Goal: Obtain resource: Download file/media

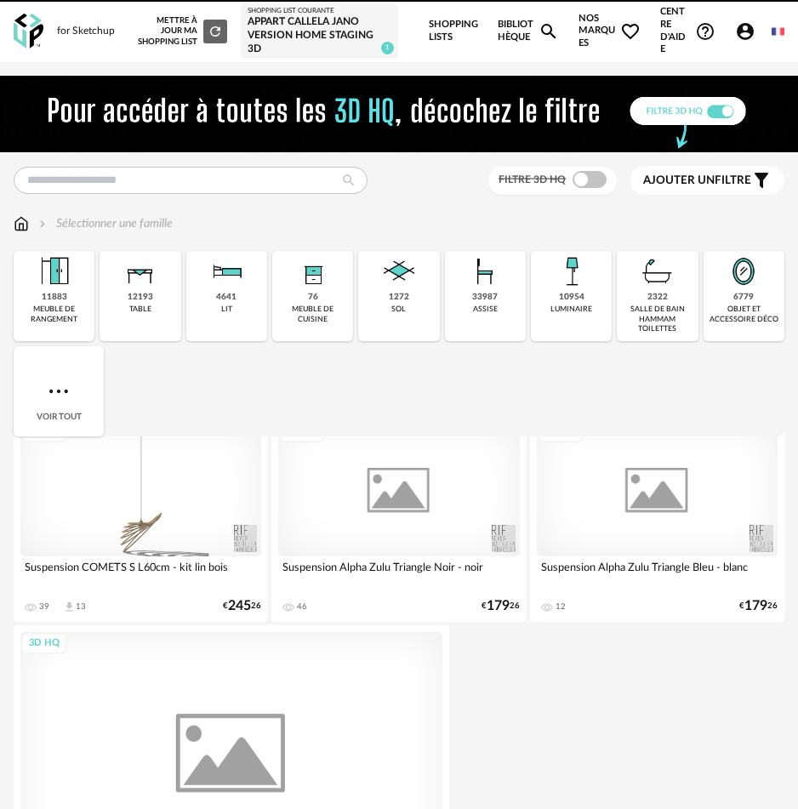
scroll to position [0, 14]
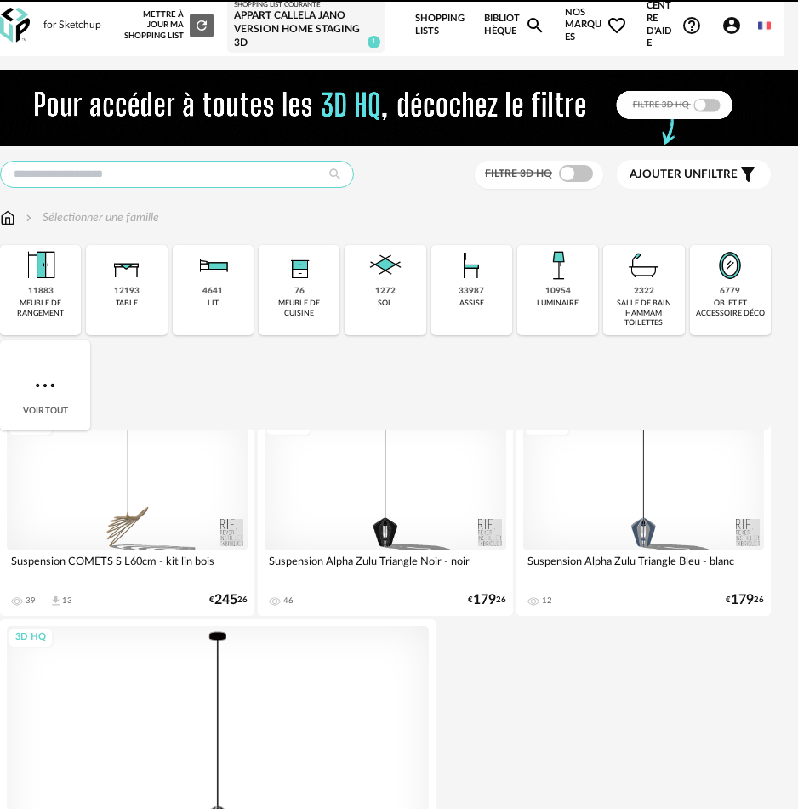
click at [185, 167] on input "text" at bounding box center [177, 174] width 354 height 27
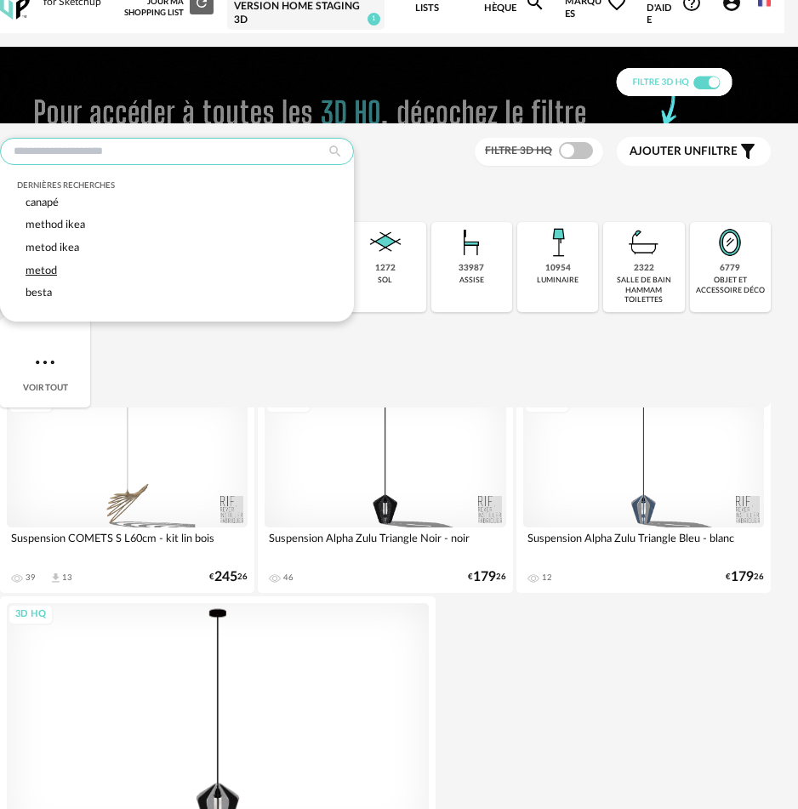
scroll to position [31, 14]
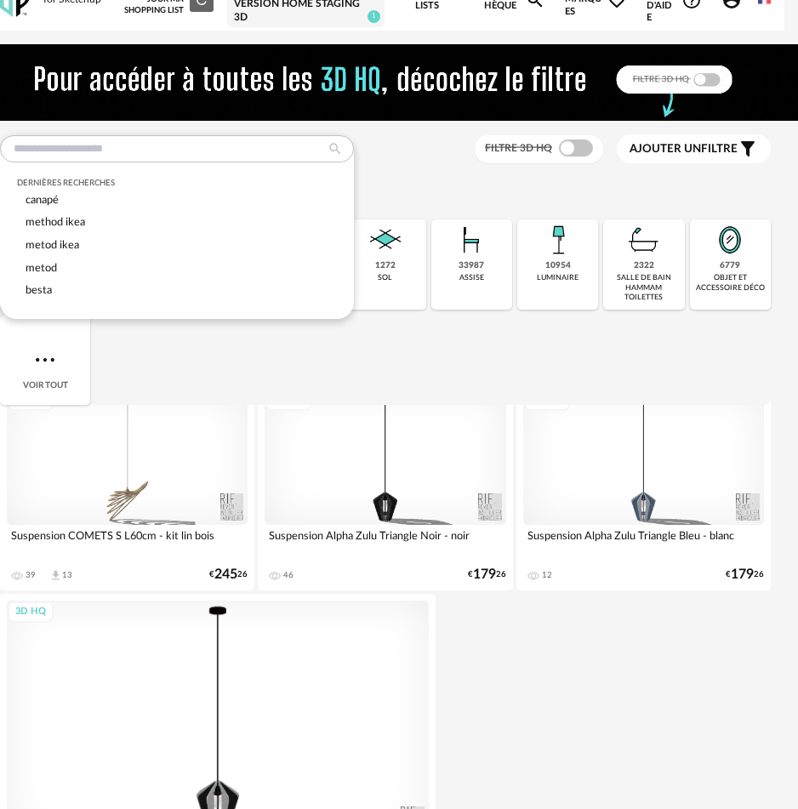
click at [660, 153] on span "Ajouter un" at bounding box center [664, 149] width 71 height 12
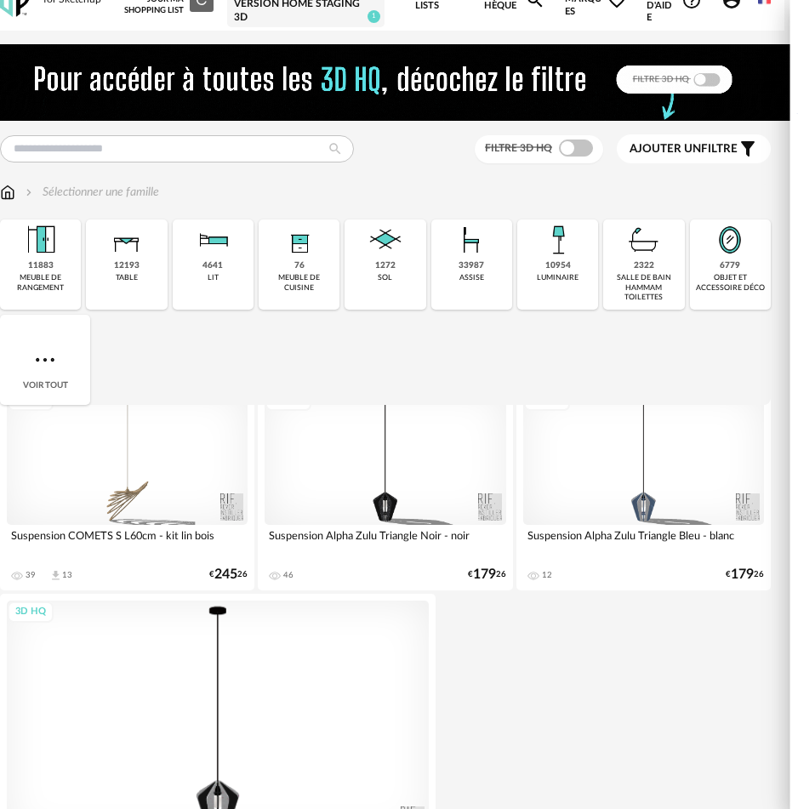
click at [608, 123] on div "Marque" at bounding box center [669, 134] width 194 height 41
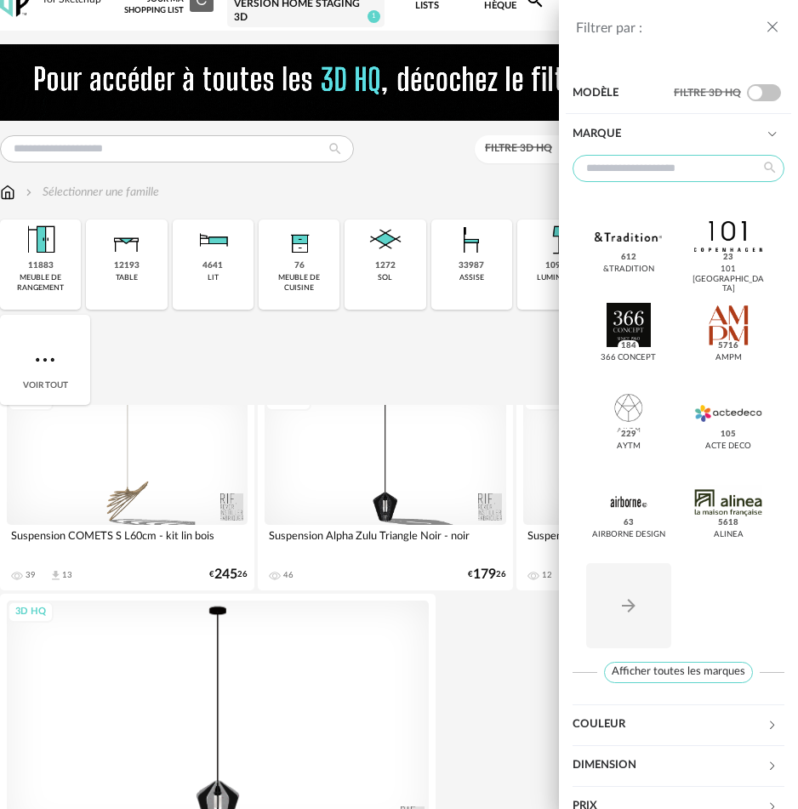
click at [668, 169] on input "text" at bounding box center [678, 168] width 212 height 27
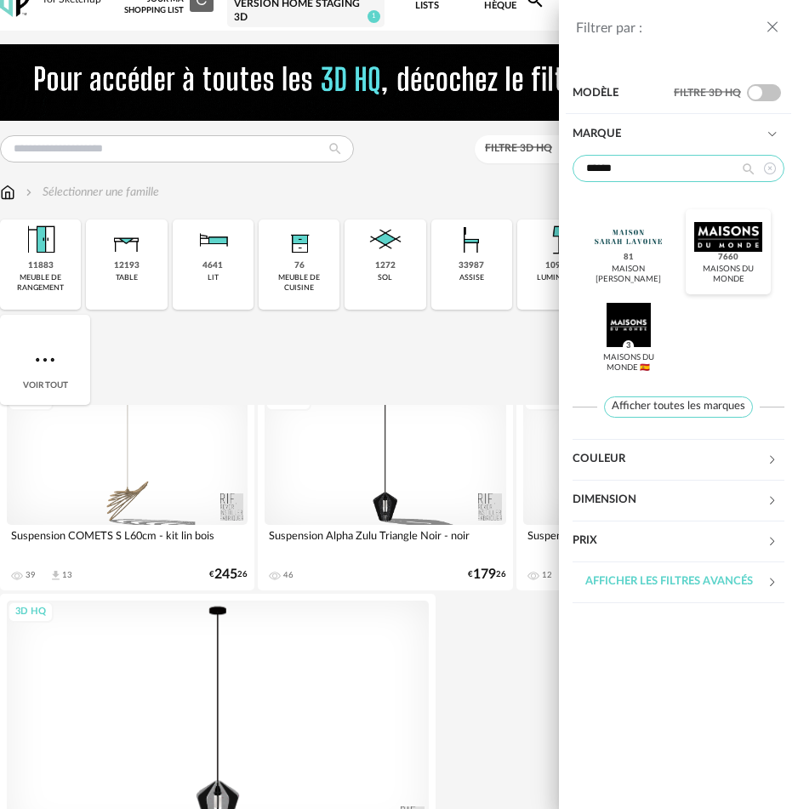
type input "******"
click at [706, 242] on div at bounding box center [727, 236] width 67 height 44
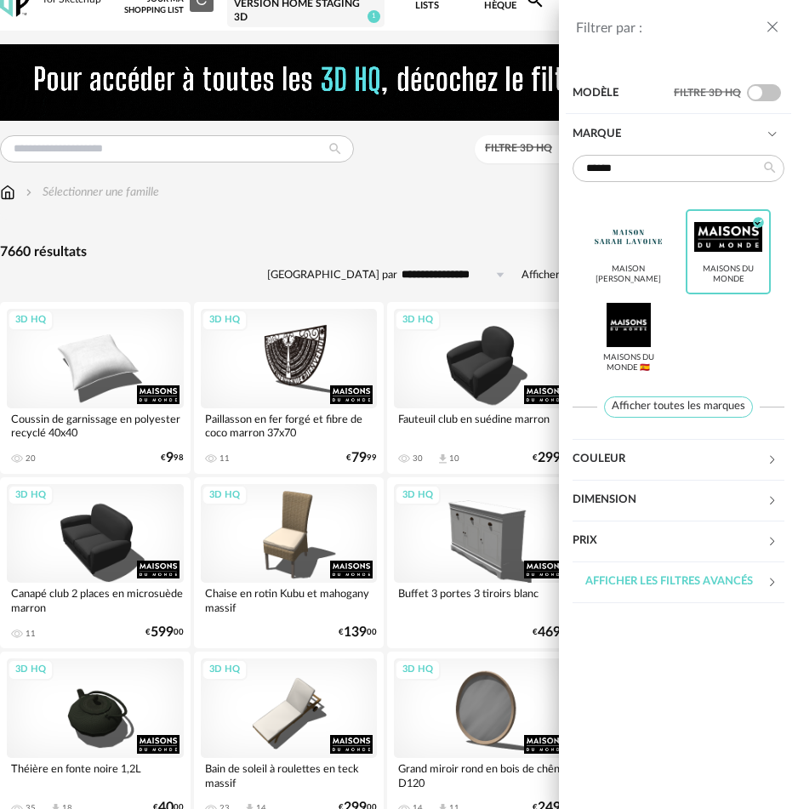
click at [594, 88] on div "Modèle" at bounding box center [622, 93] width 101 height 41
click at [598, 85] on div "Modèle" at bounding box center [622, 93] width 101 height 41
click at [308, 236] on div "Filtrer par : Modèle Filtre 3D HQ Marque ****** Maison Sarah Lavoine Maisons du…" at bounding box center [399, 404] width 798 height 809
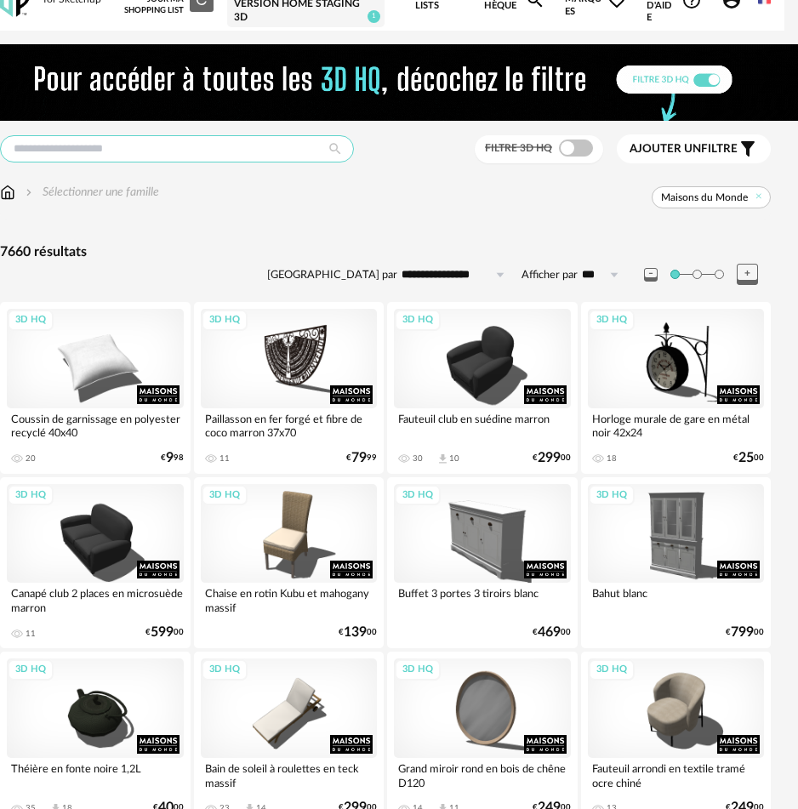
click at [219, 153] on input "text" at bounding box center [177, 148] width 354 height 27
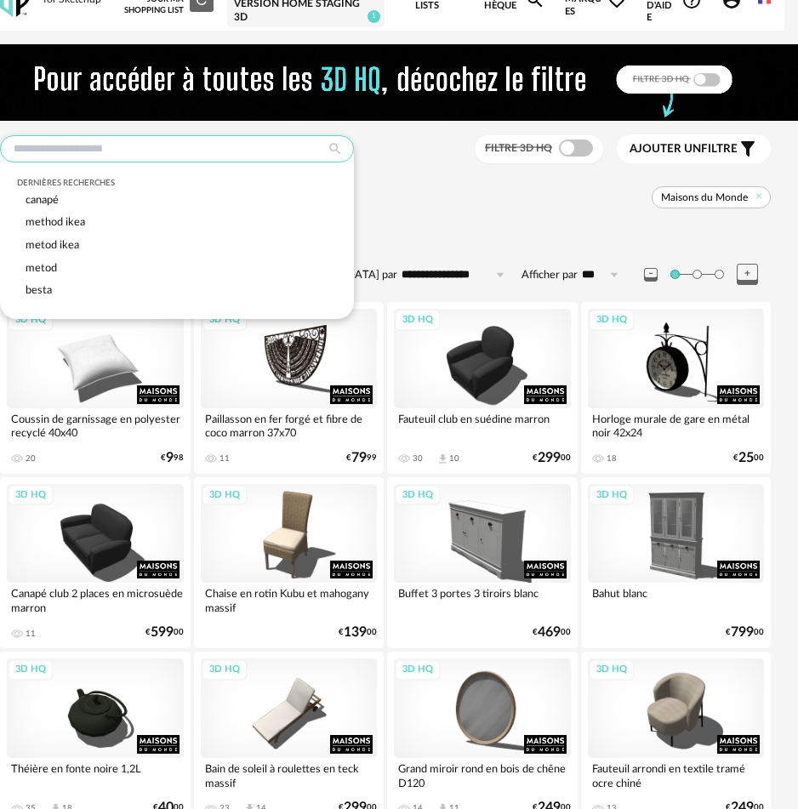
scroll to position [32, 14]
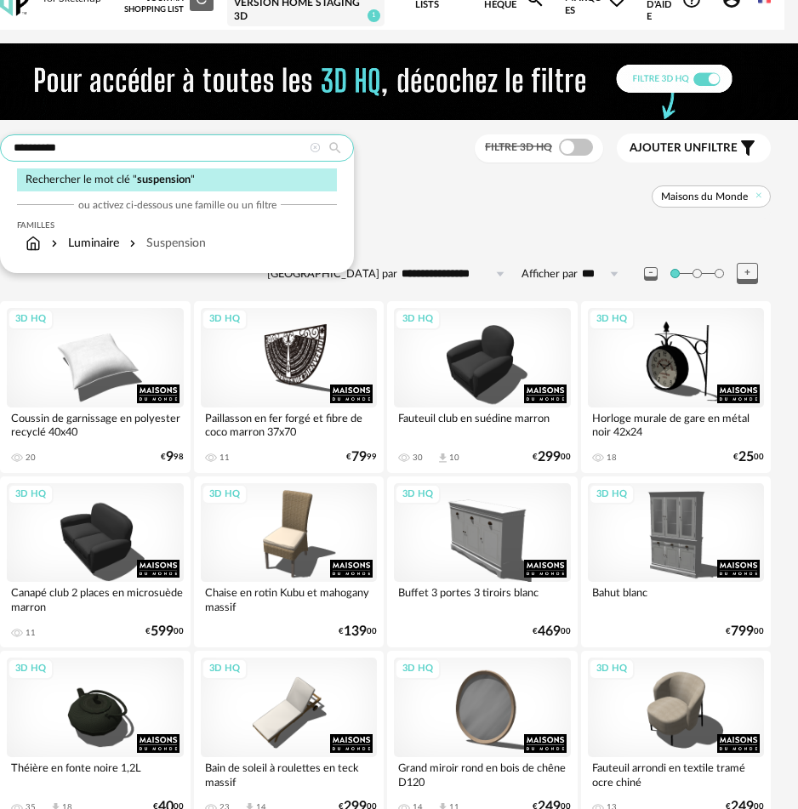
type input "**********"
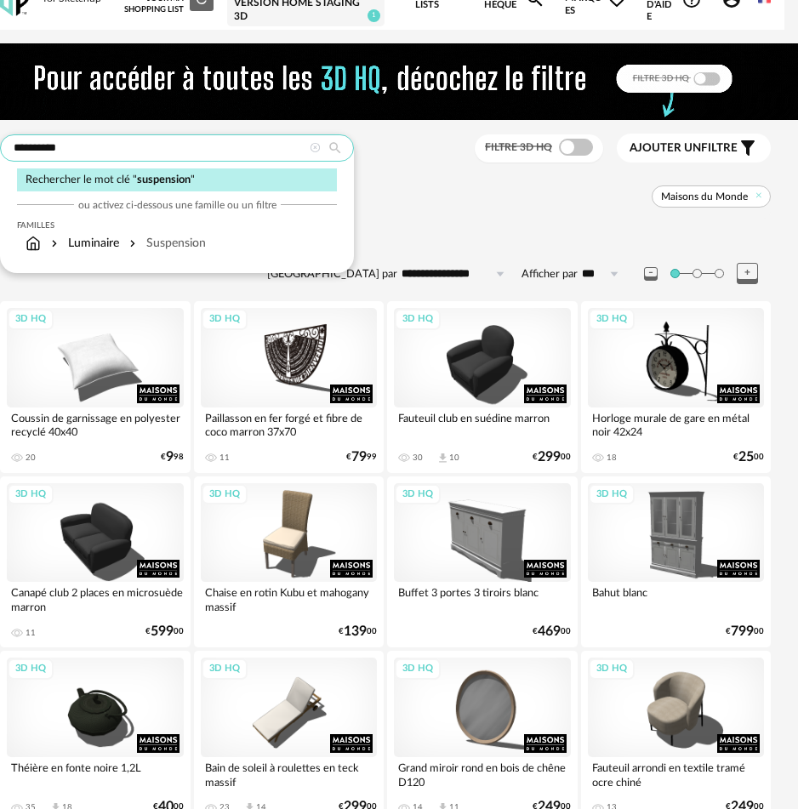
type input "**********"
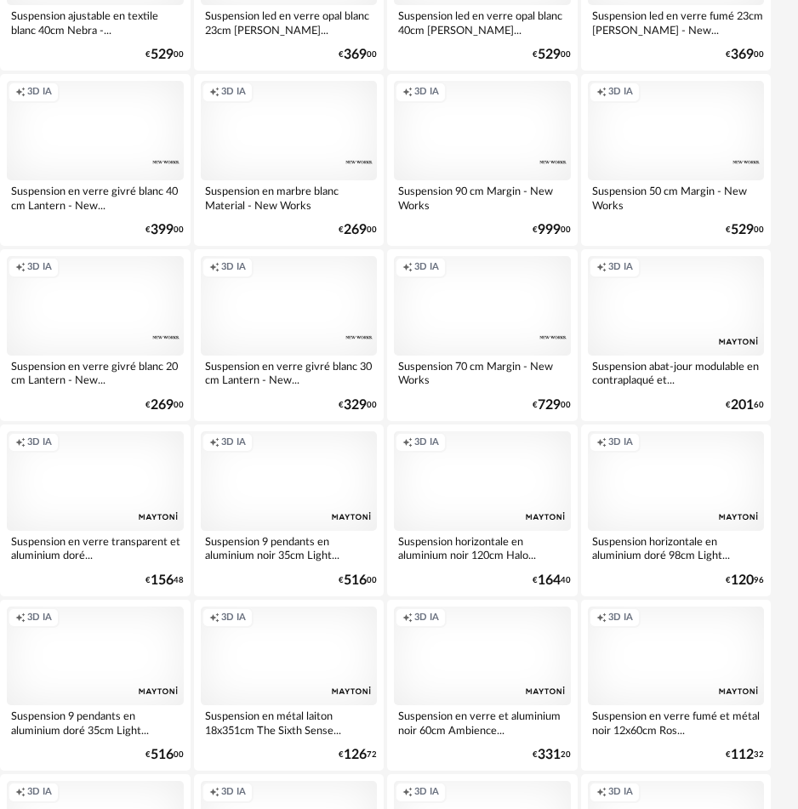
scroll to position [4004, 14]
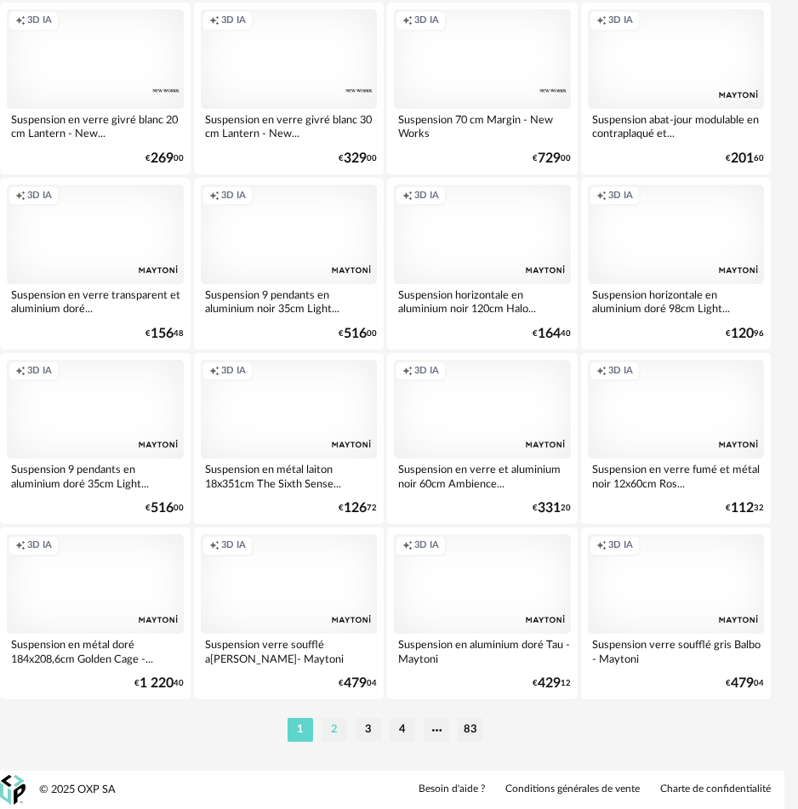
click at [332, 736] on li "2" at bounding box center [334, 730] width 26 height 24
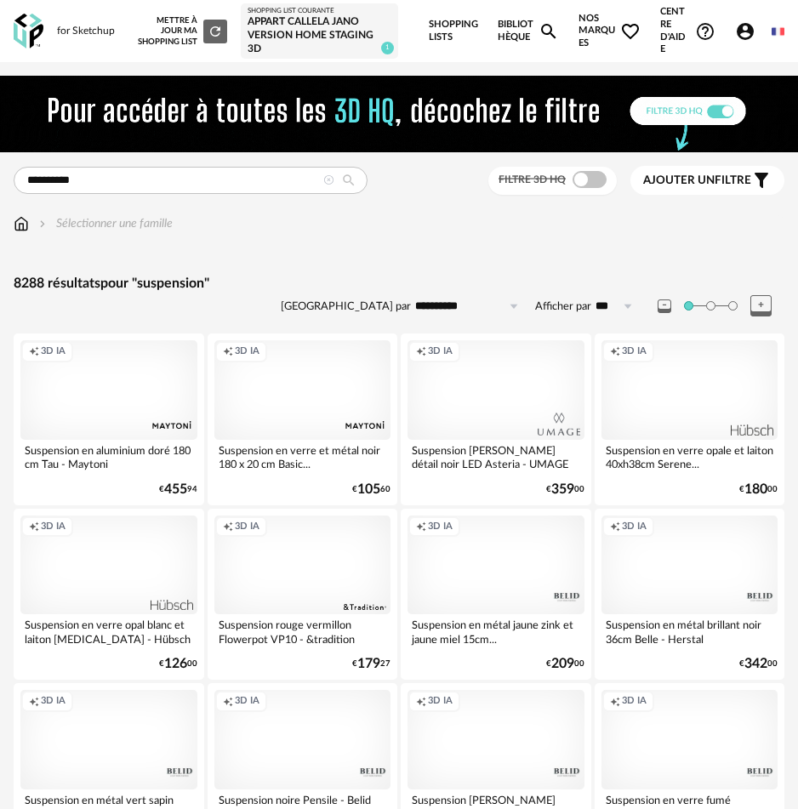
click at [728, 183] on span "Ajouter un filtre" at bounding box center [697, 180] width 108 height 14
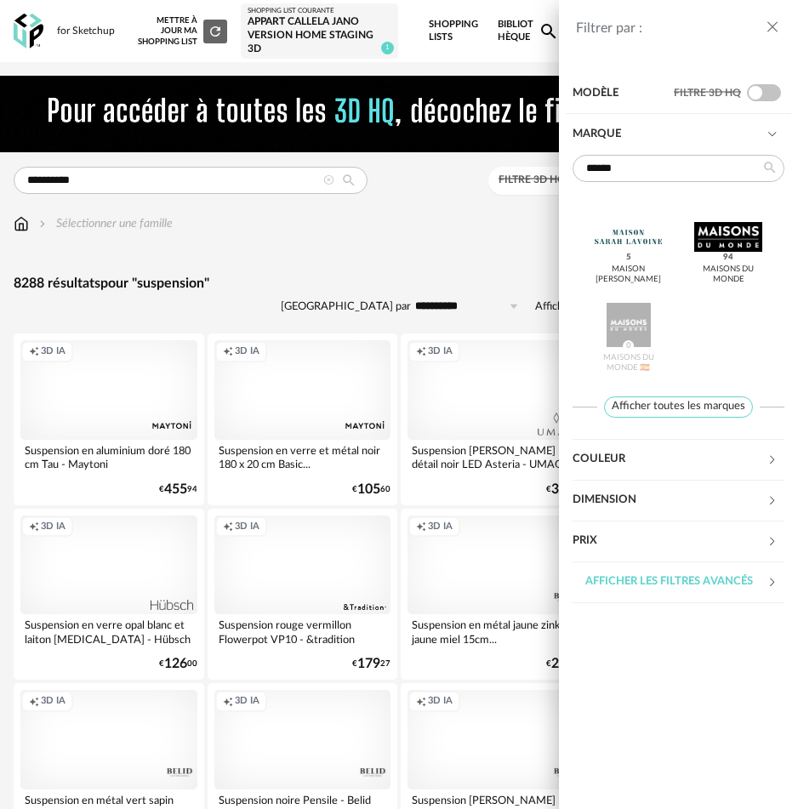
click at [612, 463] on div "Couleur" at bounding box center [669, 459] width 194 height 41
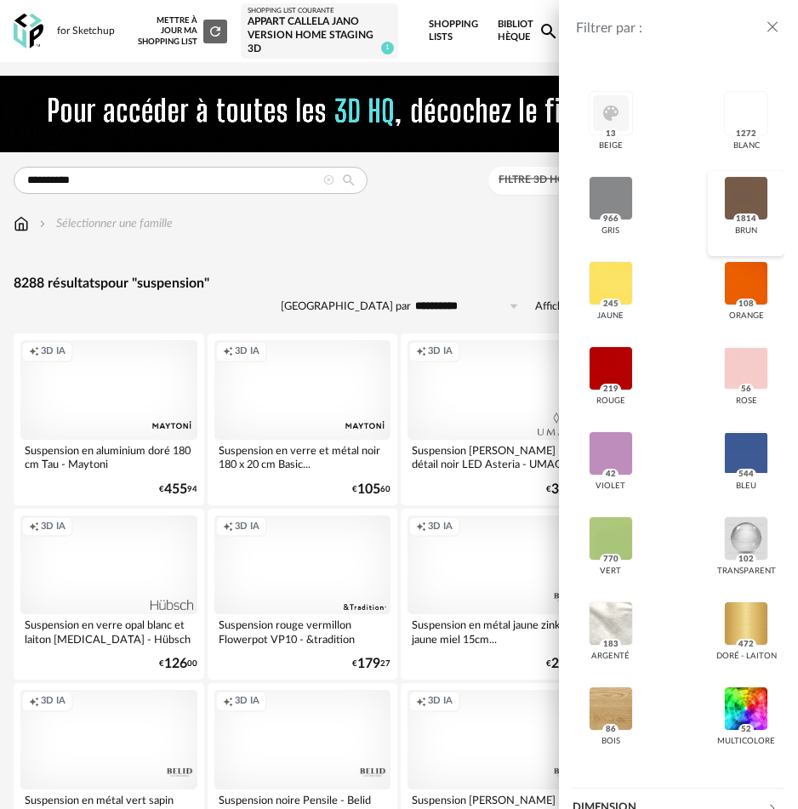
scroll to position [468, 0]
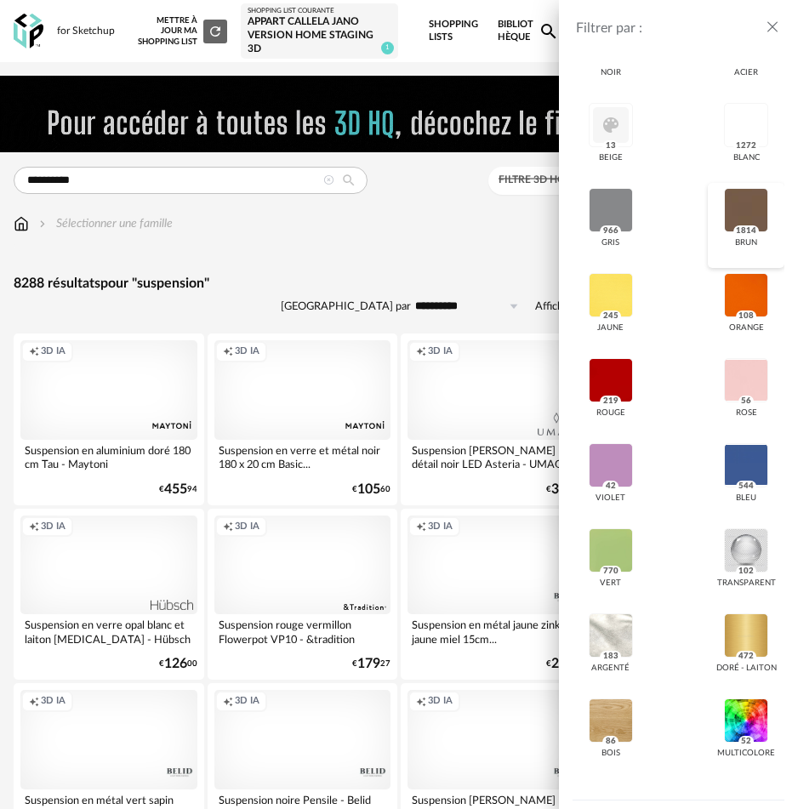
click at [743, 222] on div at bounding box center [746, 210] width 44 height 44
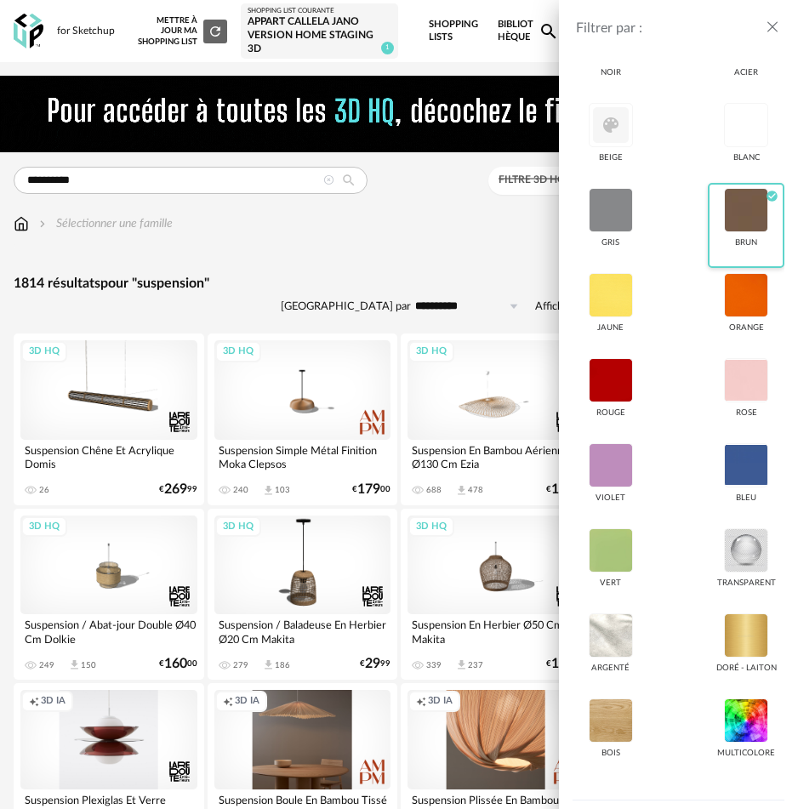
click at [748, 210] on div at bounding box center [746, 210] width 44 height 44
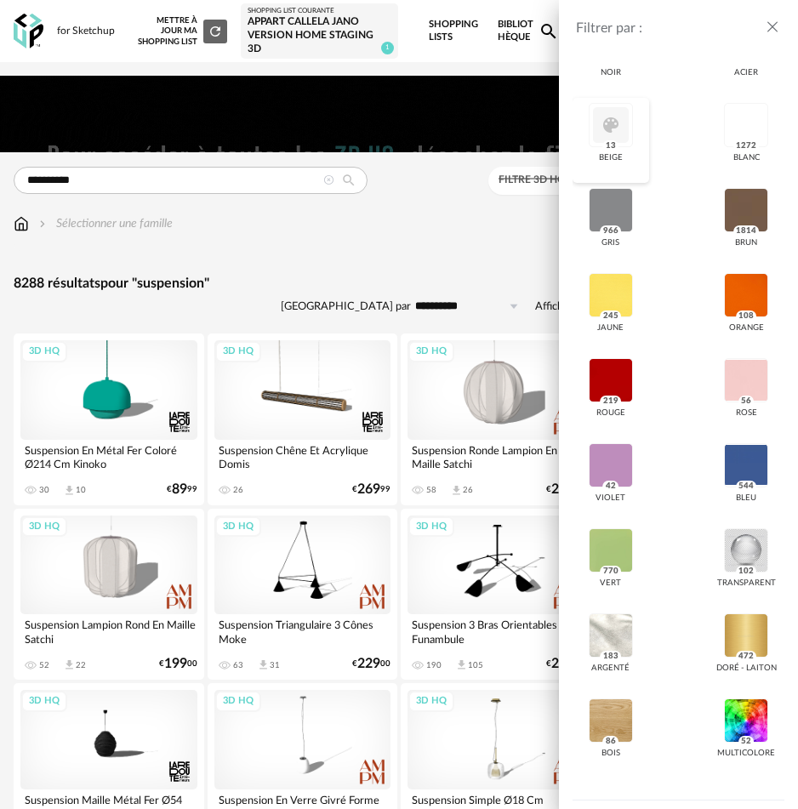
click at [617, 136] on div at bounding box center [610, 125] width 44 height 44
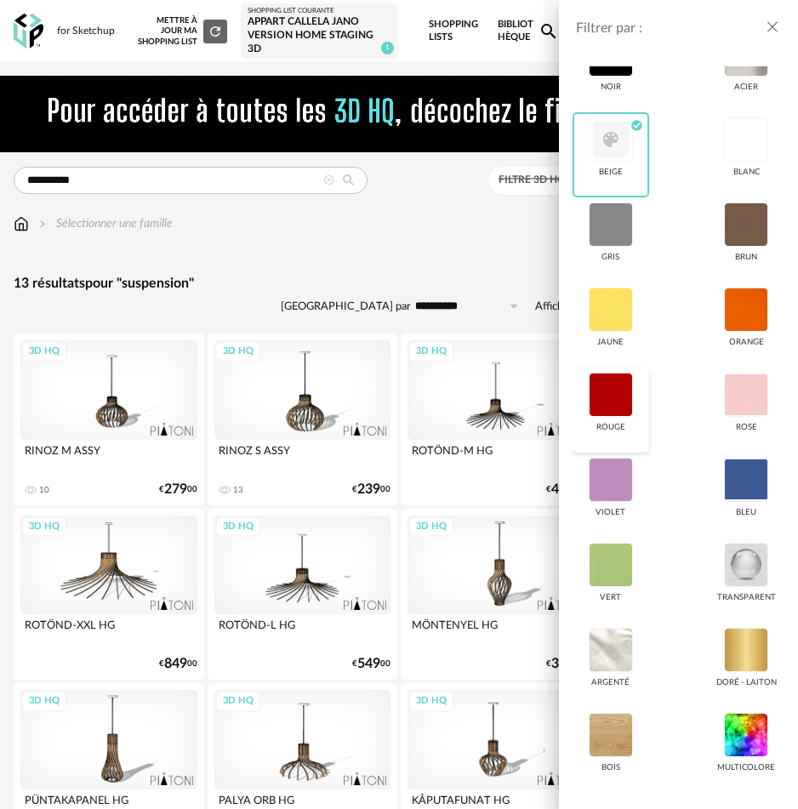
scroll to position [588, 0]
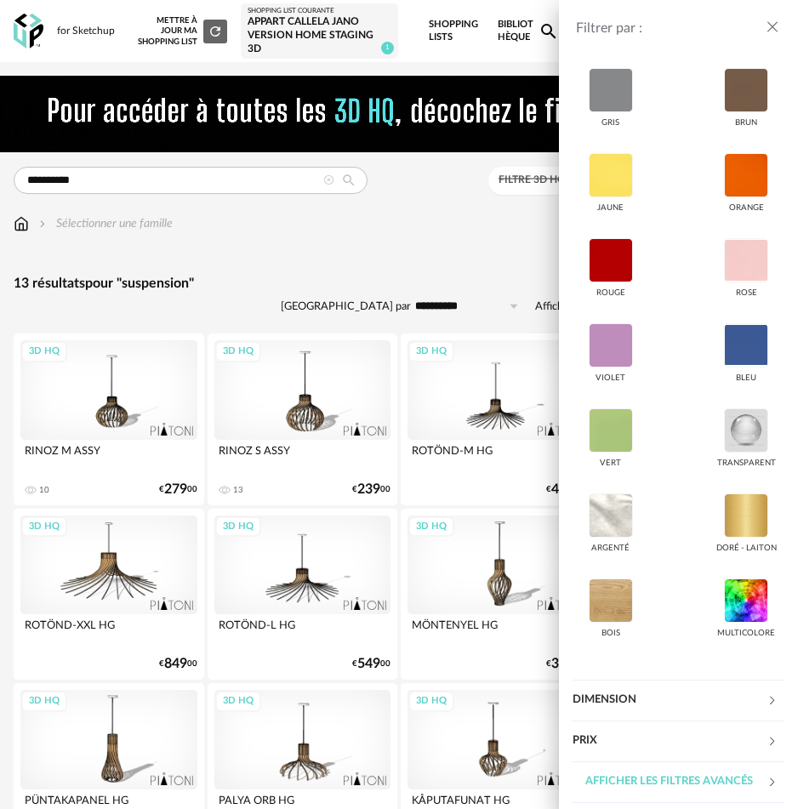
drag, startPoint x: 670, startPoint y: 707, endPoint x: 684, endPoint y: 694, distance: 18.6
click at [670, 707] on div "Dimension" at bounding box center [669, 699] width 194 height 41
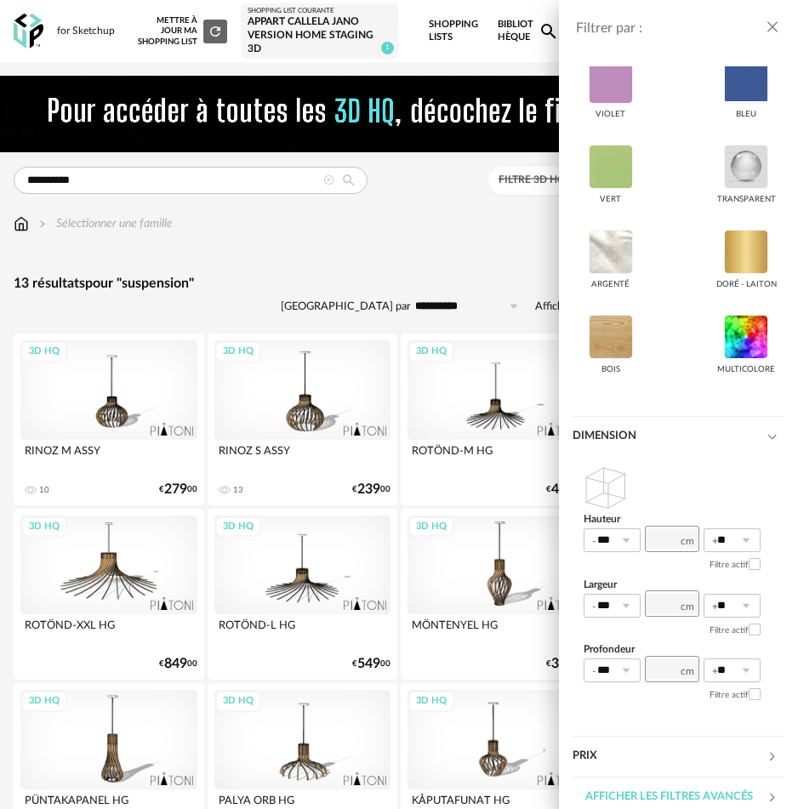
scroll to position [866, 0]
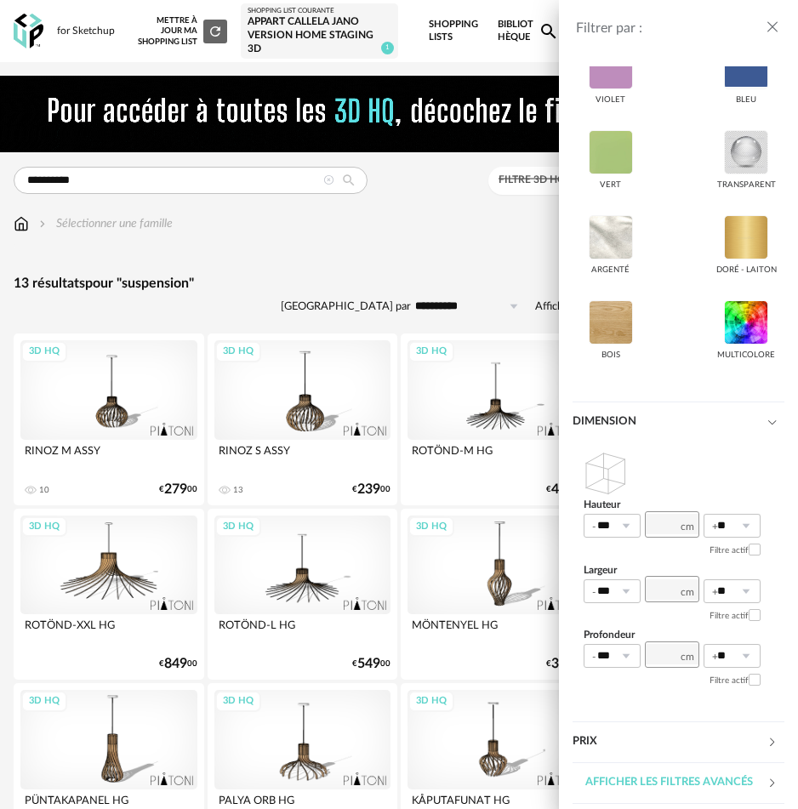
click at [384, 260] on div "Filtrer par : Modèle Filtre 3D HQ Marque ****** Maison Sarah Lavoine 0 Maisons …" at bounding box center [399, 404] width 798 height 809
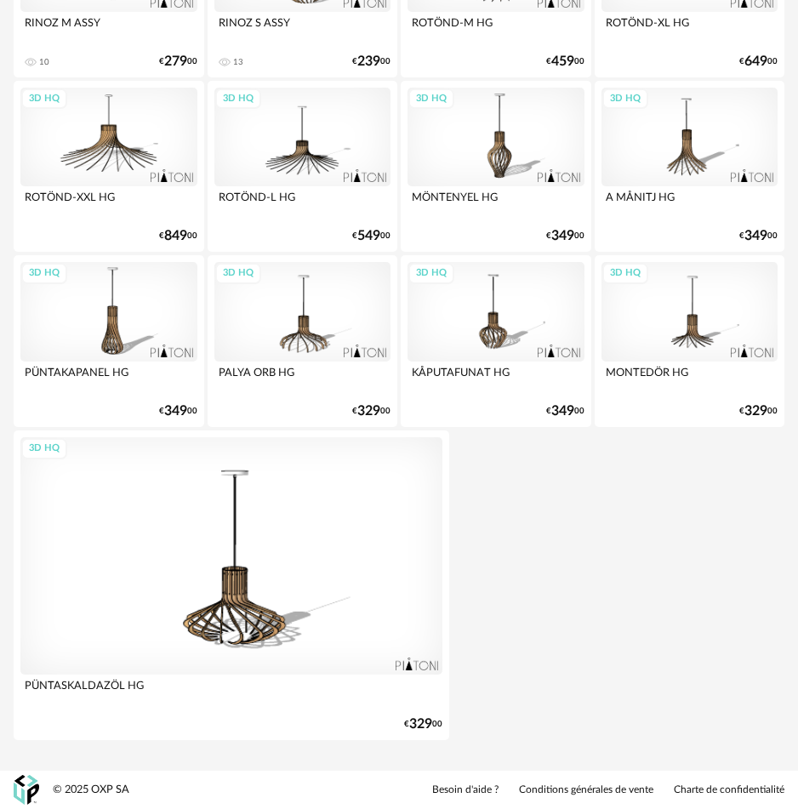
scroll to position [0, 0]
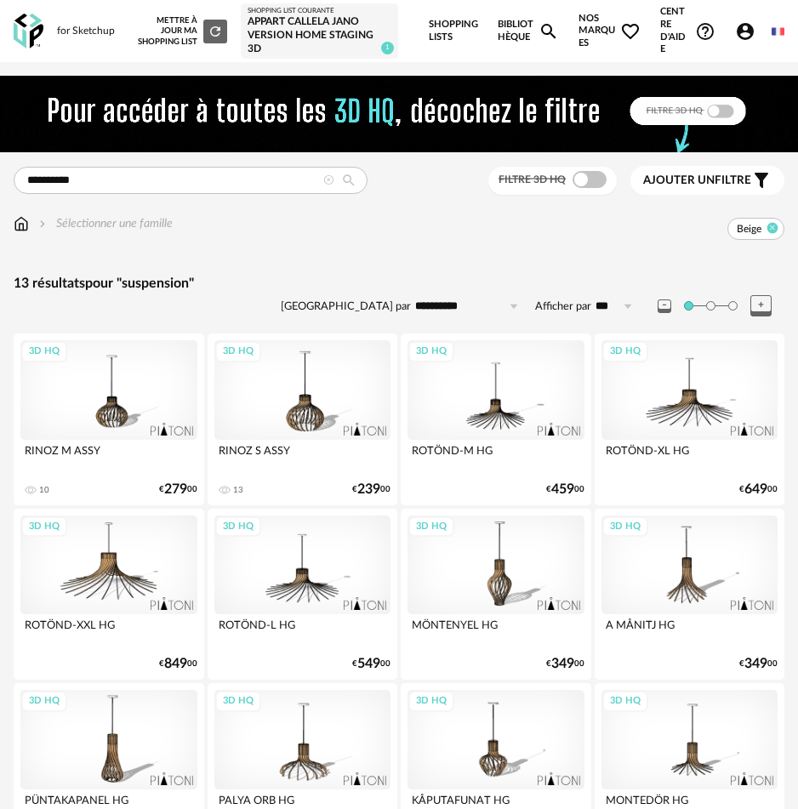
click at [771, 228] on icon at bounding box center [772, 228] width 11 height 11
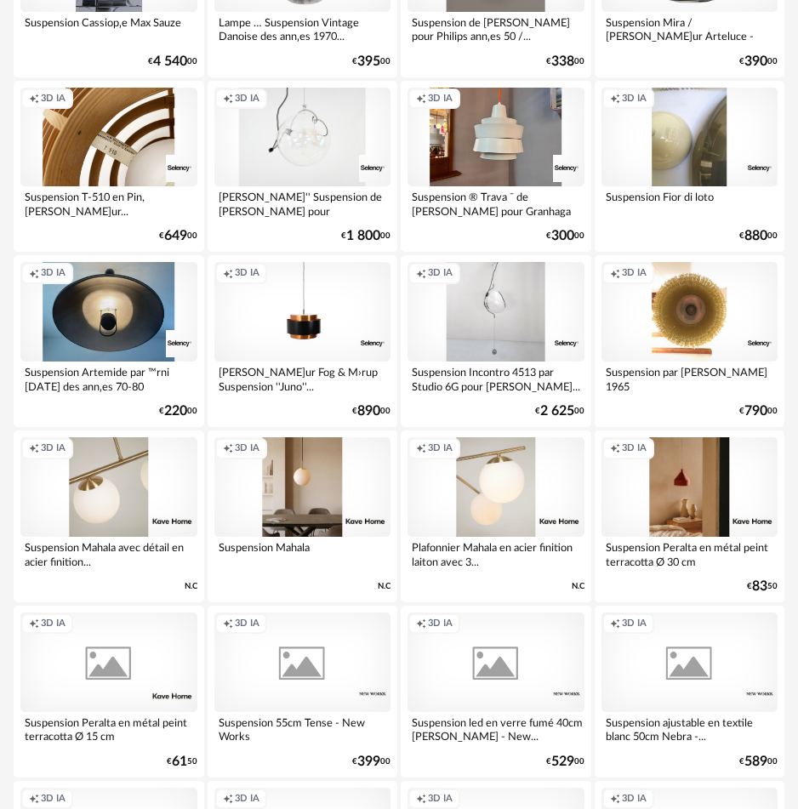
scroll to position [2922, 0]
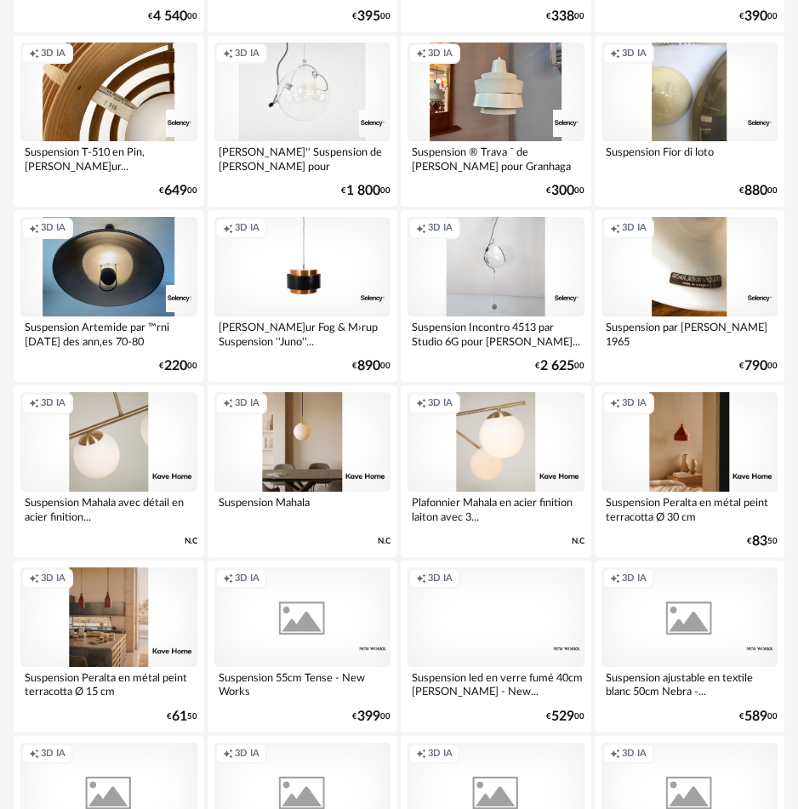
click at [690, 259] on div "Creation icon 3D IA" at bounding box center [689, 266] width 177 height 99
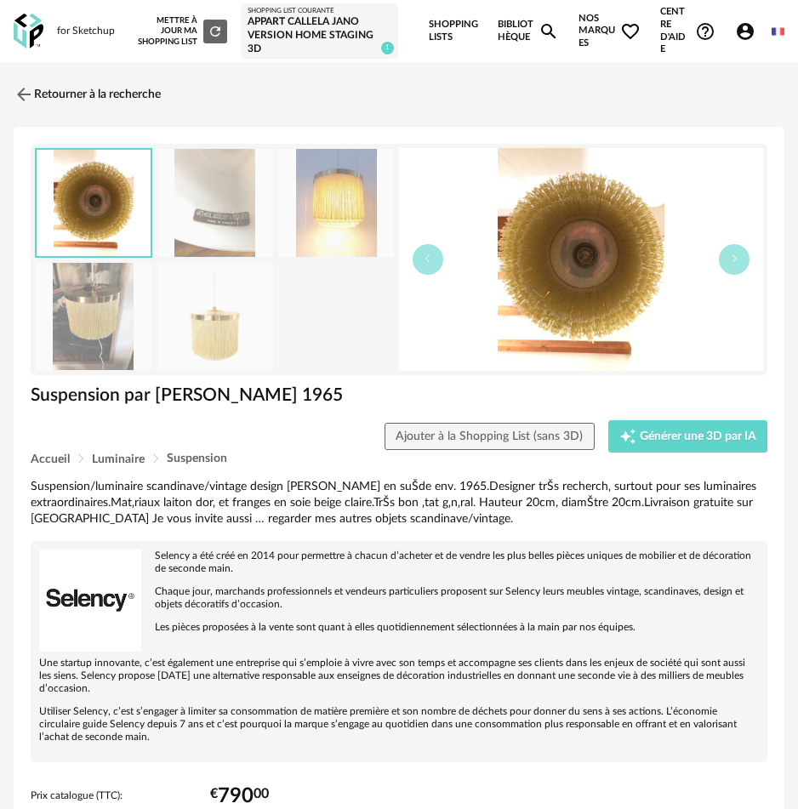
click at [205, 333] on img at bounding box center [215, 317] width 116 height 108
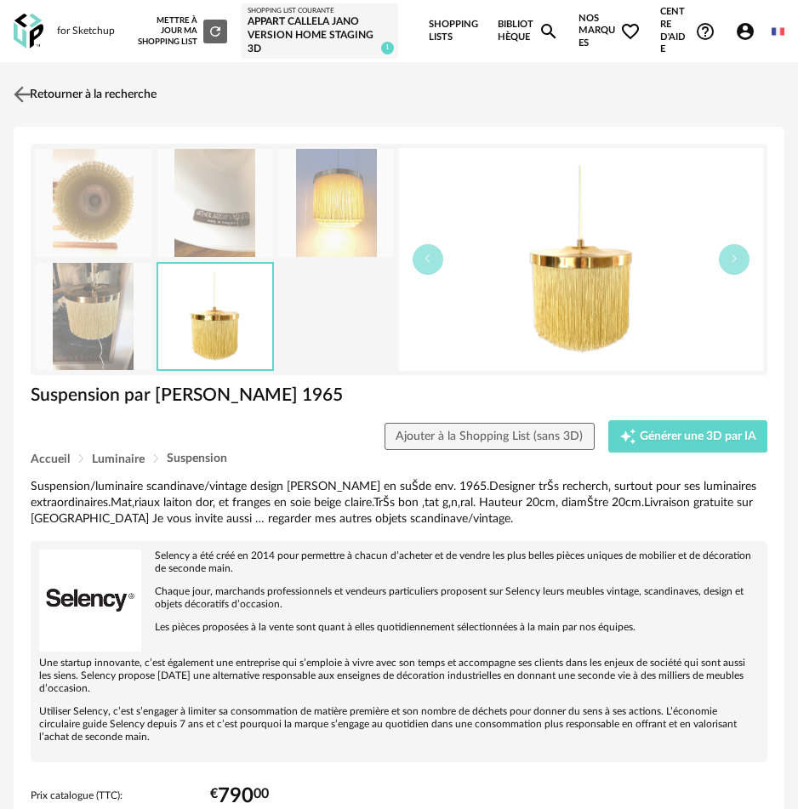
drag, startPoint x: 12, startPoint y: 96, endPoint x: 40, endPoint y: 112, distance: 32.4
click at [12, 96] on img at bounding box center [22, 94] width 25 height 25
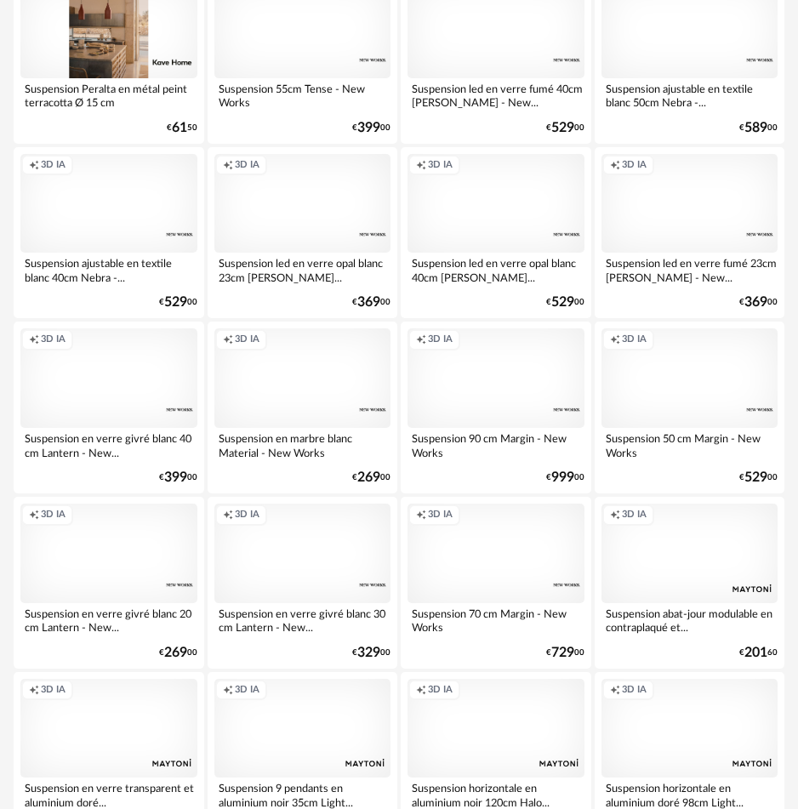
scroll to position [4004, 0]
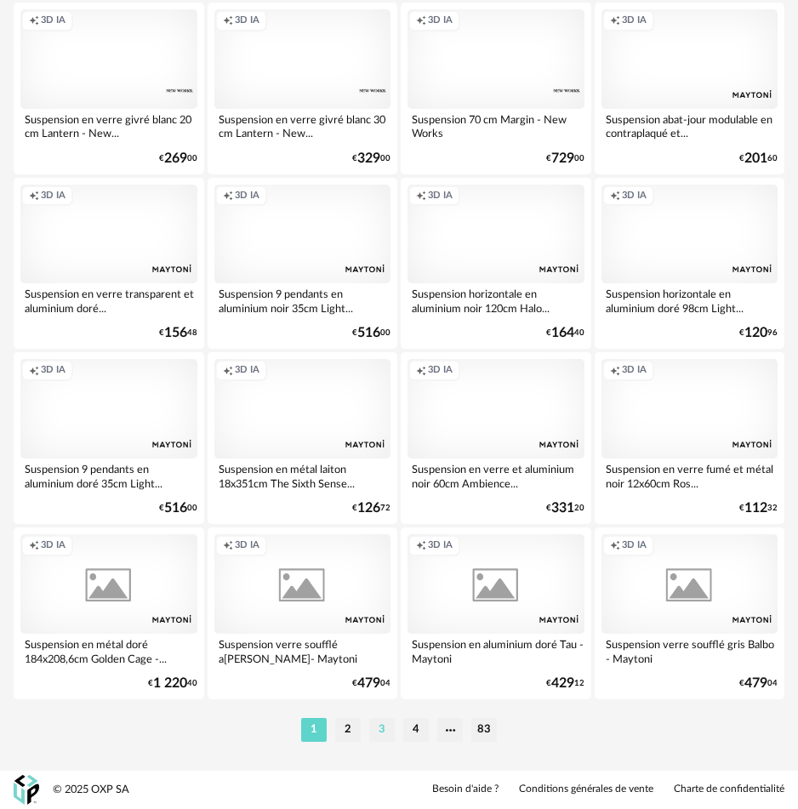
click at [388, 735] on li "3" at bounding box center [382, 730] width 26 height 24
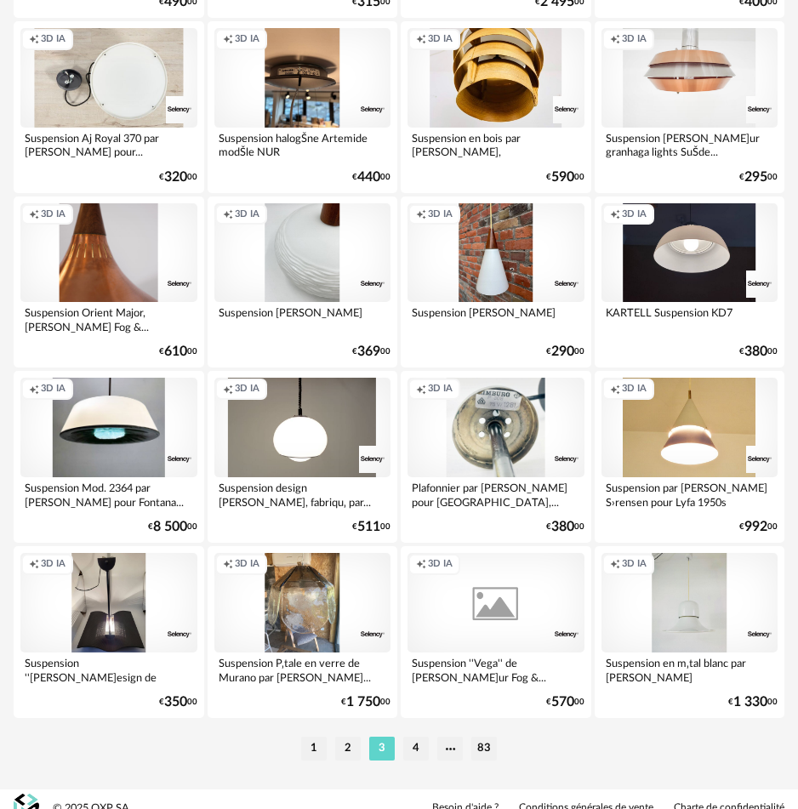
scroll to position [4004, 0]
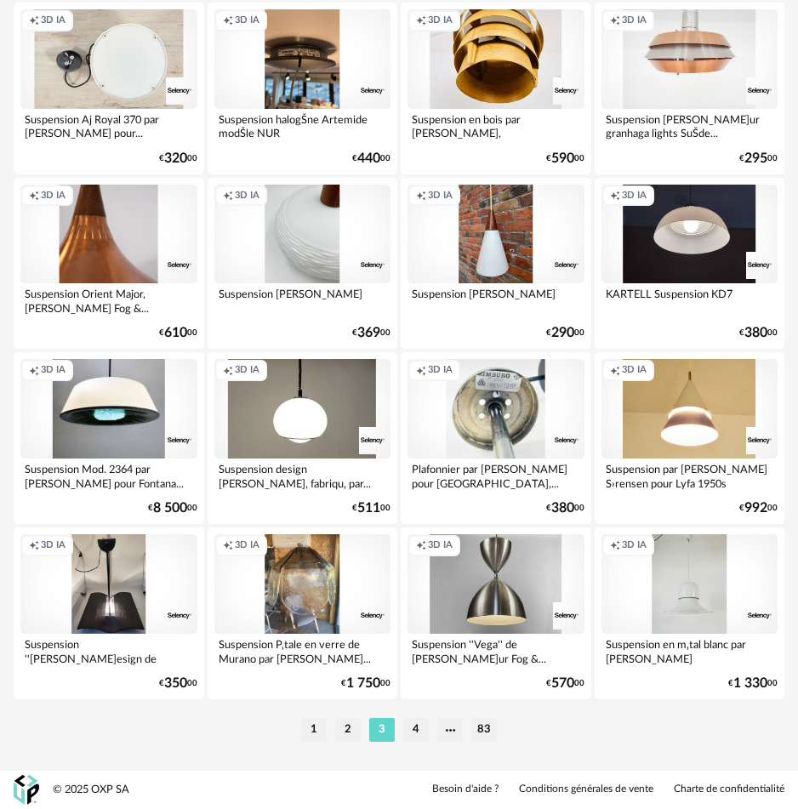
drag, startPoint x: 349, startPoint y: 732, endPoint x: 359, endPoint y: 715, distance: 19.4
click at [349, 732] on li "2" at bounding box center [348, 730] width 26 height 24
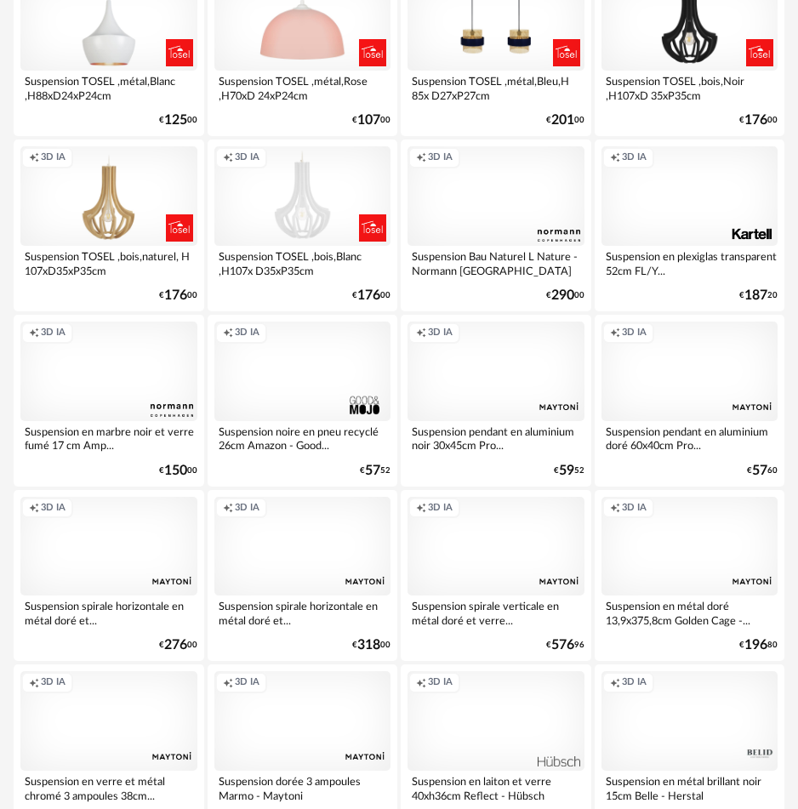
scroll to position [4004, 0]
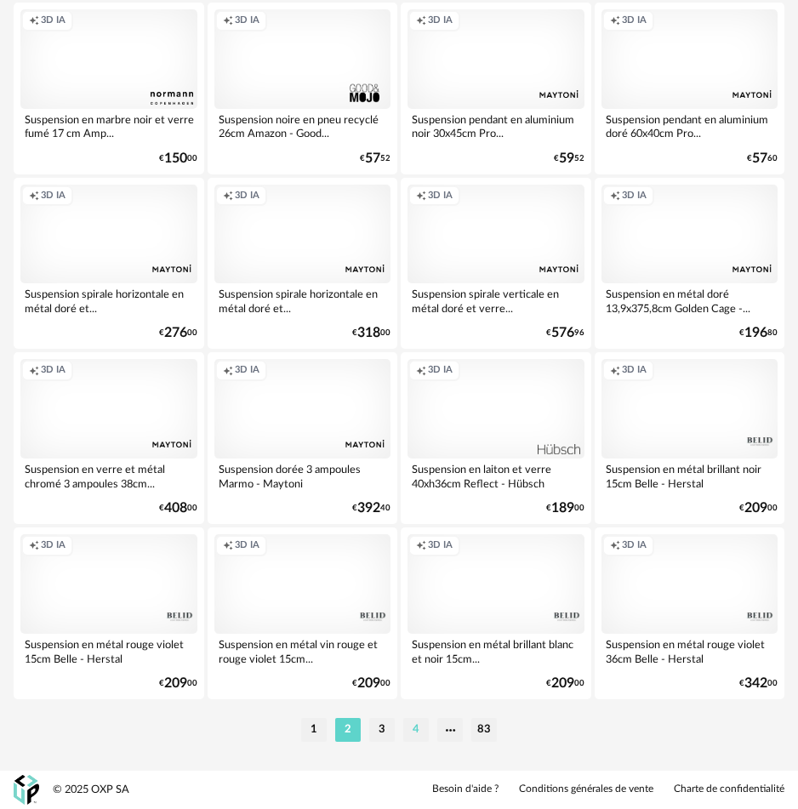
click at [423, 730] on li "4" at bounding box center [416, 730] width 26 height 24
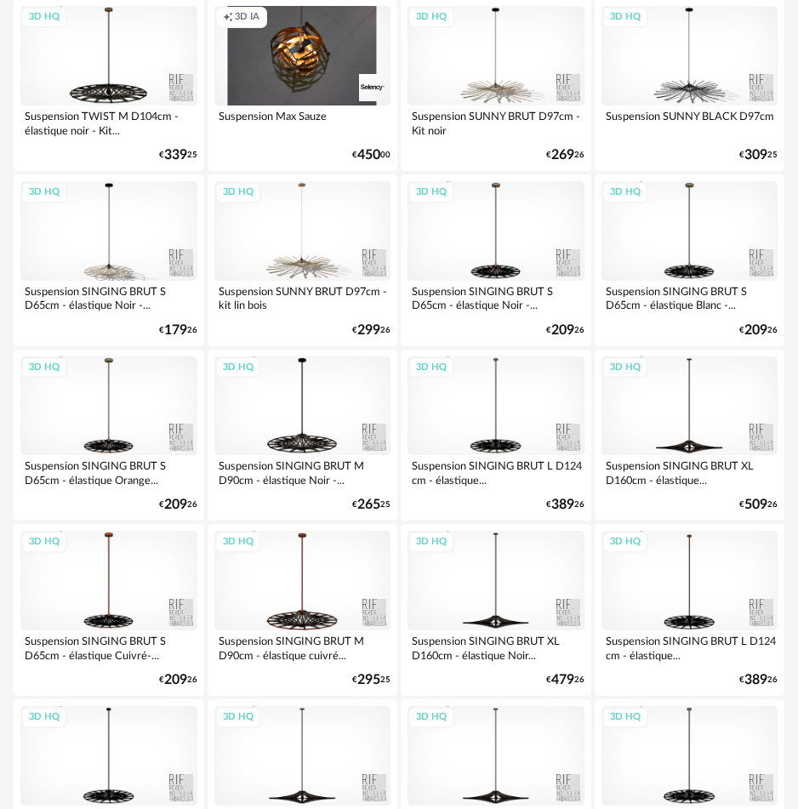
scroll to position [4004, 0]
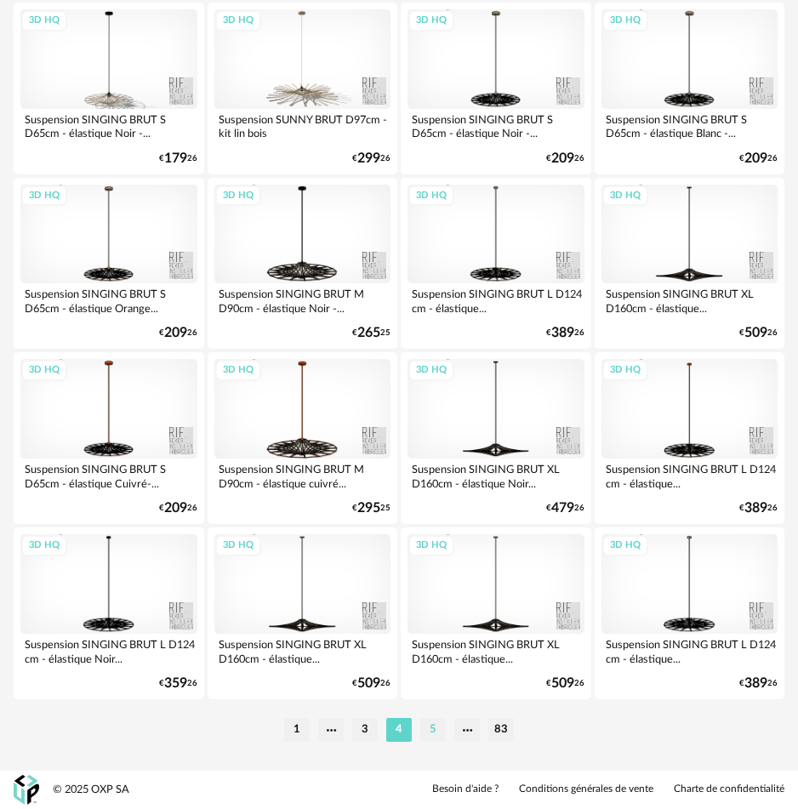
click at [429, 731] on li "5" at bounding box center [433, 730] width 26 height 24
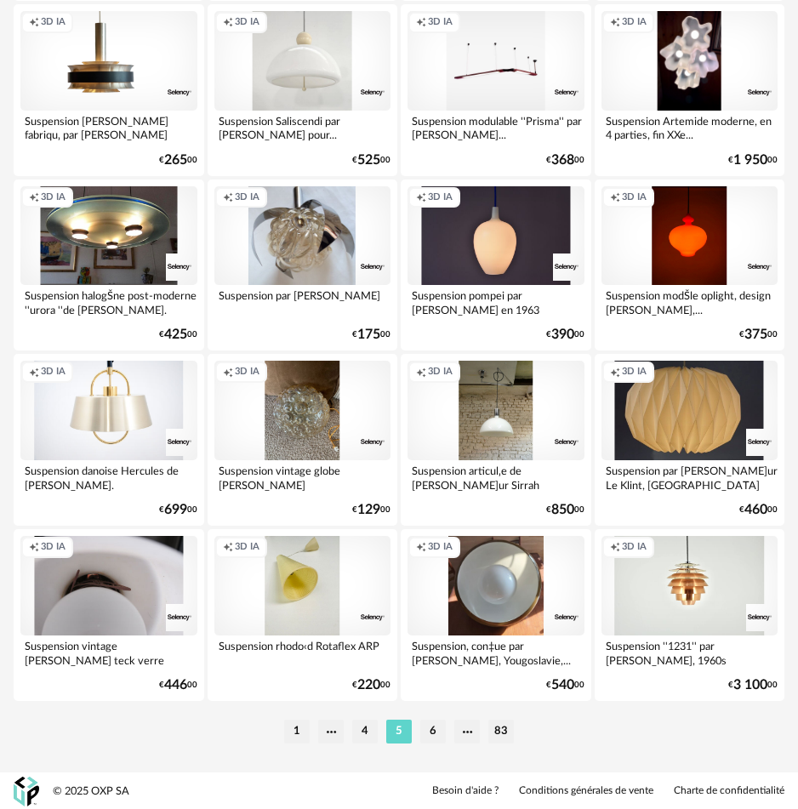
scroll to position [4004, 0]
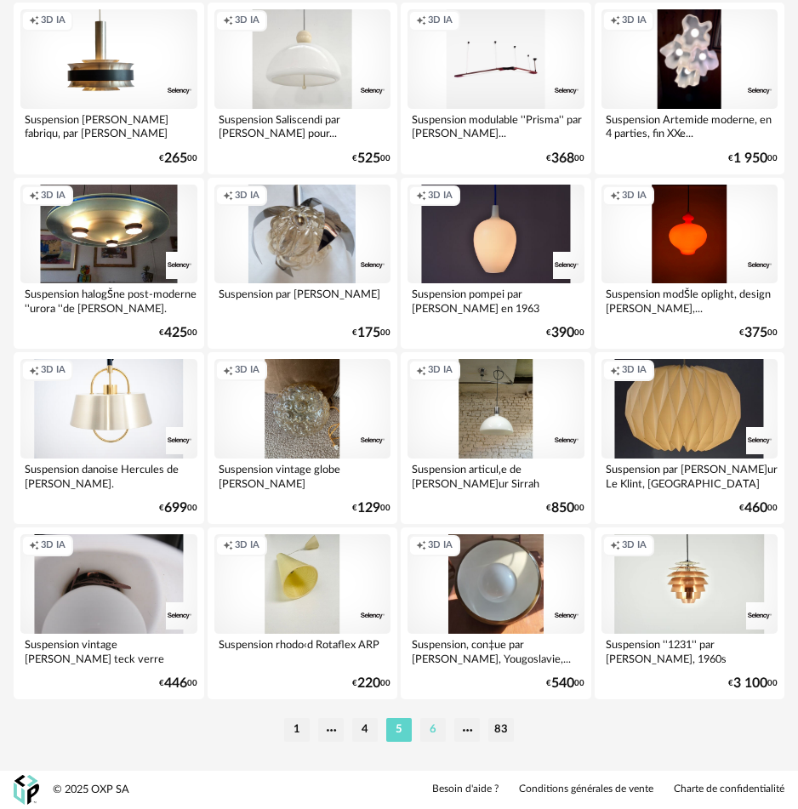
click at [428, 736] on li "6" at bounding box center [433, 730] width 26 height 24
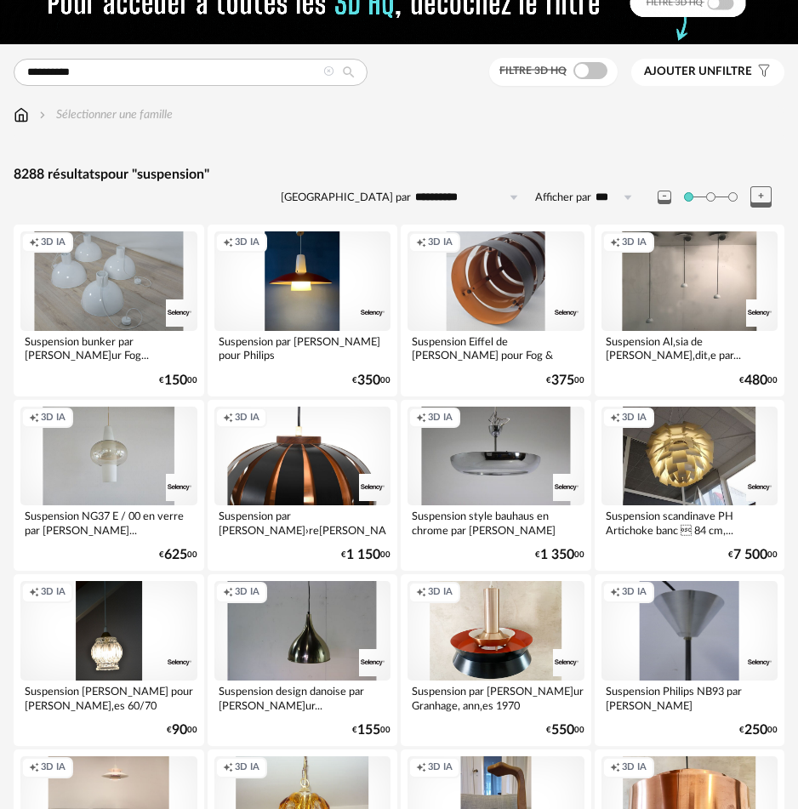
scroll to position [112, 0]
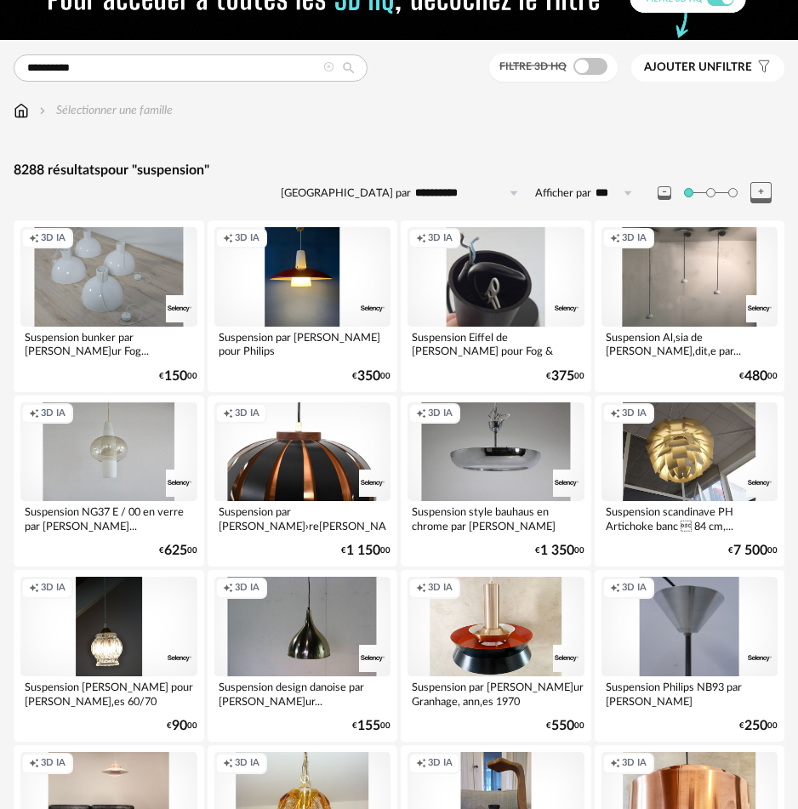
click at [716, 72] on span "Ajouter un filtre" at bounding box center [698, 67] width 108 height 14
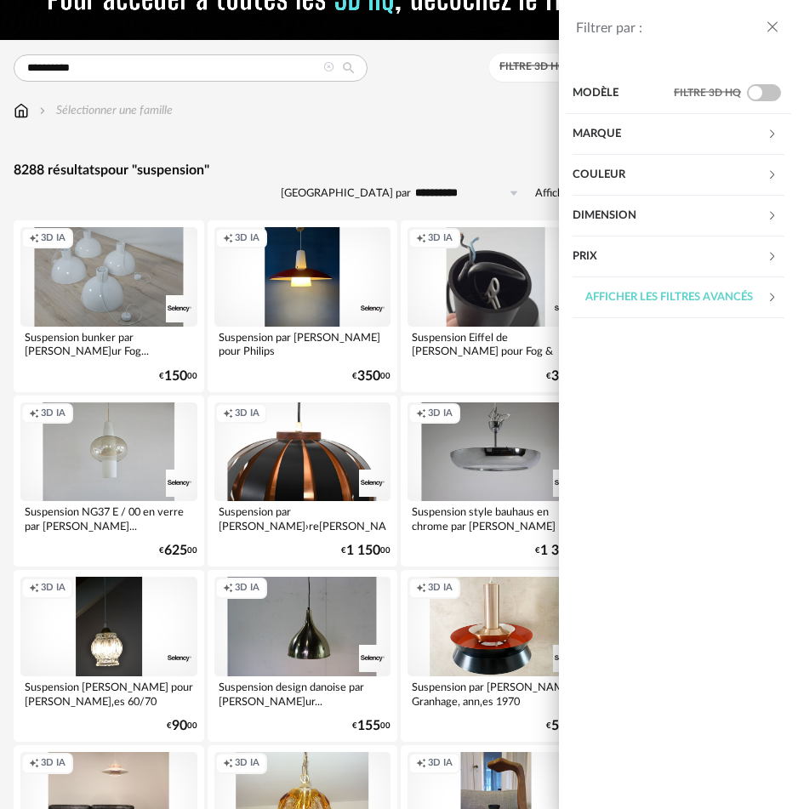
click at [633, 298] on div "Afficher les filtres avancés" at bounding box center [669, 297] width 194 height 41
click at [607, 341] on div "Matière" at bounding box center [669, 338] width 194 height 41
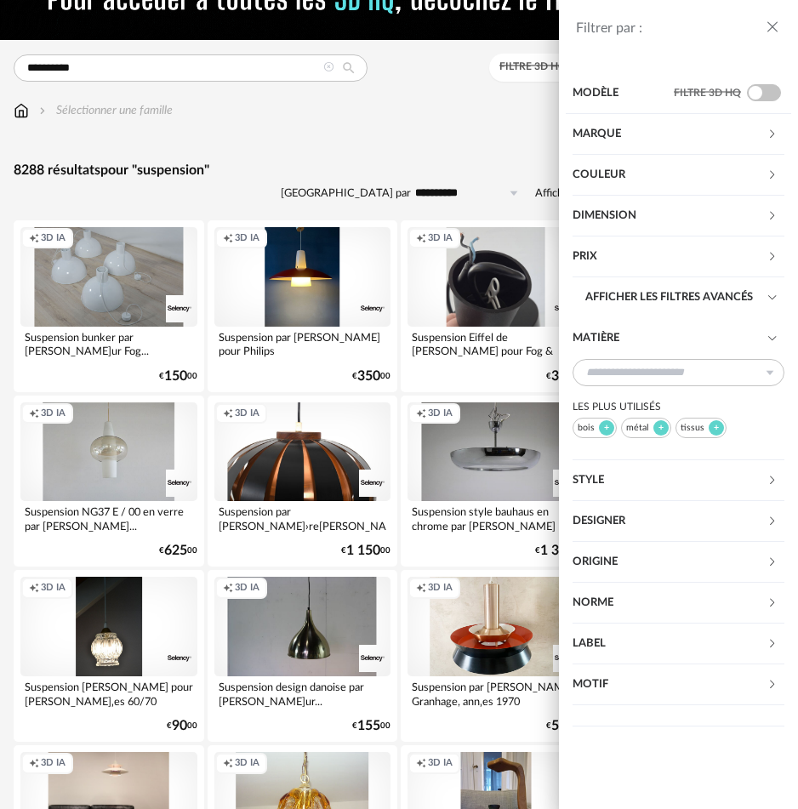
click at [606, 337] on div "Matière" at bounding box center [669, 338] width 194 height 41
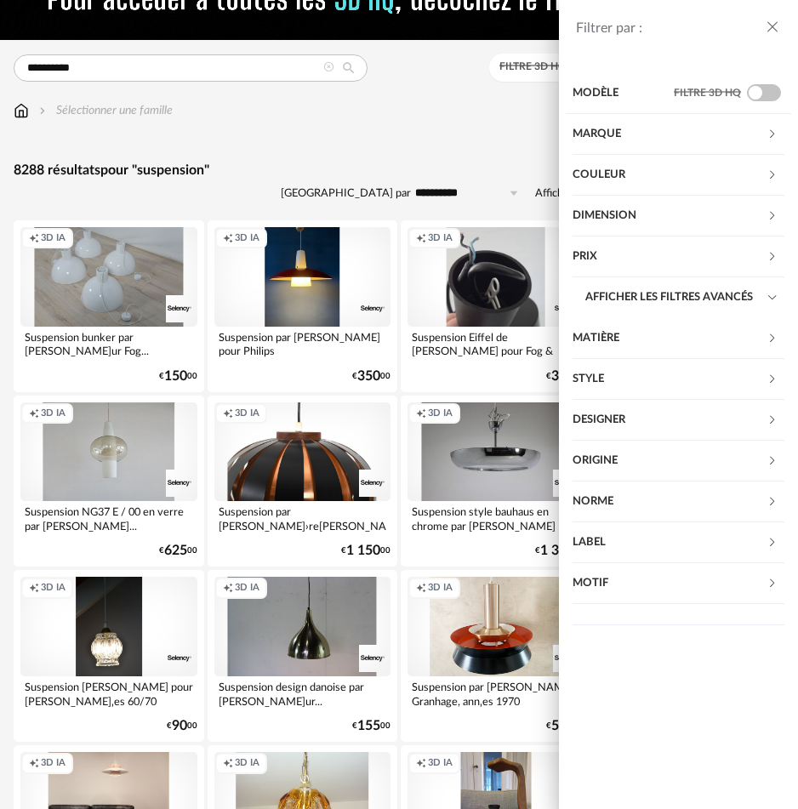
click at [612, 373] on div "Style" at bounding box center [669, 379] width 194 height 41
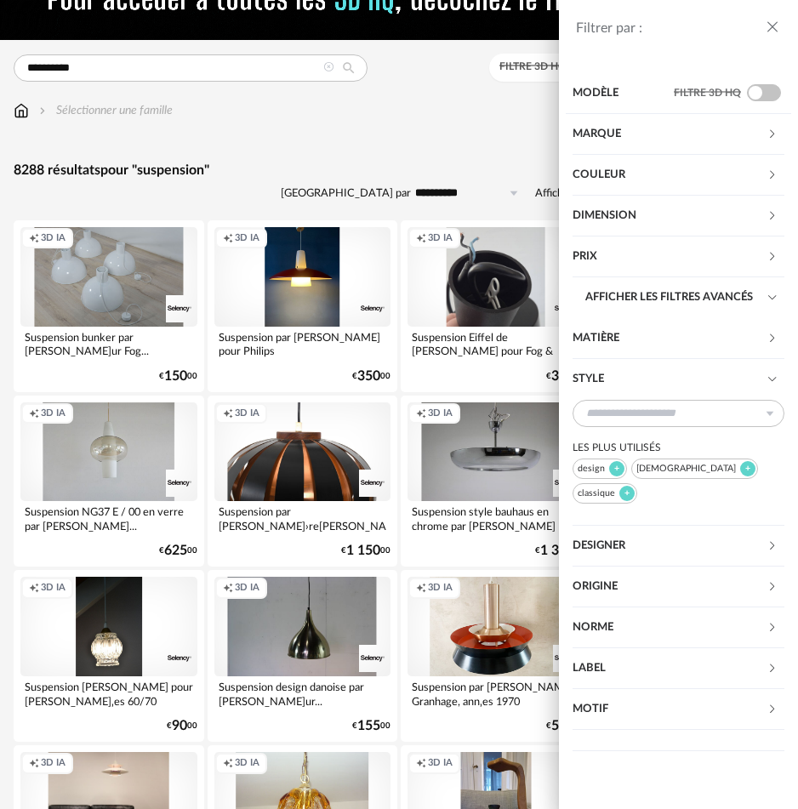
click at [612, 373] on div "Style" at bounding box center [669, 379] width 194 height 41
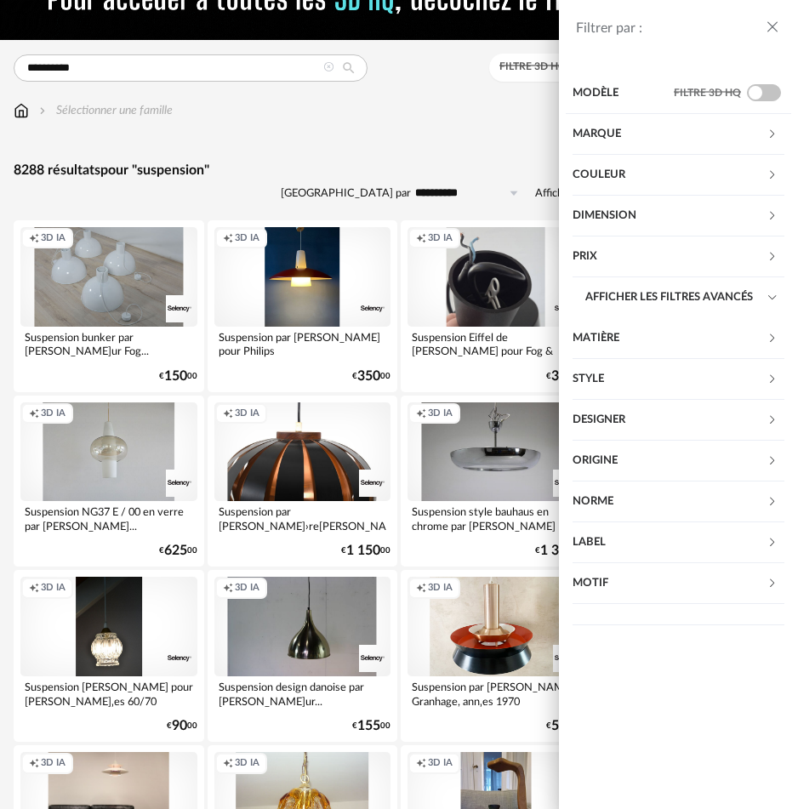
click at [601, 217] on div "Dimension" at bounding box center [669, 216] width 194 height 41
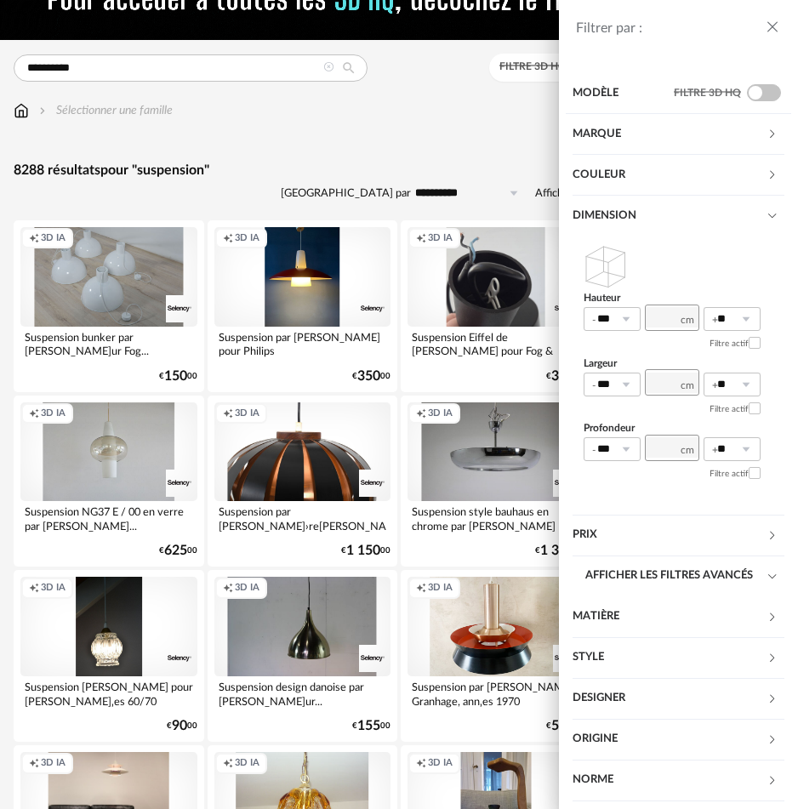
scroll to position [9, 0]
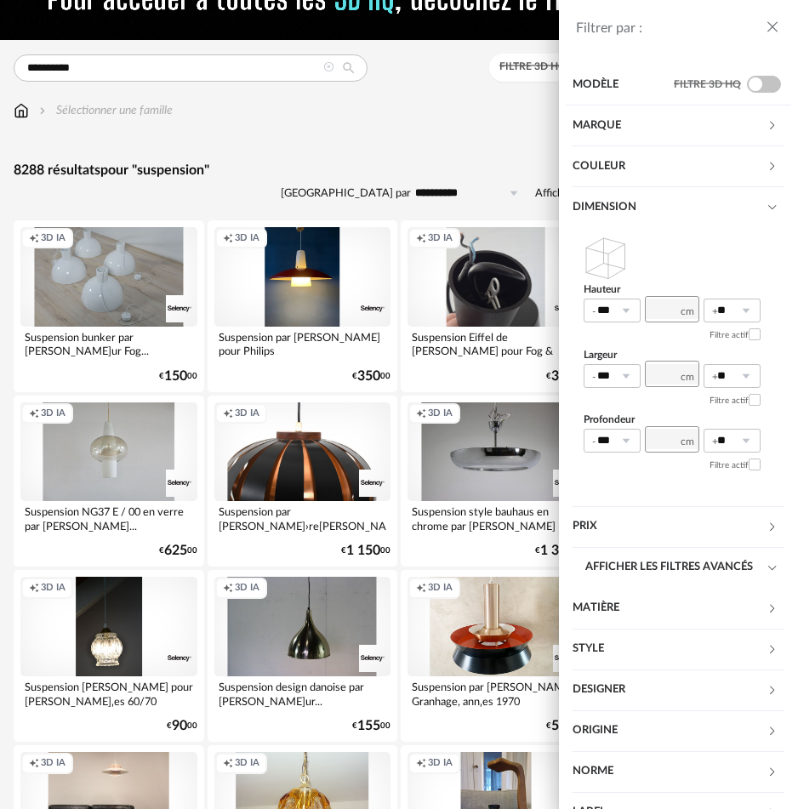
click at [586, 210] on div "Dimension" at bounding box center [669, 207] width 194 height 41
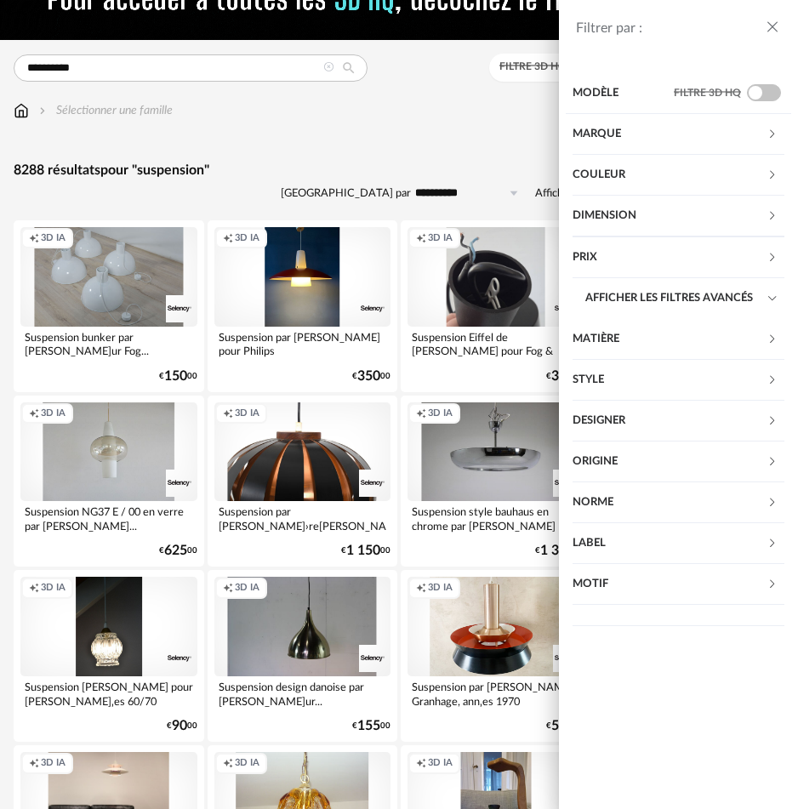
scroll to position [0, 0]
click at [599, 97] on div "Modèle" at bounding box center [622, 93] width 101 height 41
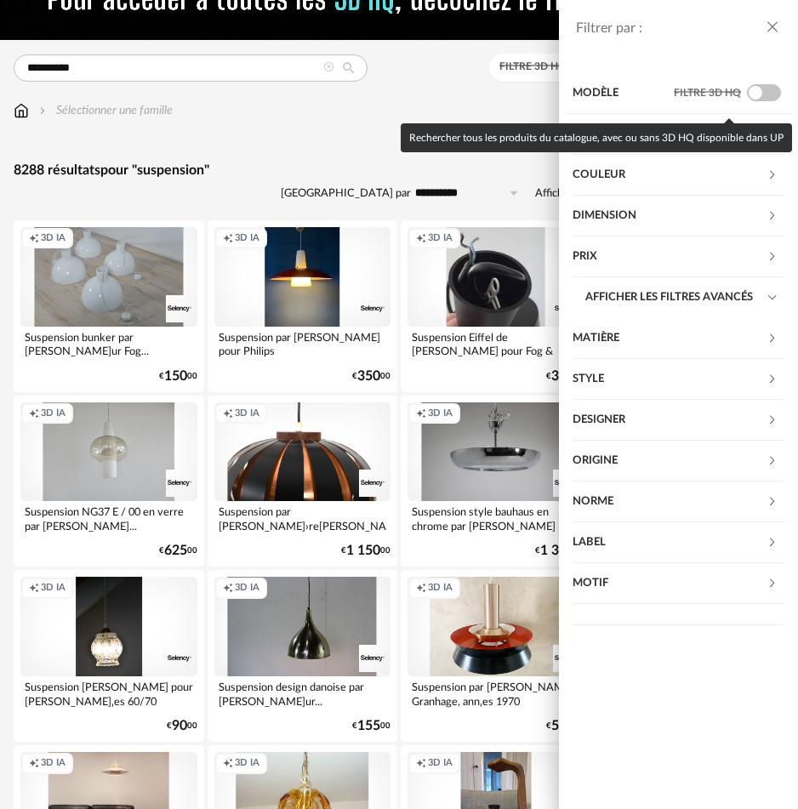
click at [758, 95] on span at bounding box center [764, 92] width 34 height 17
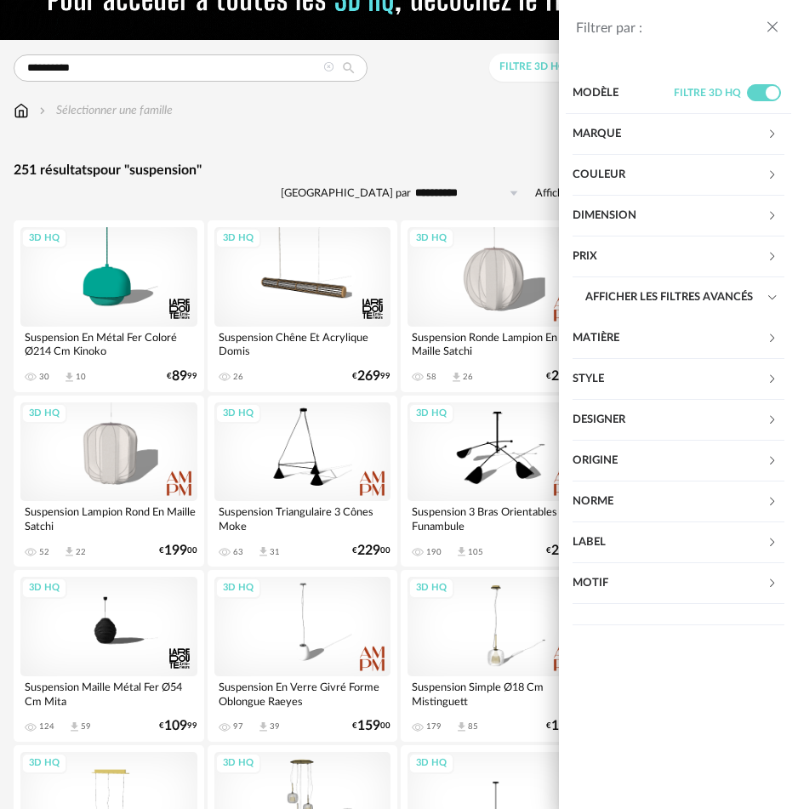
click at [616, 100] on div "Modèle" at bounding box center [622, 93] width 101 height 41
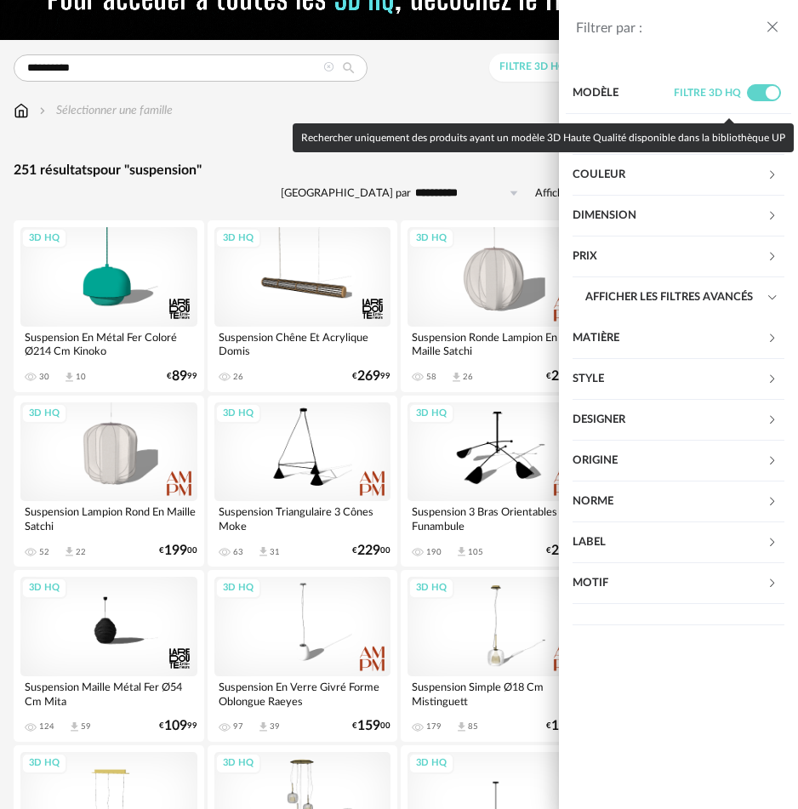
click at [776, 101] on span at bounding box center [764, 92] width 34 height 17
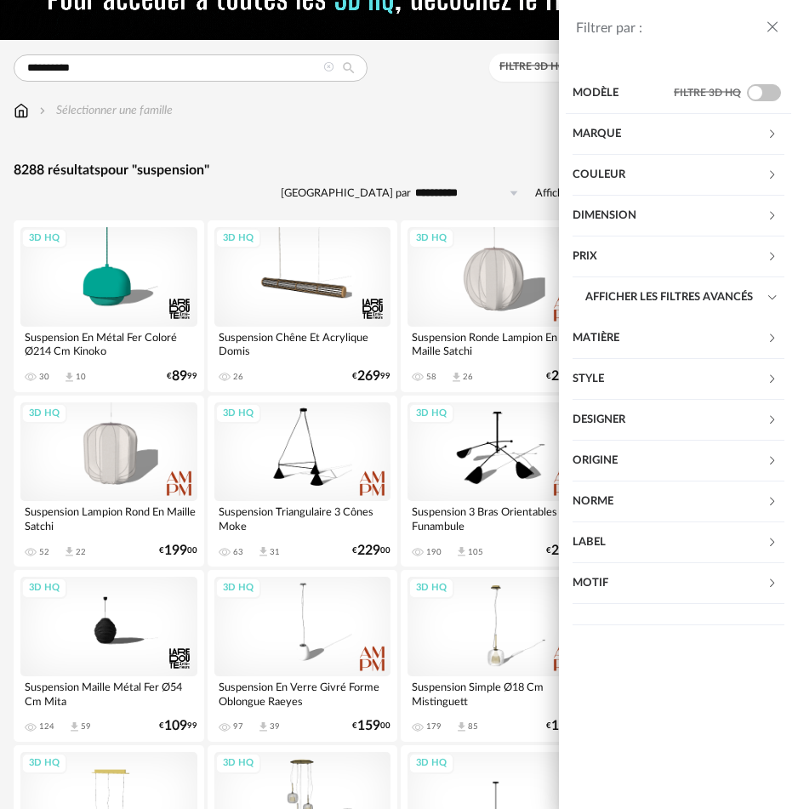
click at [605, 340] on div "Matière" at bounding box center [669, 338] width 194 height 41
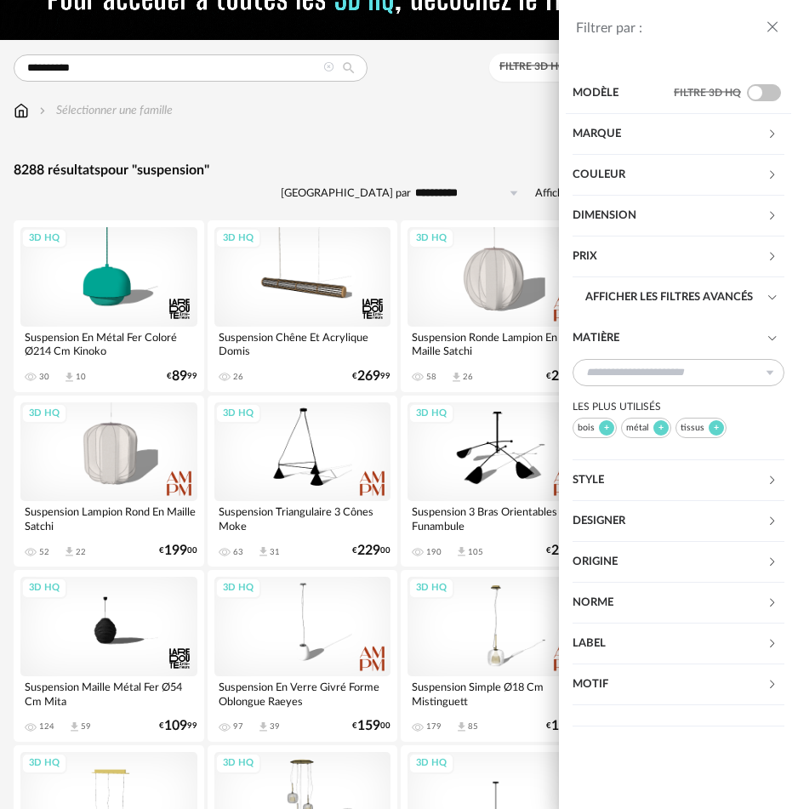
click at [599, 426] on div at bounding box center [606, 427] width 15 height 15
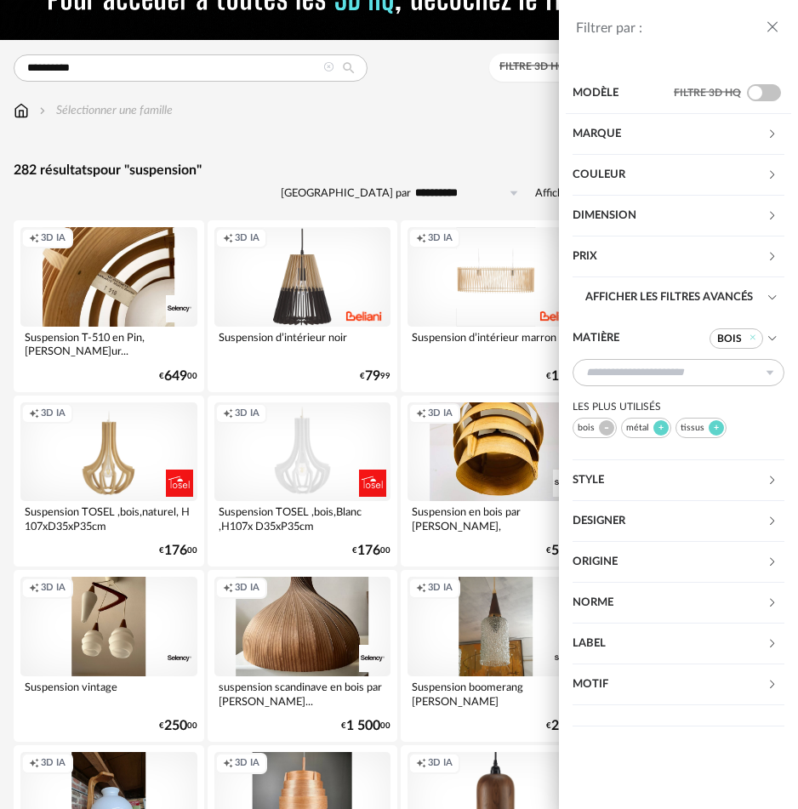
click at [692, 430] on div "tissus" at bounding box center [700, 427] width 51 height 20
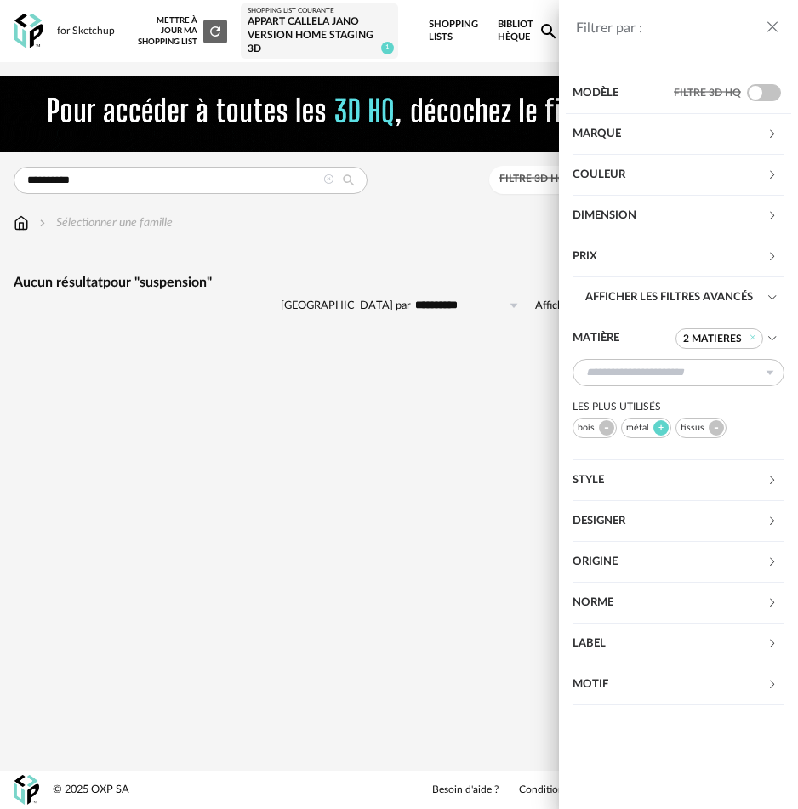
click at [771, 31] on icon "close drawer" at bounding box center [772, 27] width 17 height 17
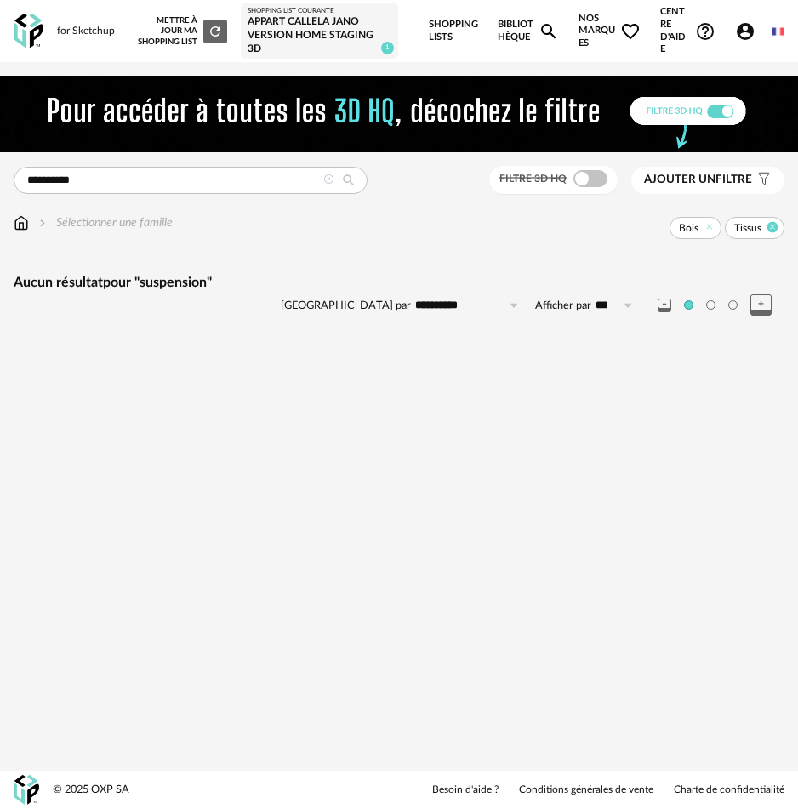
click at [776, 225] on icon at bounding box center [772, 227] width 11 height 11
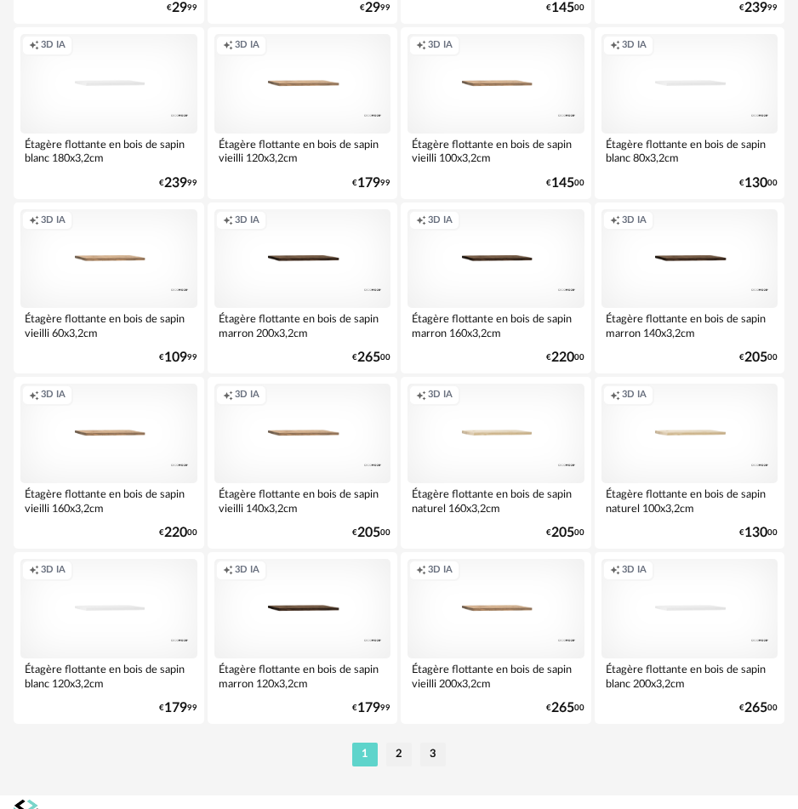
scroll to position [4004, 0]
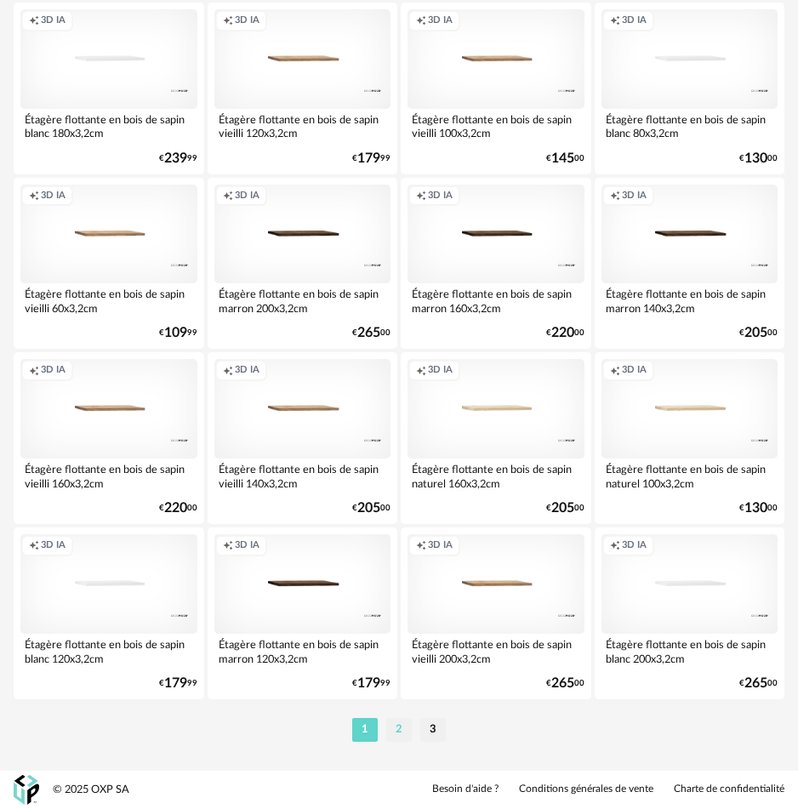
click at [402, 734] on li "2" at bounding box center [399, 730] width 26 height 24
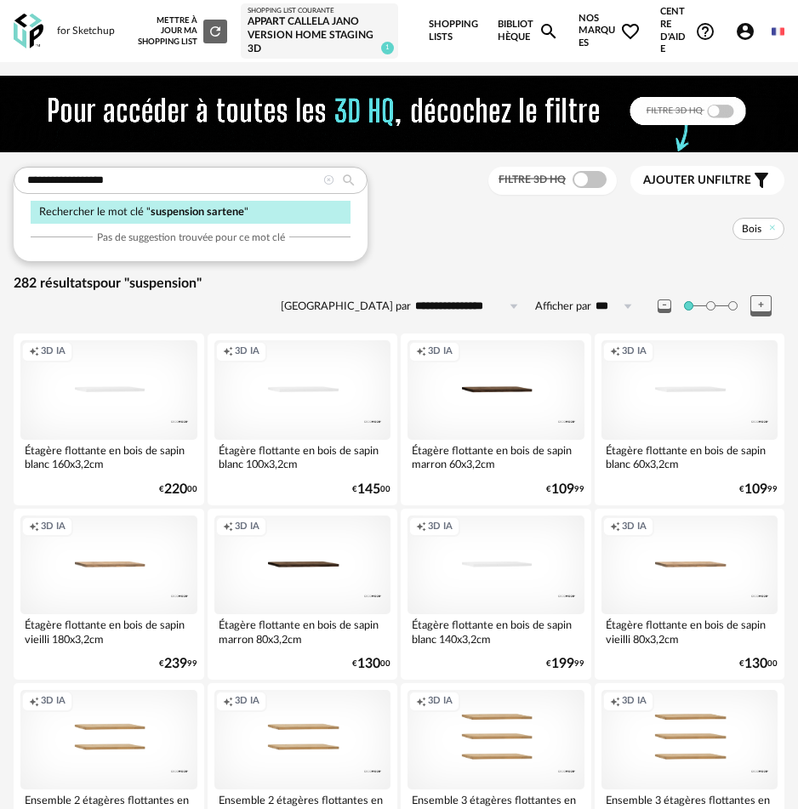
type input "**********"
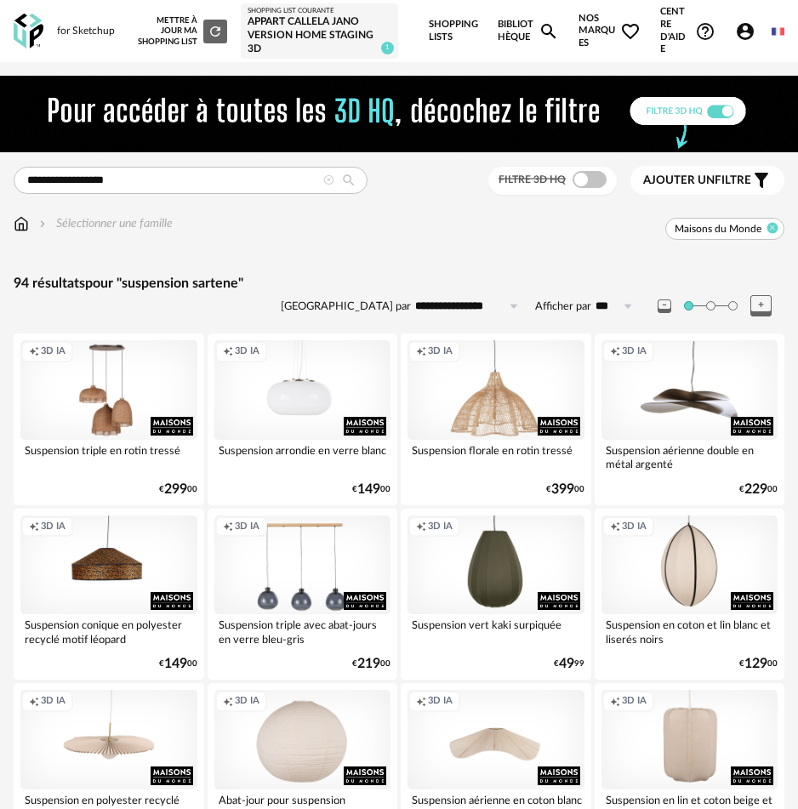
click at [769, 227] on icon at bounding box center [772, 228] width 11 height 11
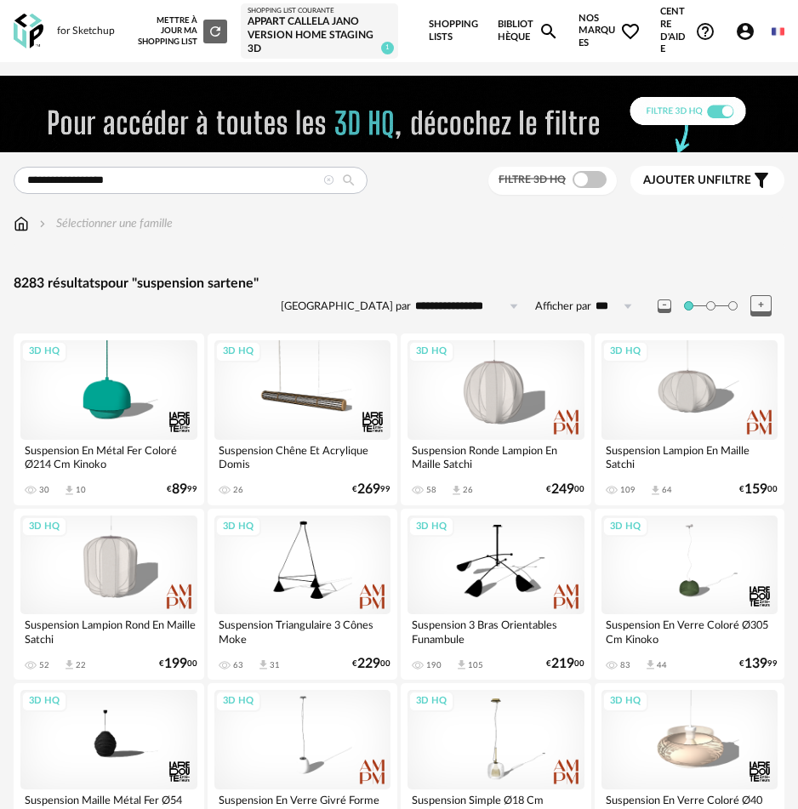
click at [329, 182] on icon at bounding box center [328, 180] width 11 height 11
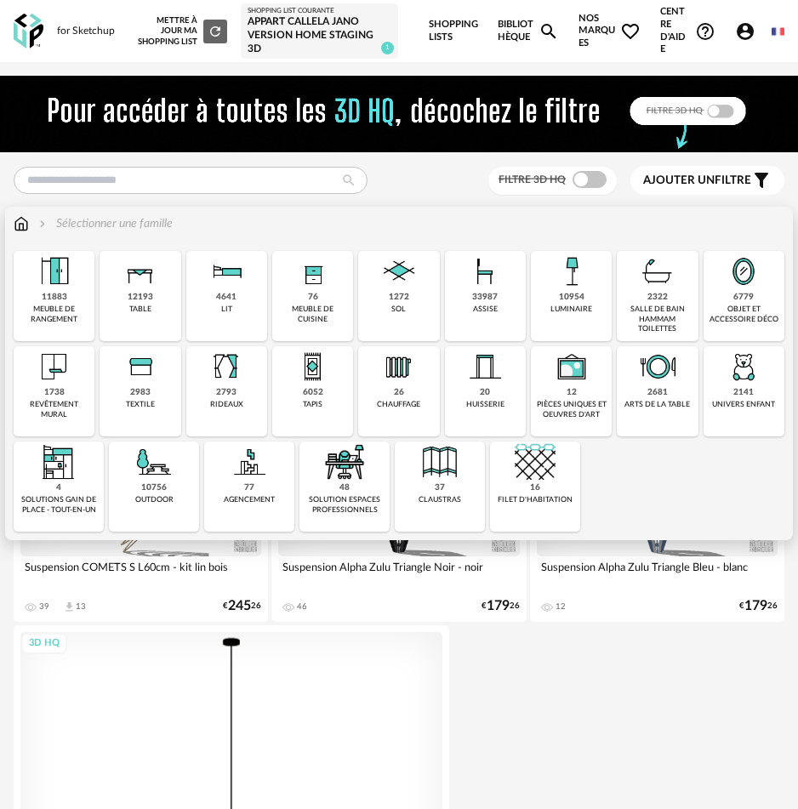
click at [133, 291] on img at bounding box center [140, 271] width 41 height 41
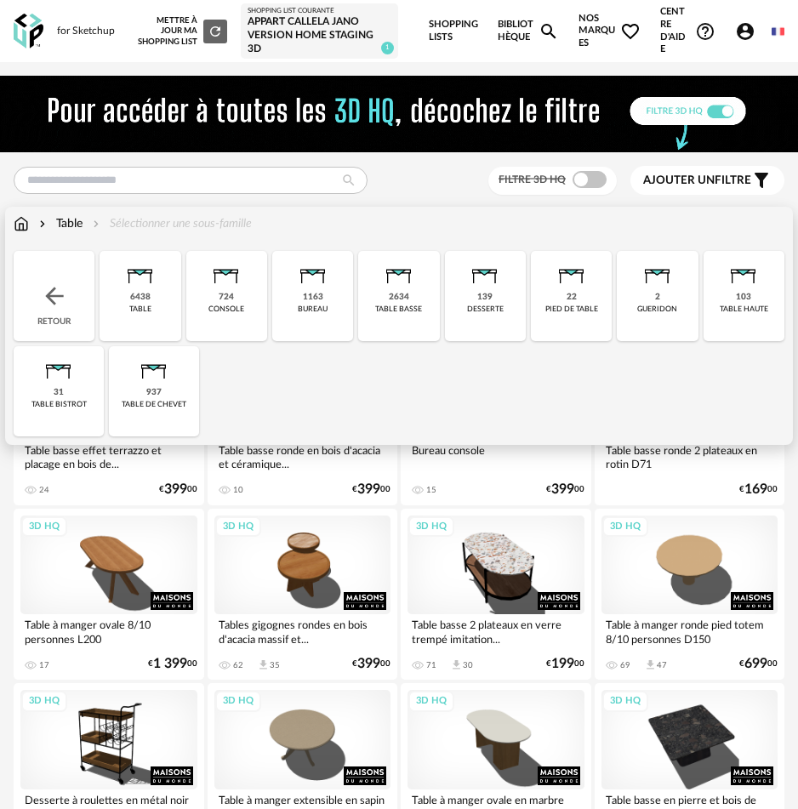
click at [142, 311] on div "table" at bounding box center [140, 308] width 22 height 9
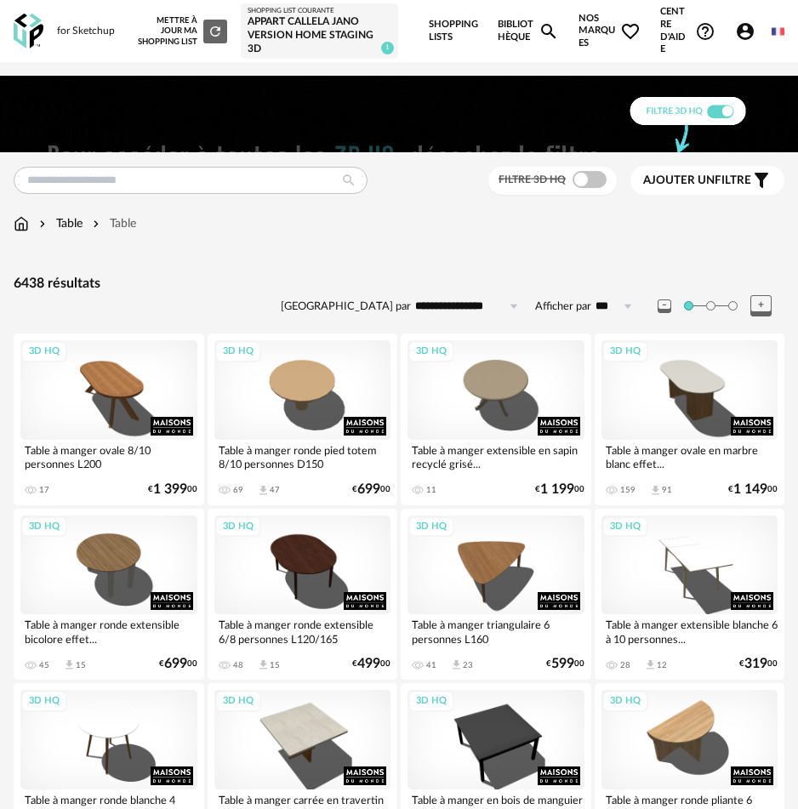
click at [723, 179] on span "Ajouter un filtre" at bounding box center [697, 180] width 108 height 14
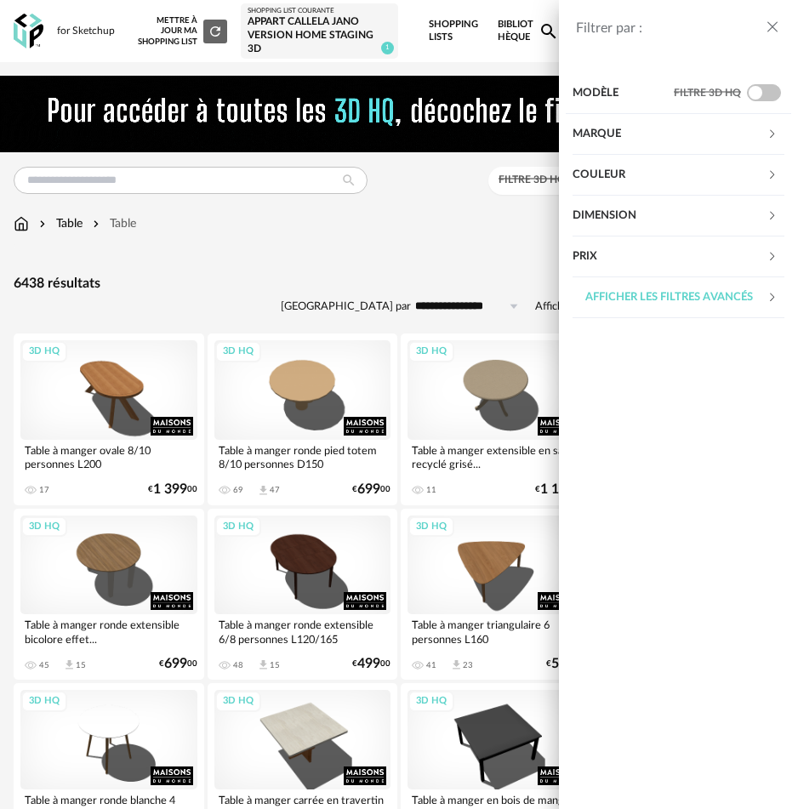
click at [611, 217] on div "Dimension" at bounding box center [669, 216] width 194 height 41
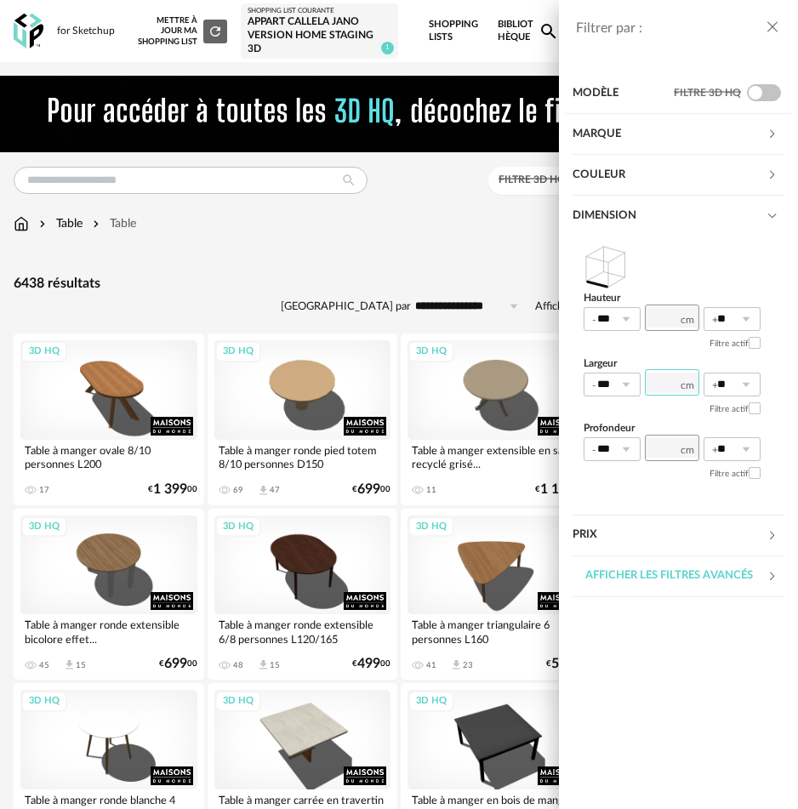
click at [666, 387] on input "number" at bounding box center [672, 382] width 54 height 26
type input "**"
click at [654, 445] on input "number" at bounding box center [672, 447] width 54 height 26
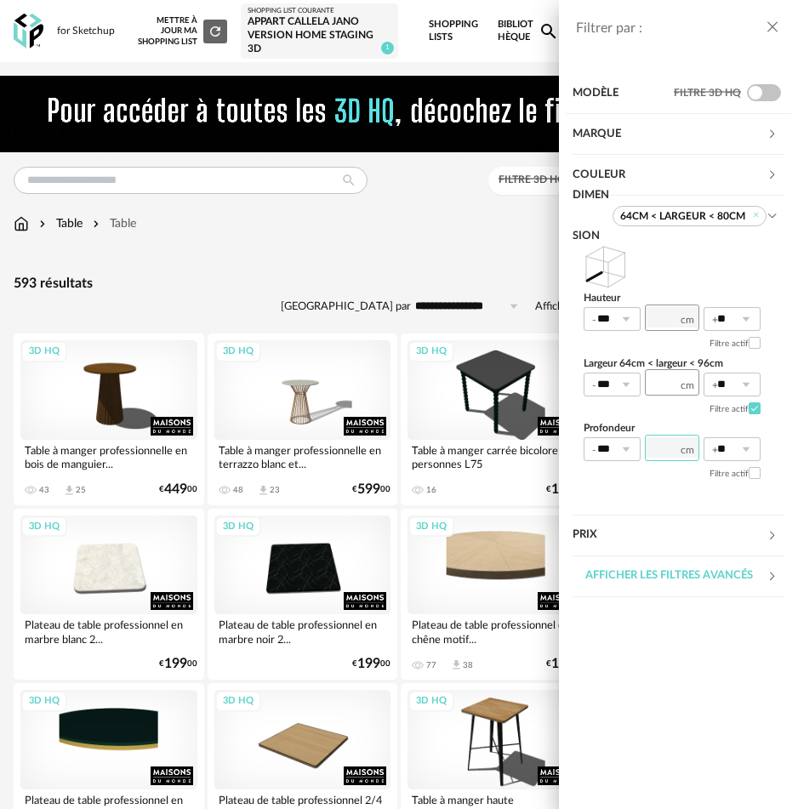
type input "***"
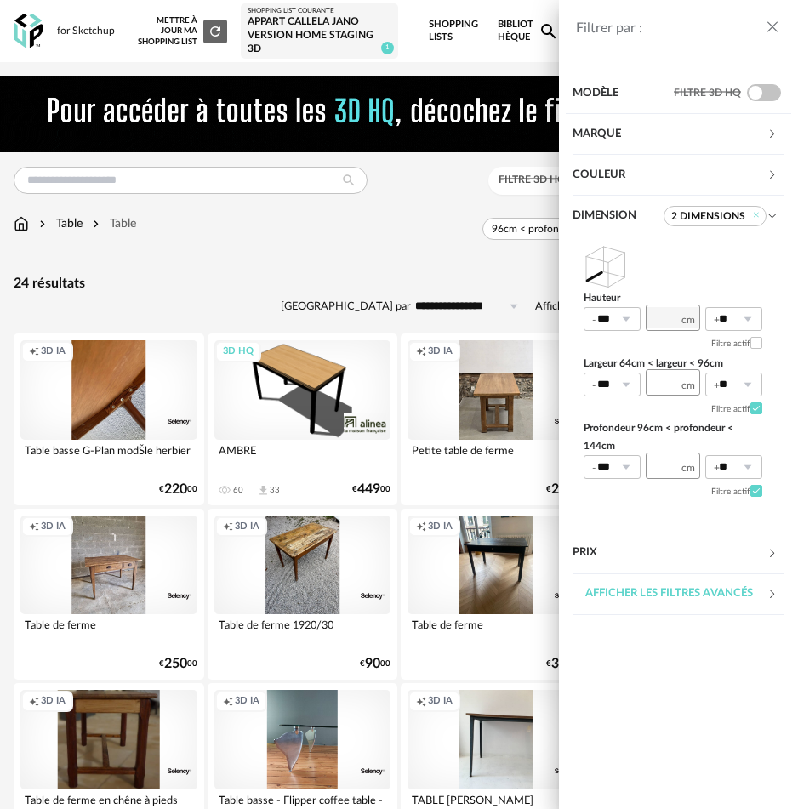
click at [771, 26] on icon "close drawer" at bounding box center [772, 27] width 17 height 17
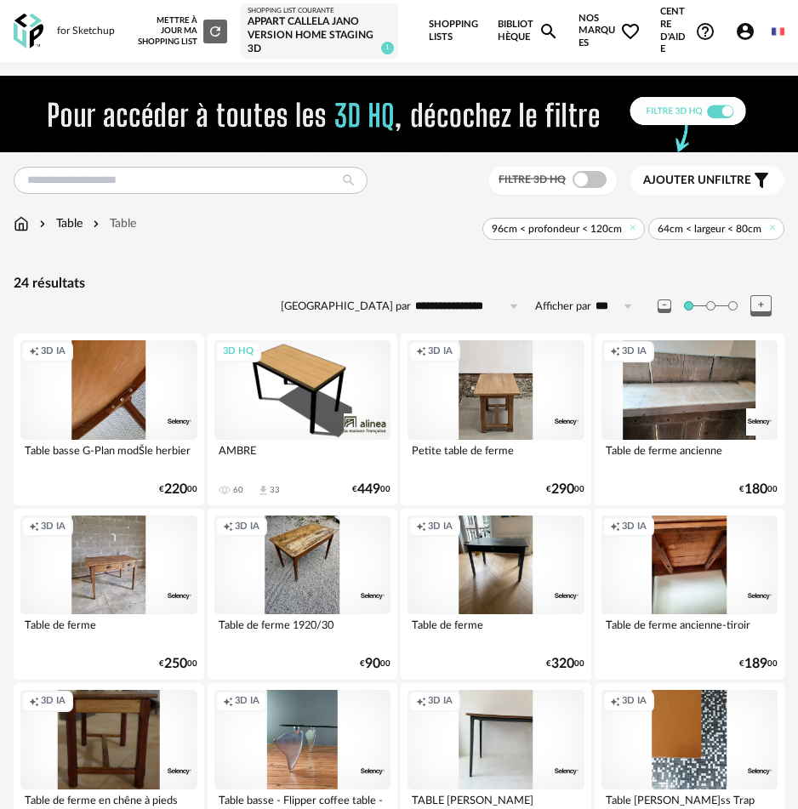
click at [693, 181] on span "Ajouter un" at bounding box center [678, 180] width 71 height 12
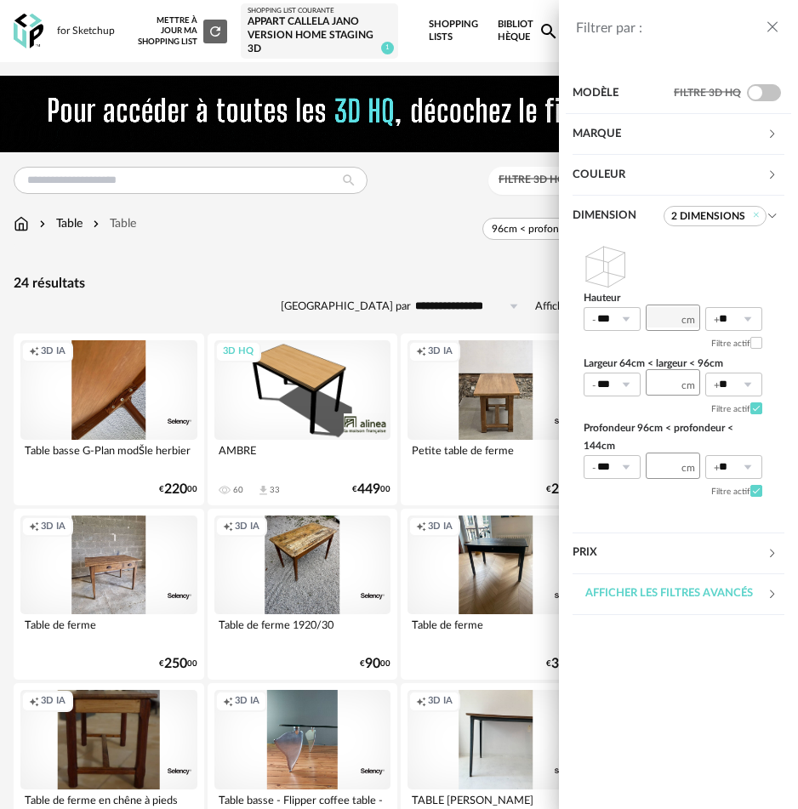
click at [617, 586] on div "Afficher les filtres avancés" at bounding box center [669, 593] width 194 height 41
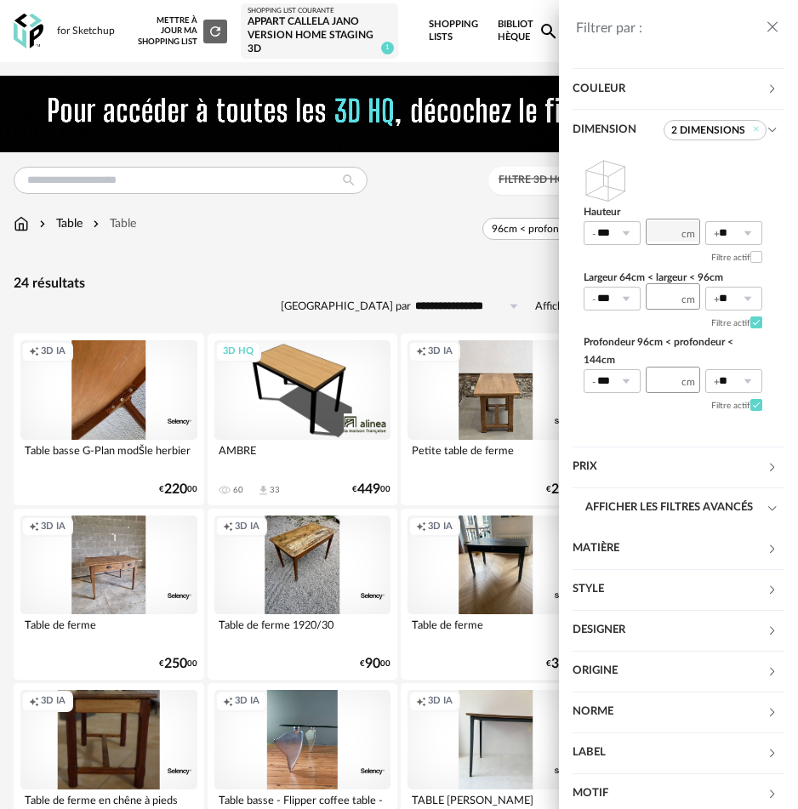
scroll to position [119, 0]
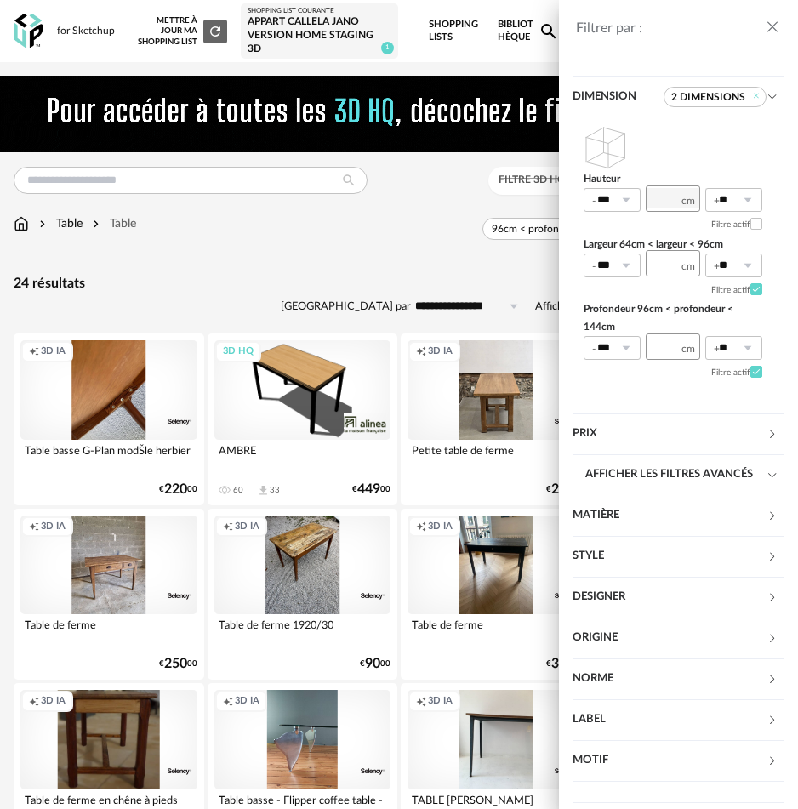
click at [604, 520] on div "Matière" at bounding box center [669, 515] width 194 height 41
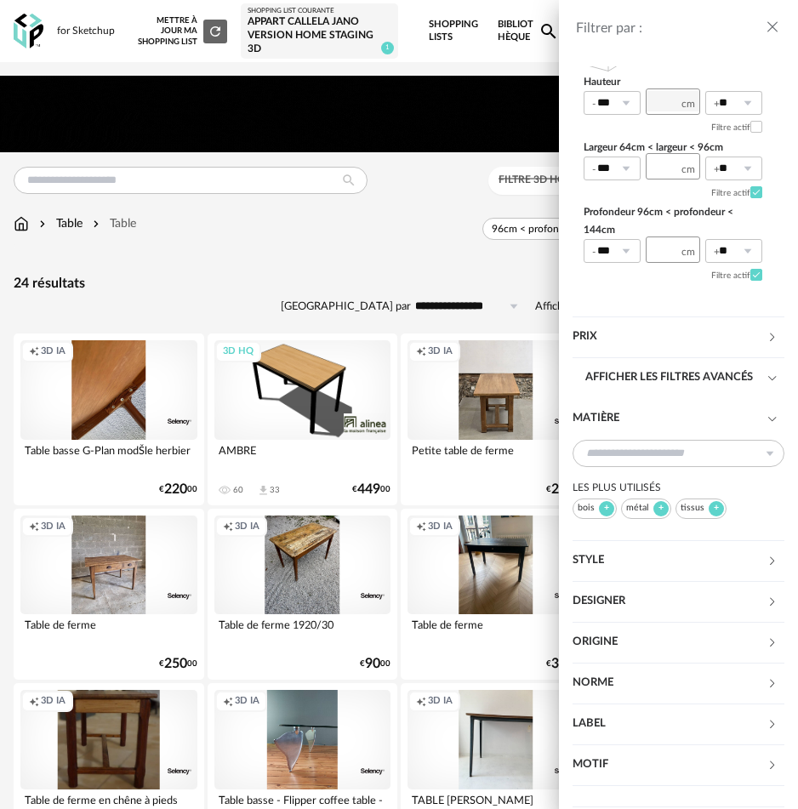
scroll to position [220, 0]
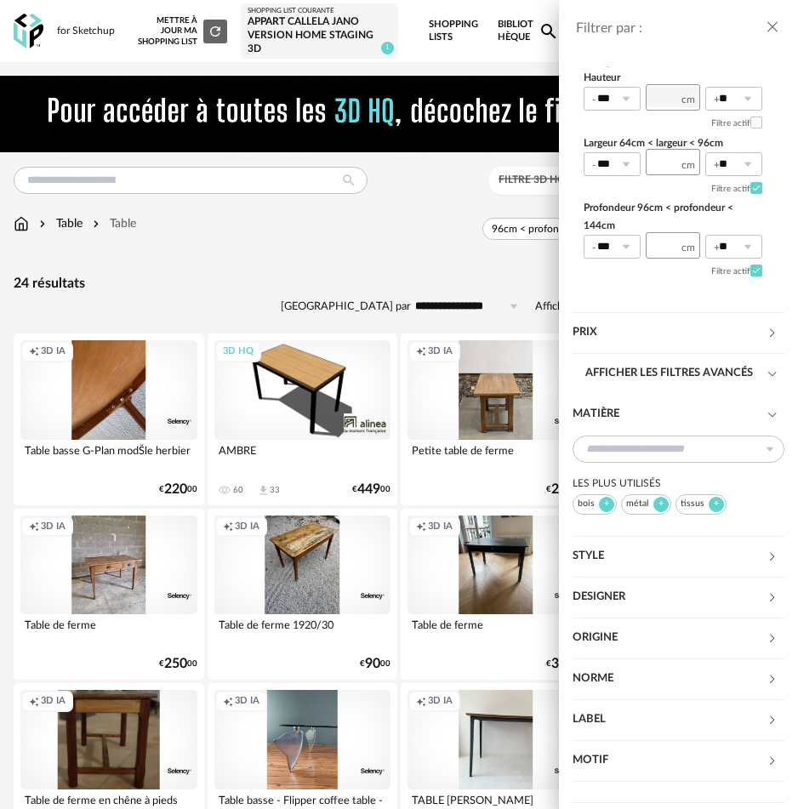
click at [589, 504] on div "bois" at bounding box center [594, 504] width 44 height 20
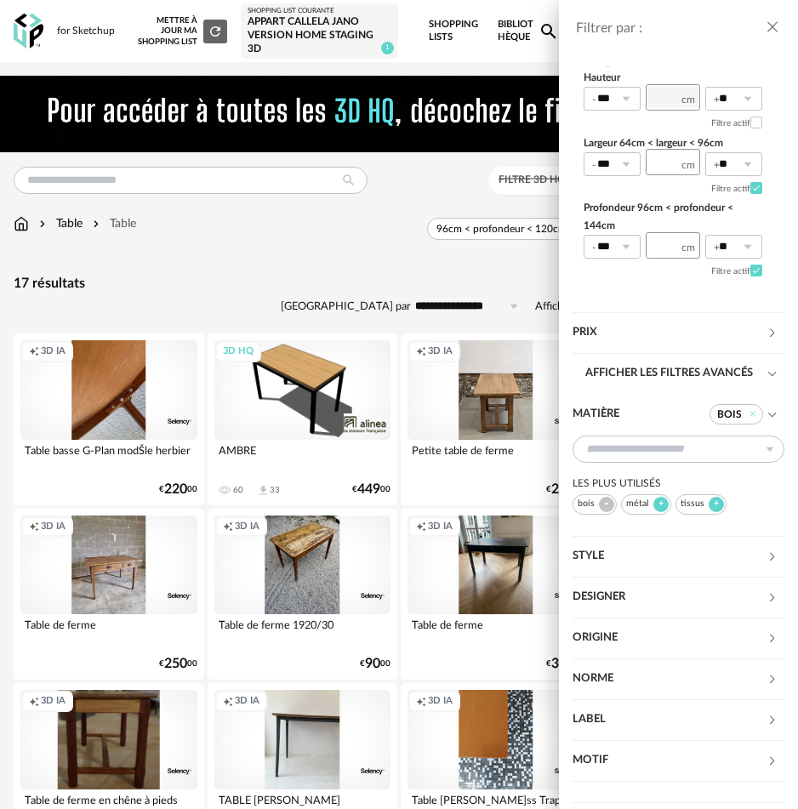
click at [350, 242] on div "Filtrer par : Modèle Filtre 3D HQ Marque &tradition 0 101 Copenhagen 0 366 Conc…" at bounding box center [399, 404] width 798 height 809
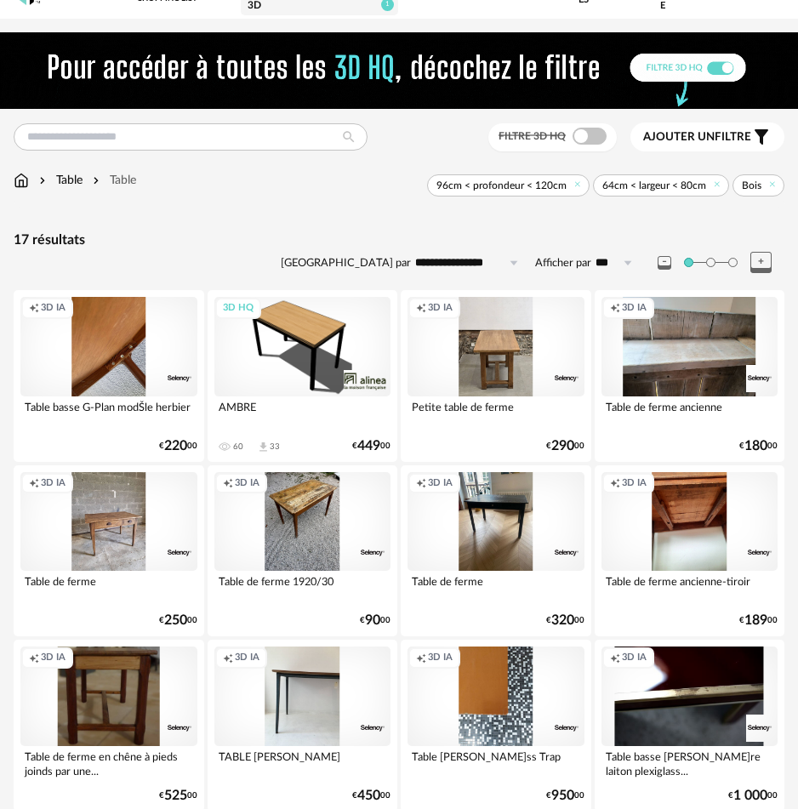
scroll to position [14, 0]
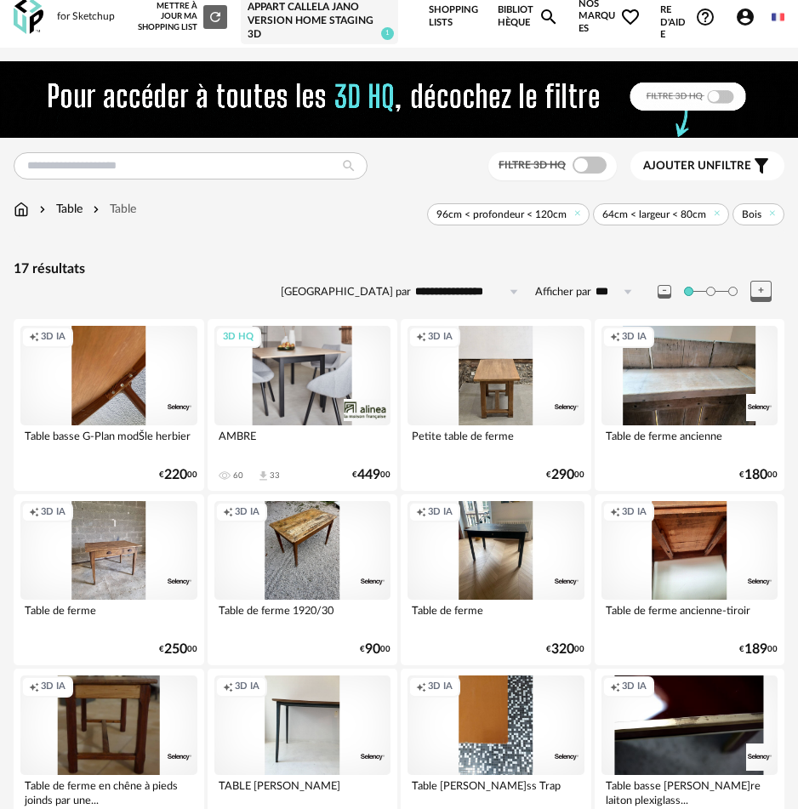
click at [311, 346] on div "3D HQ" at bounding box center [302, 375] width 177 height 99
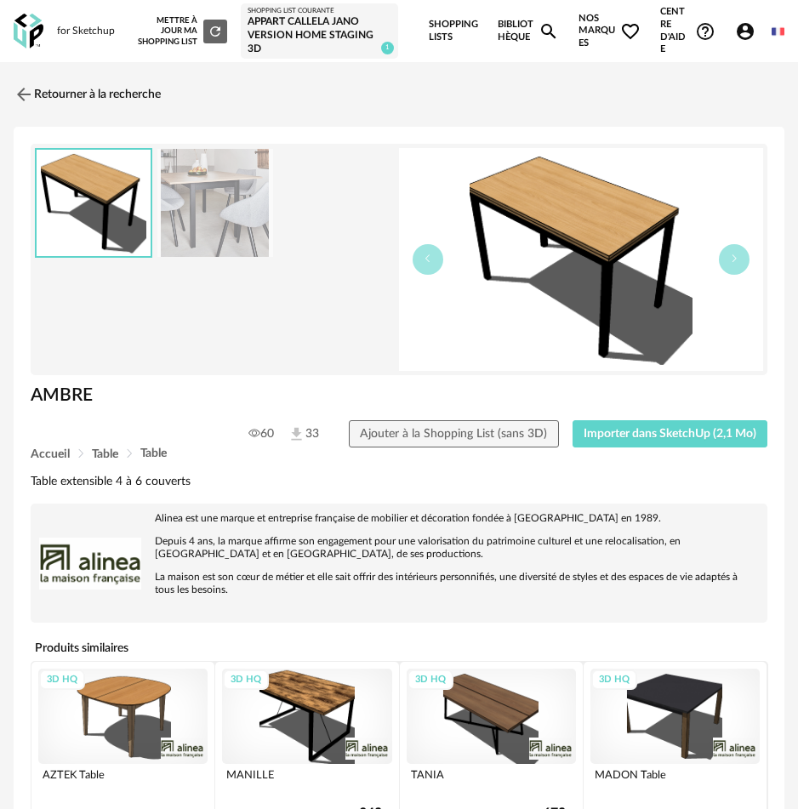
click at [506, 264] on img at bounding box center [581, 259] width 364 height 223
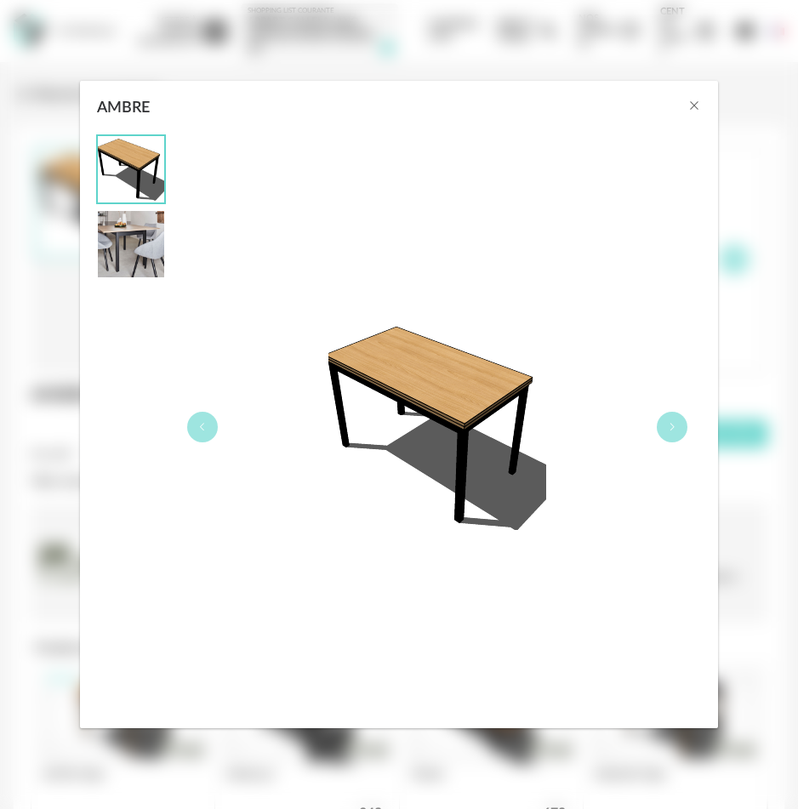
click at [140, 258] on img "AMBRE" at bounding box center [131, 244] width 66 height 66
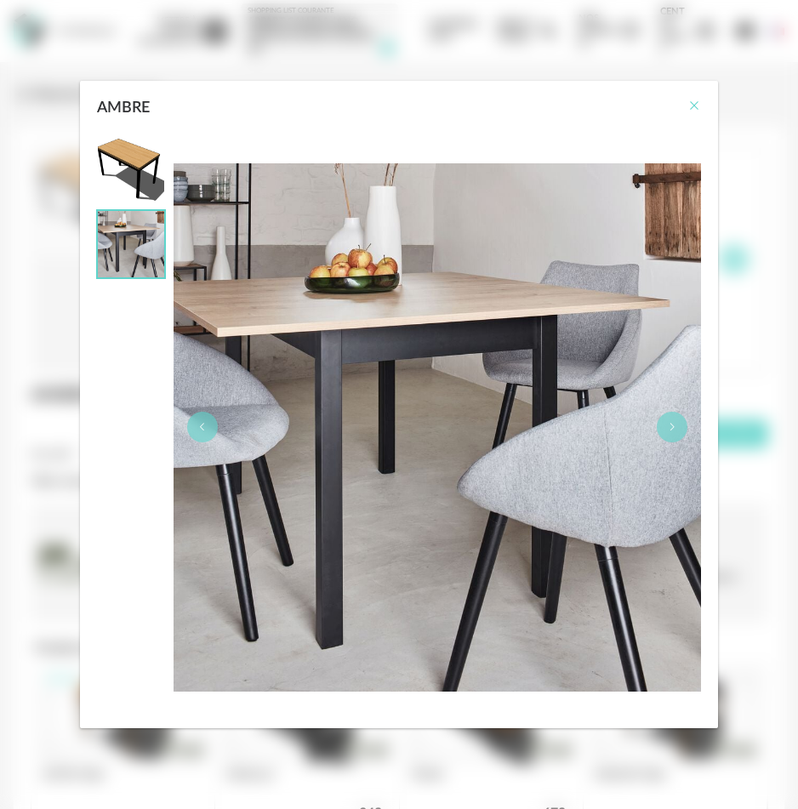
click at [696, 108] on icon "Close" at bounding box center [694, 106] width 14 height 14
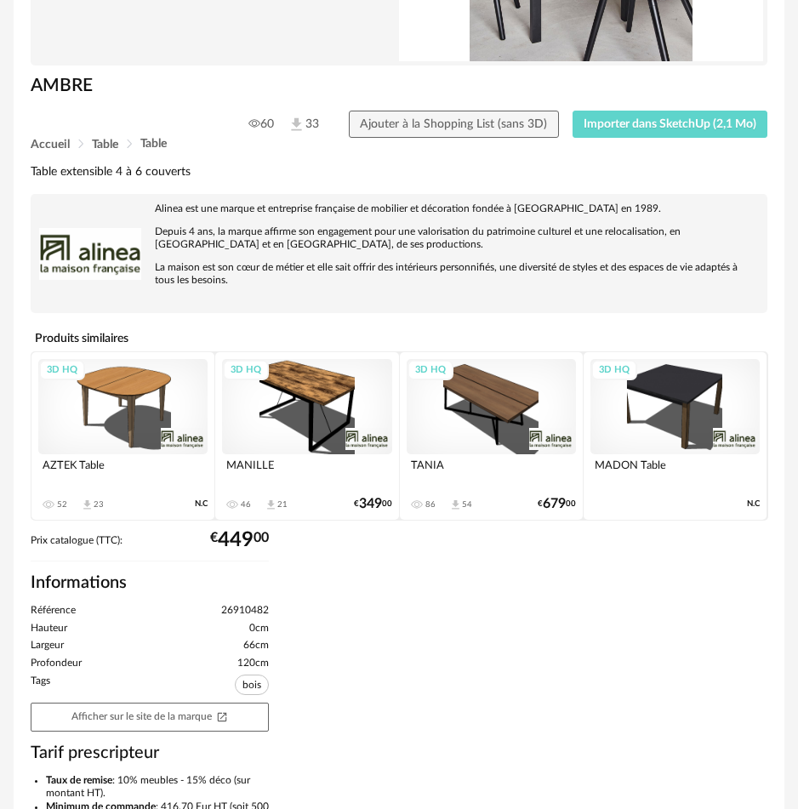
scroll to position [310, 0]
click at [505, 400] on div "3D HQ" at bounding box center [490, 406] width 169 height 95
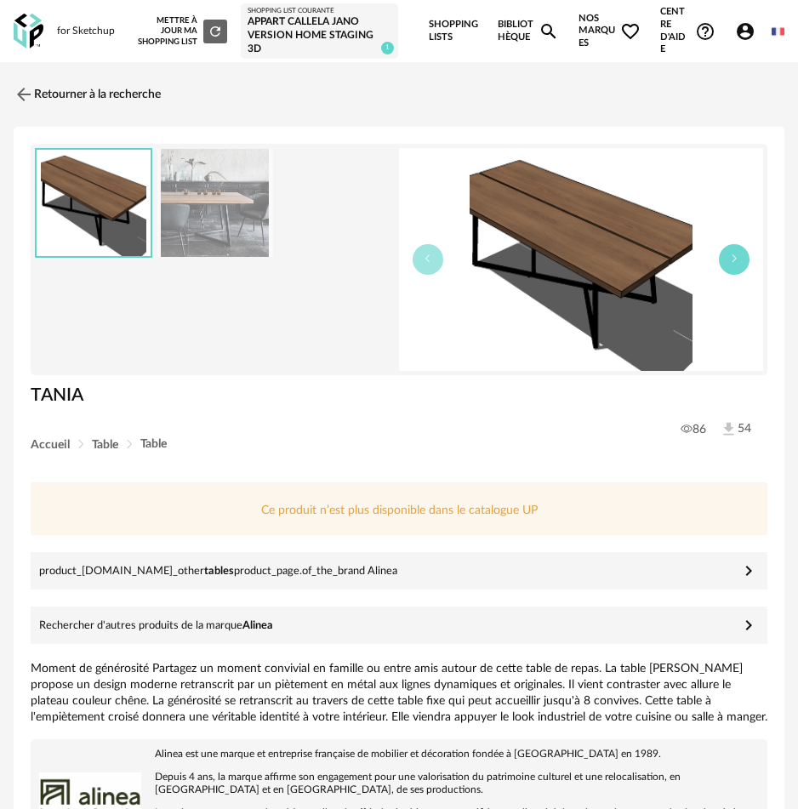
click at [738, 253] on button "button" at bounding box center [733, 259] width 31 height 31
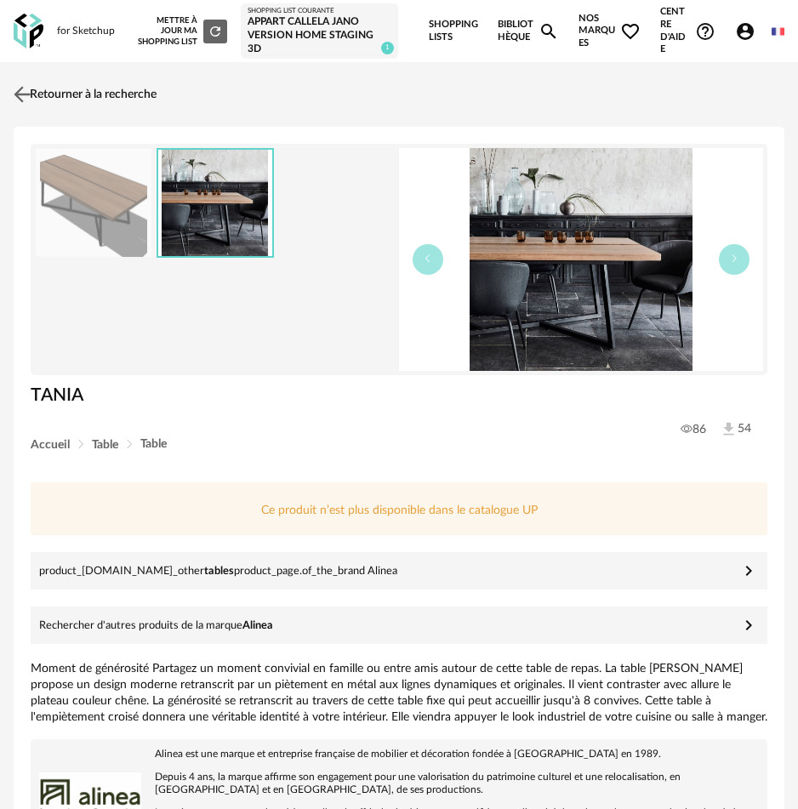
click at [86, 92] on link "Retourner à la recherche" at bounding box center [82, 94] width 147 height 37
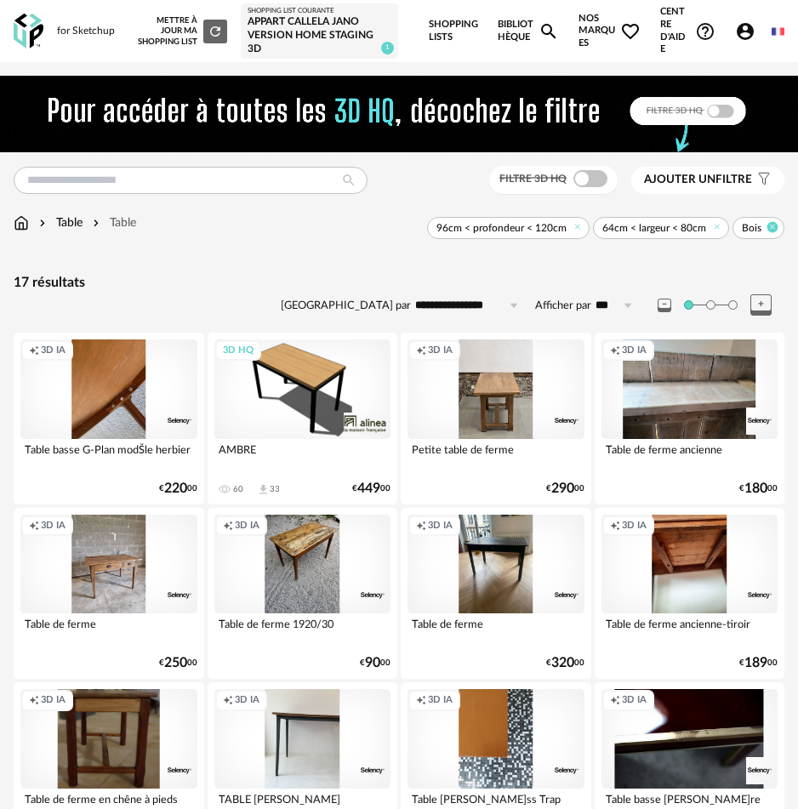
click at [773, 232] on icon at bounding box center [772, 227] width 11 height 11
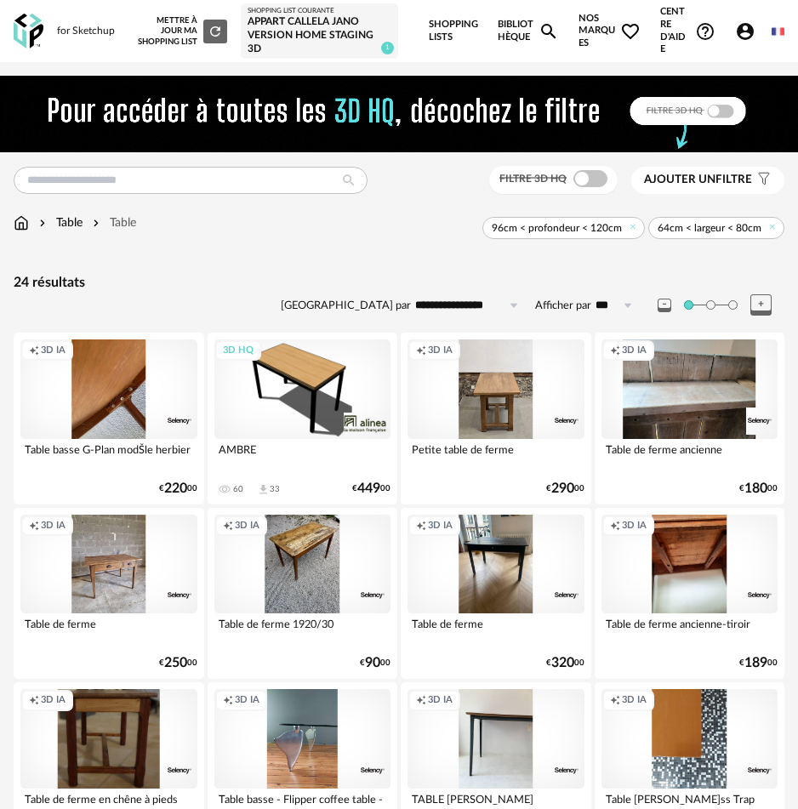
click at [690, 180] on span "Ajouter un" at bounding box center [679, 179] width 71 height 12
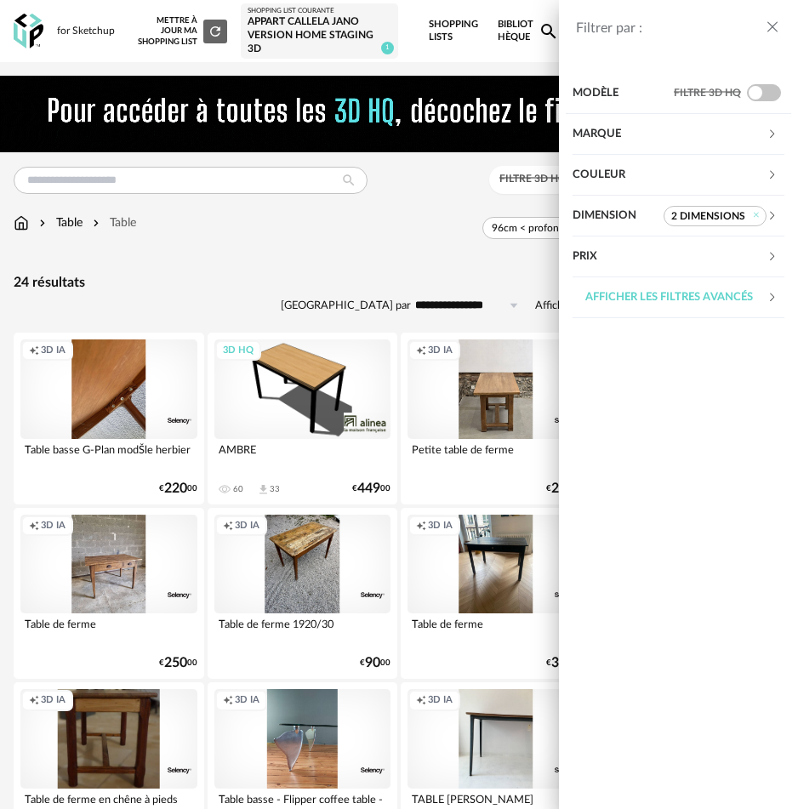
click at [622, 213] on div "Dimension" at bounding box center [617, 216] width 91 height 41
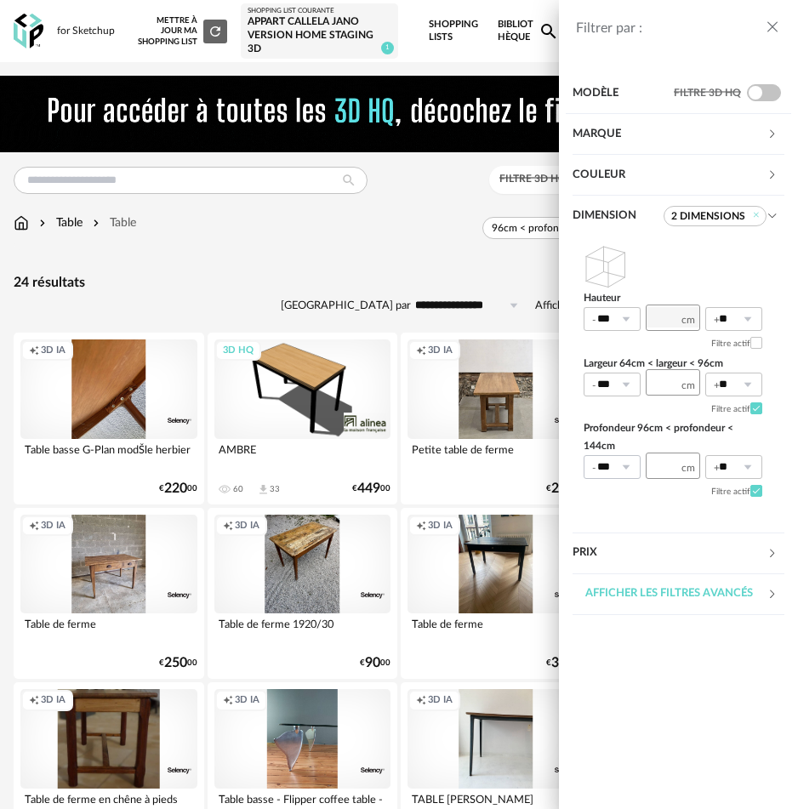
click at [616, 466] on icon at bounding box center [625, 467] width 21 height 24
click at [625, 632] on span "40%" at bounding box center [614, 625] width 26 height 14
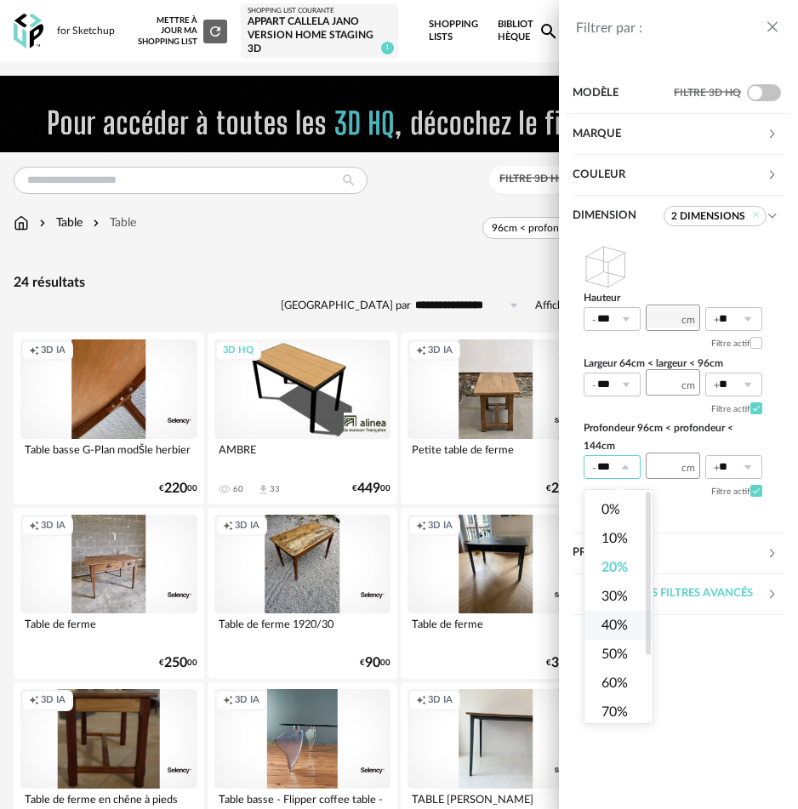
type input "***"
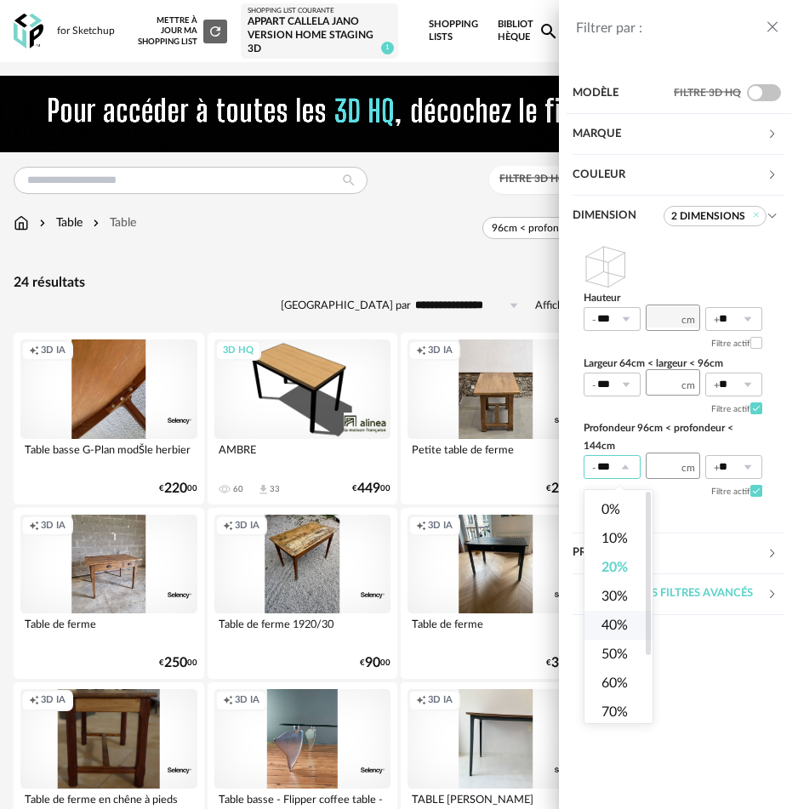
scroll to position [0, 4]
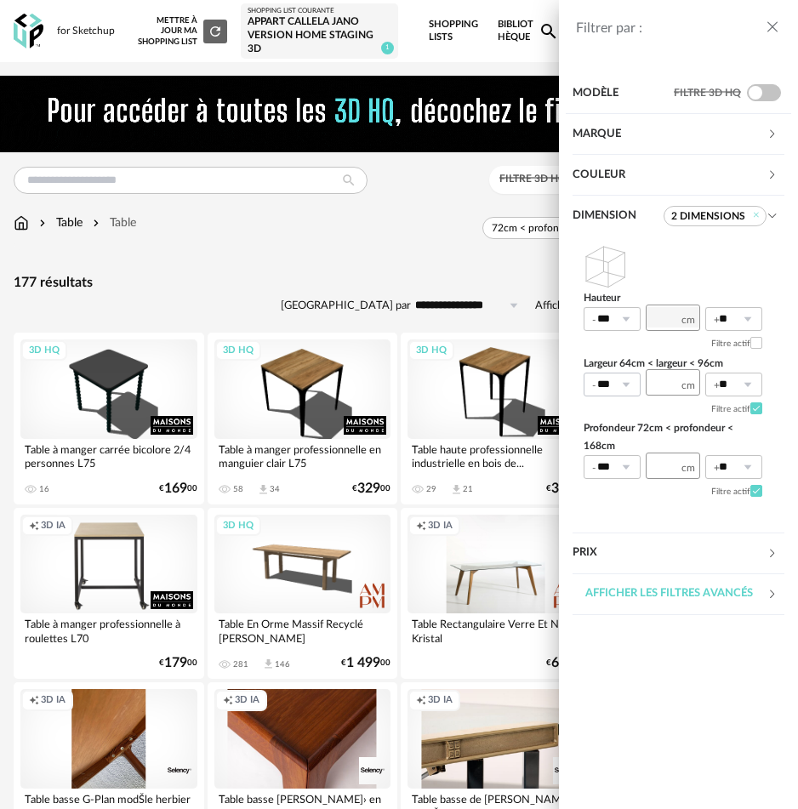
click at [632, 383] on icon at bounding box center [625, 384] width 21 height 24
click at [626, 451] on span "10%" at bounding box center [614, 455] width 26 height 14
type input "***"
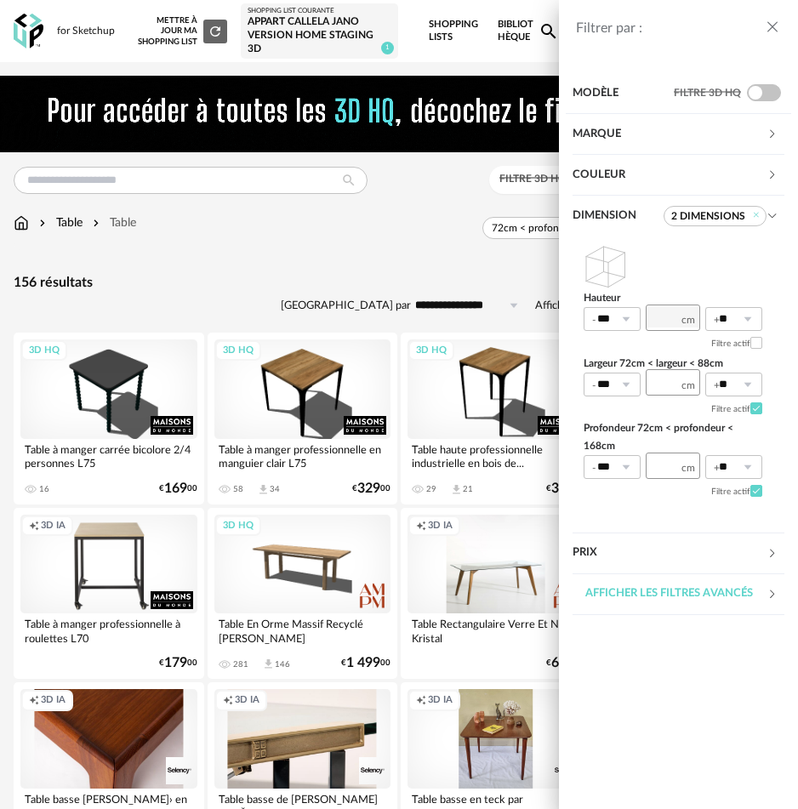
click at [766, 37] on button "close drawer" at bounding box center [772, 28] width 17 height 22
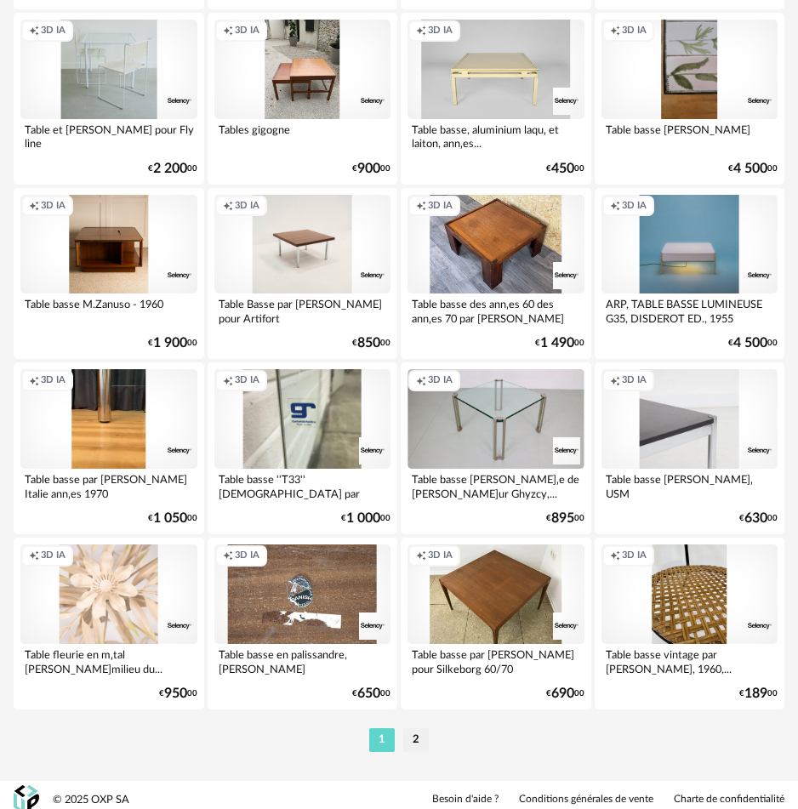
scroll to position [4004, 0]
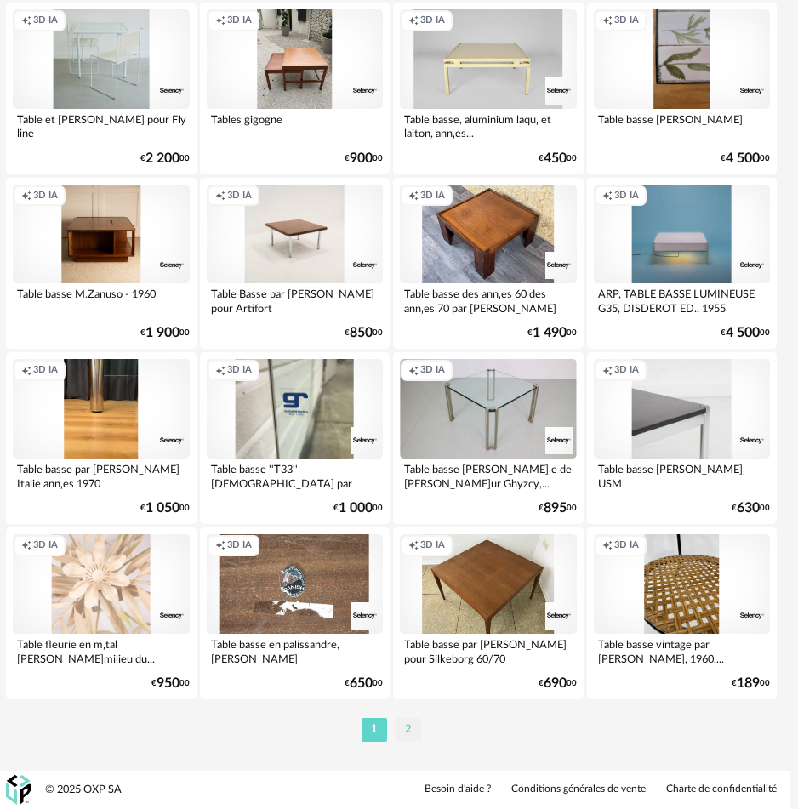
click at [409, 737] on li "2" at bounding box center [408, 730] width 26 height 24
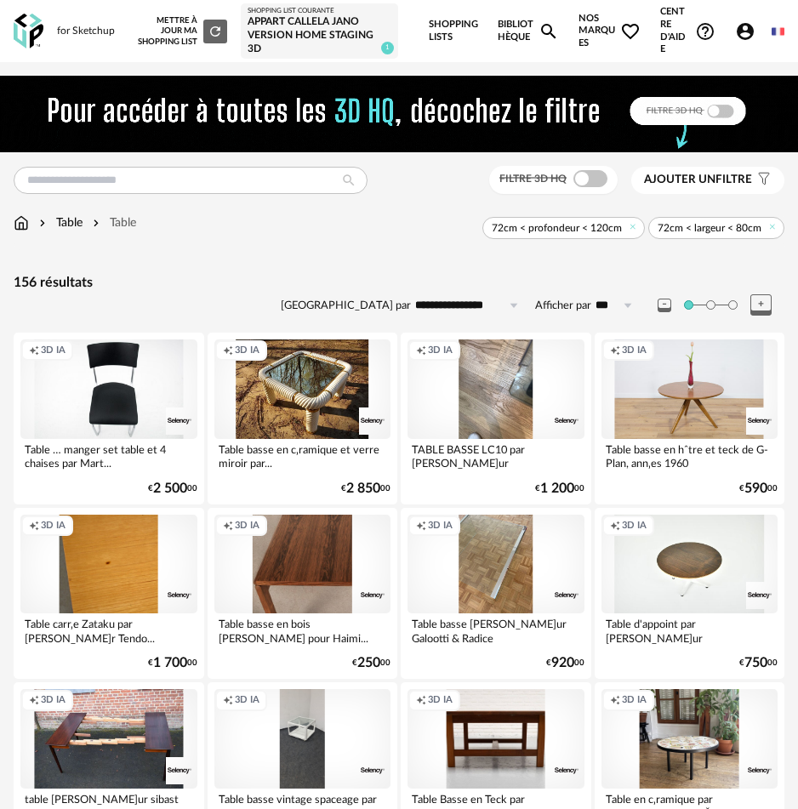
click at [198, 232] on div "72cm < profondeur < 120cm 72cm < largeur < 80cm" at bounding box center [460, 228] width 648 height 22
click at [705, 179] on span "Ajouter un" at bounding box center [679, 179] width 71 height 12
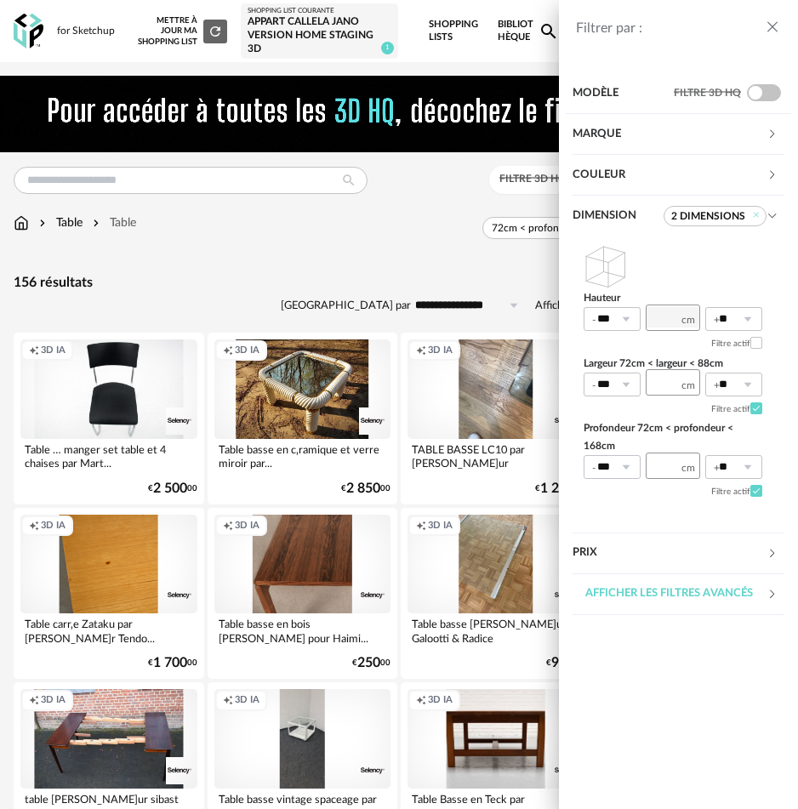
click at [629, 468] on icon at bounding box center [625, 467] width 21 height 24
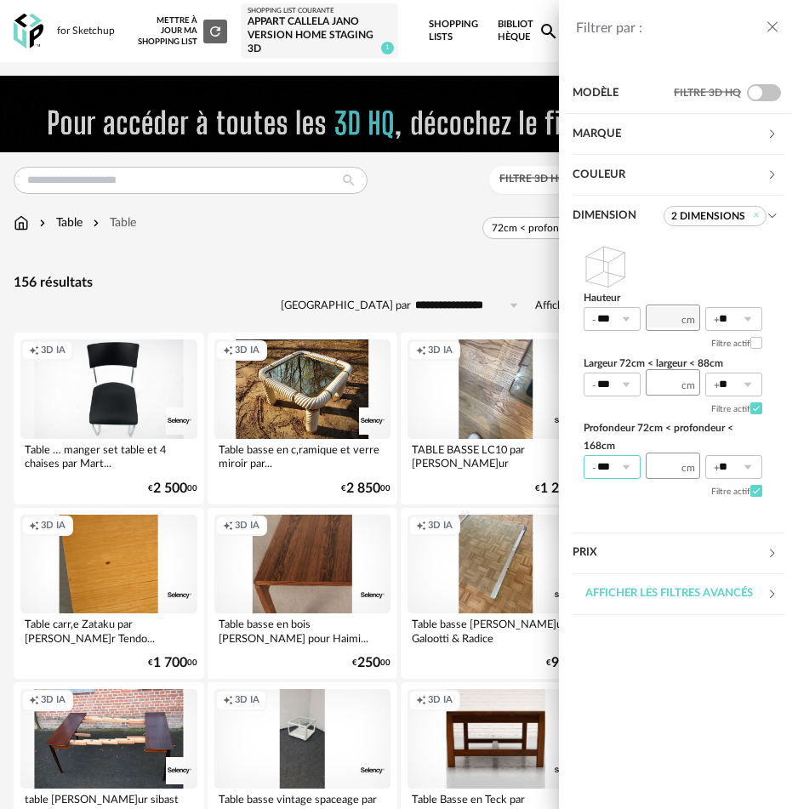
scroll to position [0, 4]
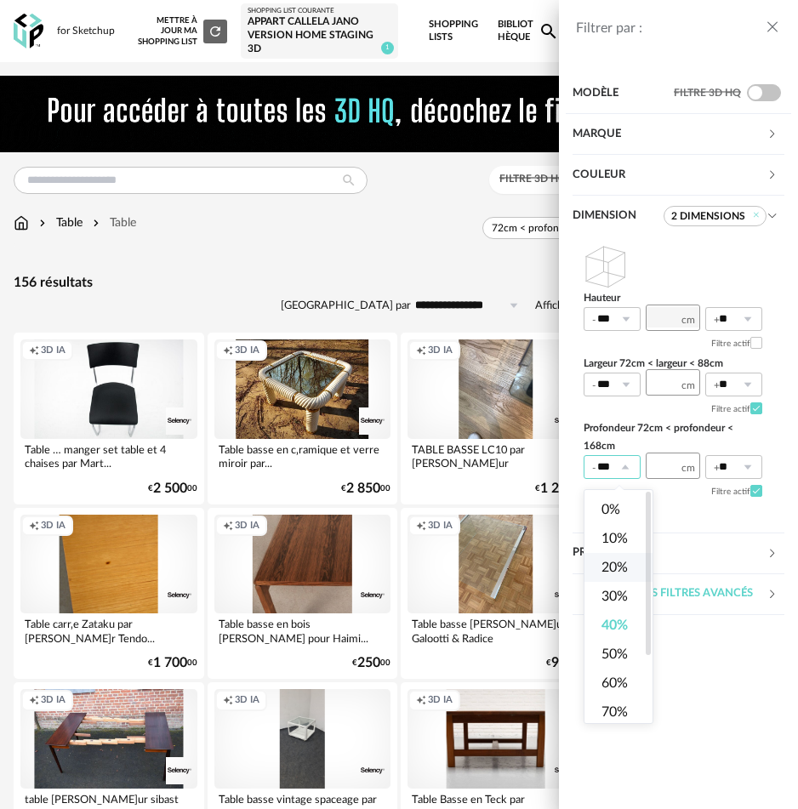
click at [619, 561] on span "20%" at bounding box center [614, 567] width 26 height 14
type input "***"
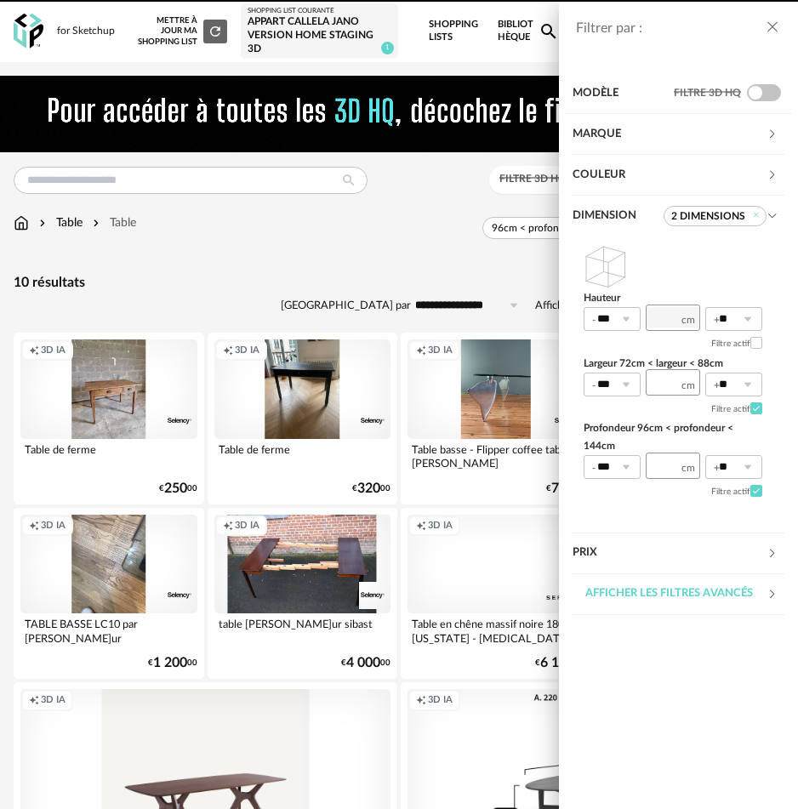
click at [633, 384] on icon at bounding box center [625, 384] width 21 height 24
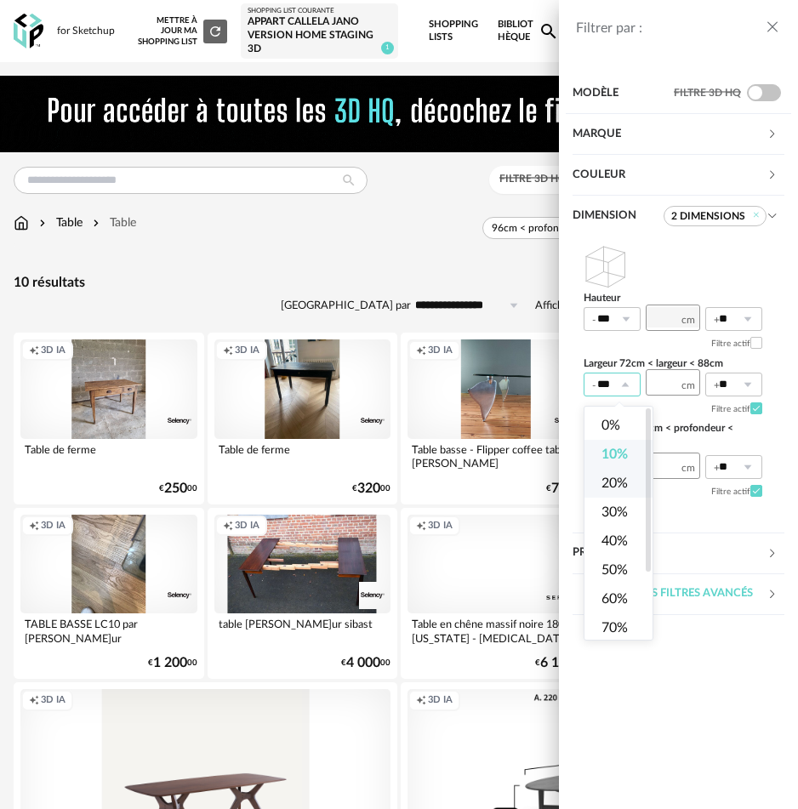
scroll to position [0, 0]
click at [611, 477] on span "20%" at bounding box center [614, 484] width 26 height 14
type input "***"
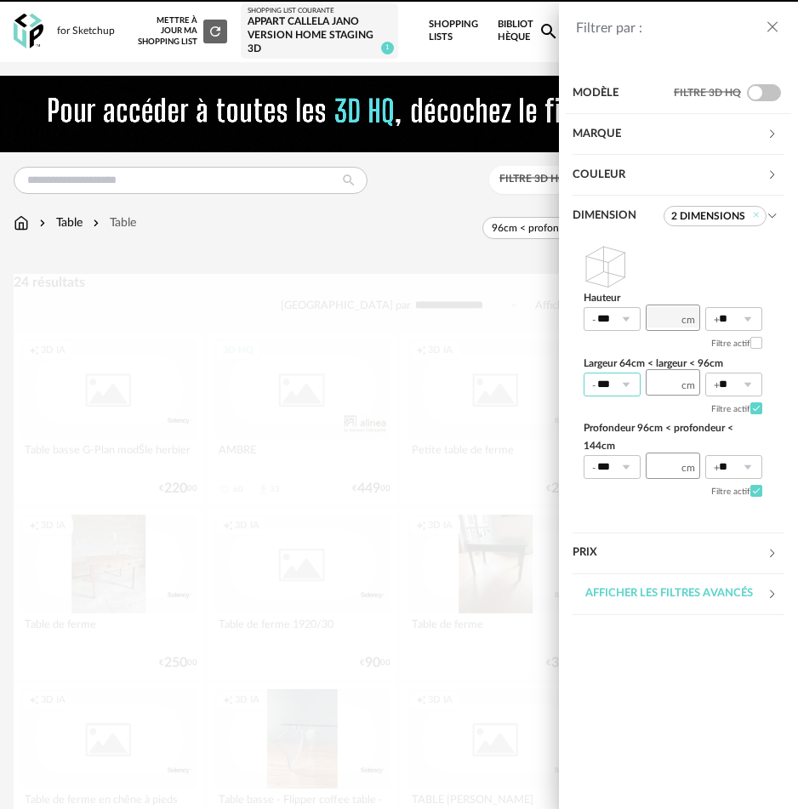
scroll to position [2, 0]
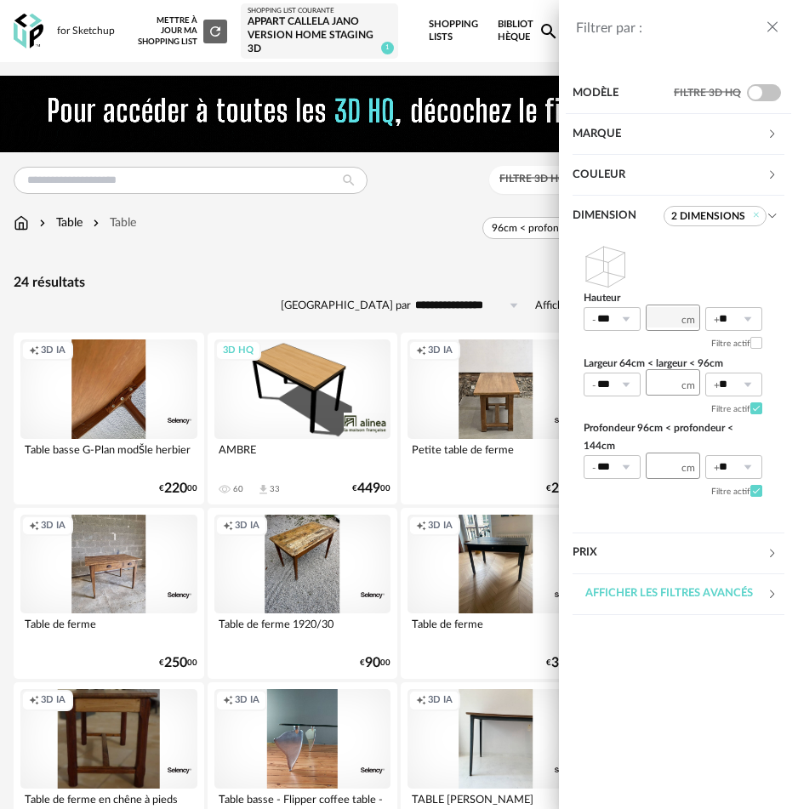
click at [363, 263] on div "Filtrer par : Modèle Filtre 3D HQ Marque &tradition 0 101 Copenhagen 0 366 Conc…" at bounding box center [399, 404] width 798 height 809
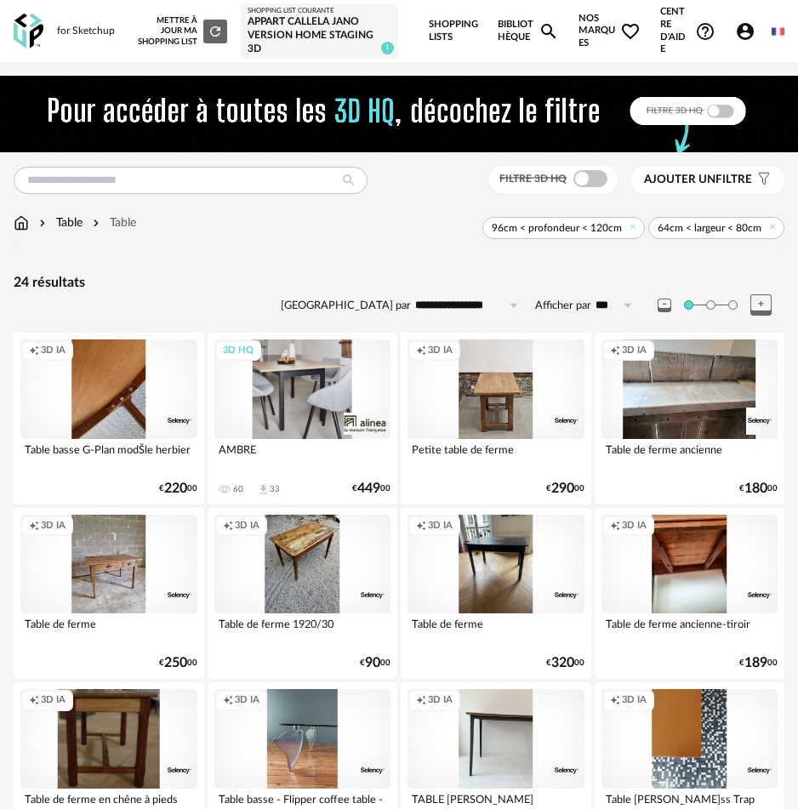
scroll to position [3, 0]
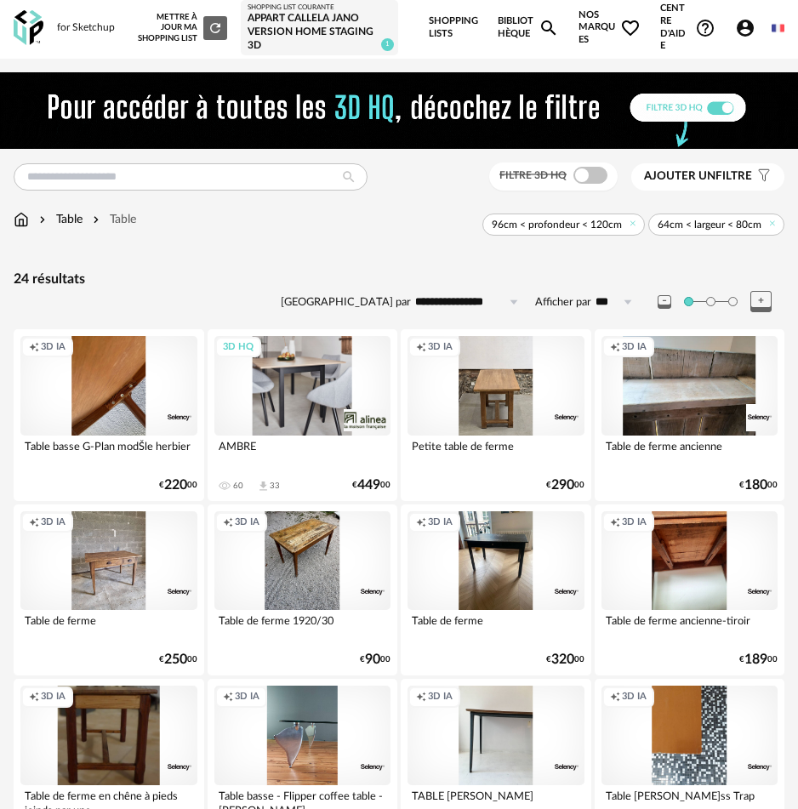
click at [312, 373] on div "3D HQ" at bounding box center [302, 385] width 177 height 99
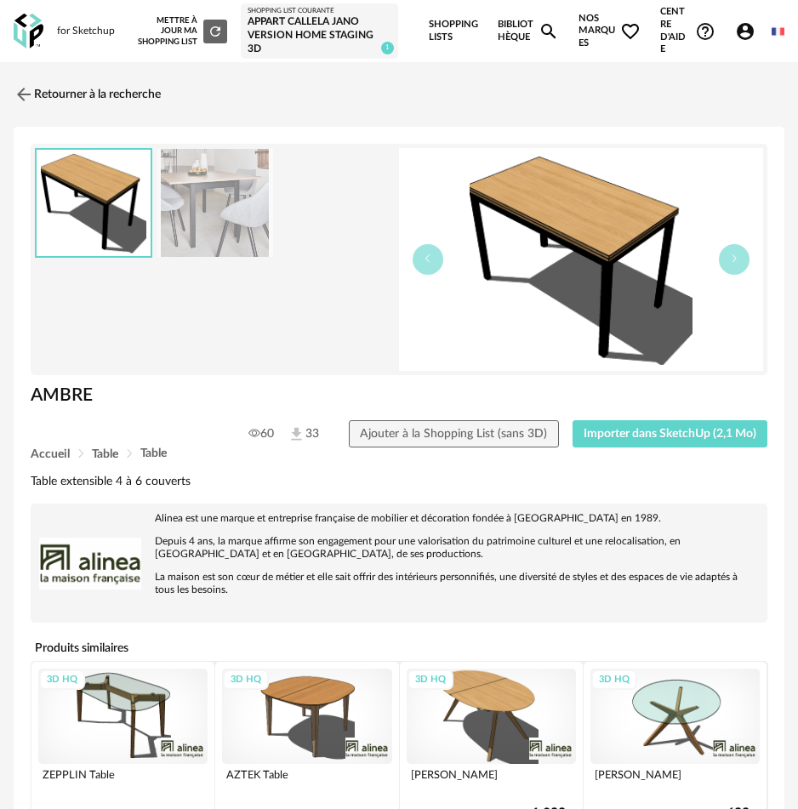
click at [243, 211] on img at bounding box center [215, 203] width 116 height 108
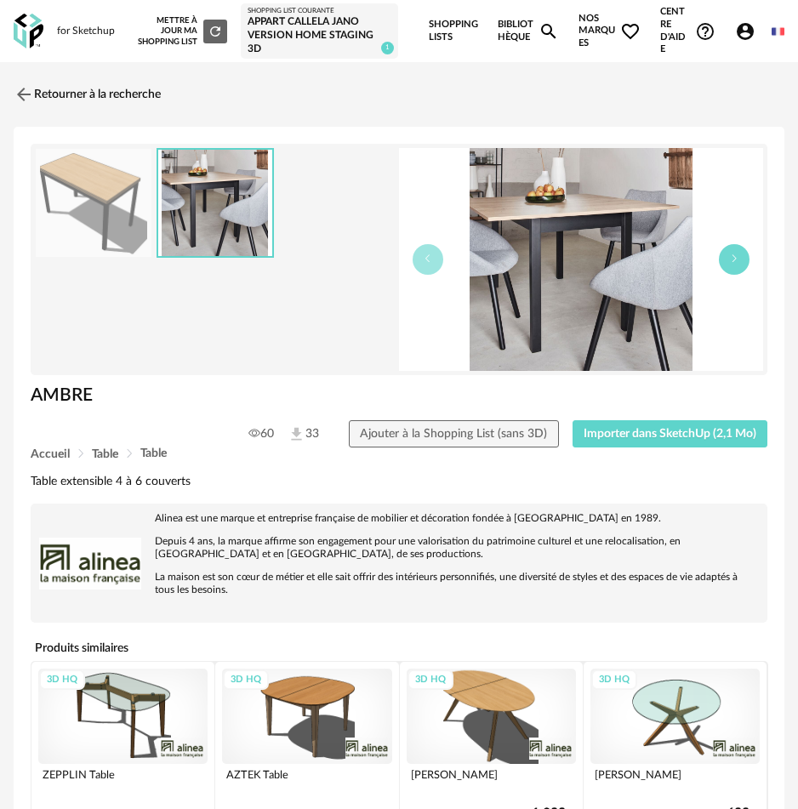
click at [744, 266] on button "button" at bounding box center [733, 259] width 31 height 31
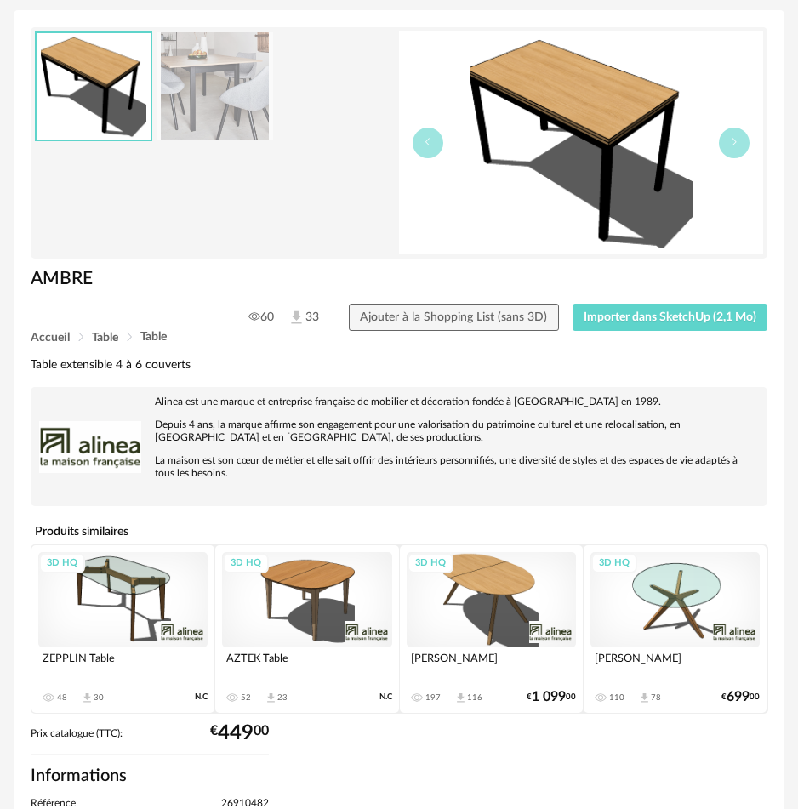
scroll to position [119, 0]
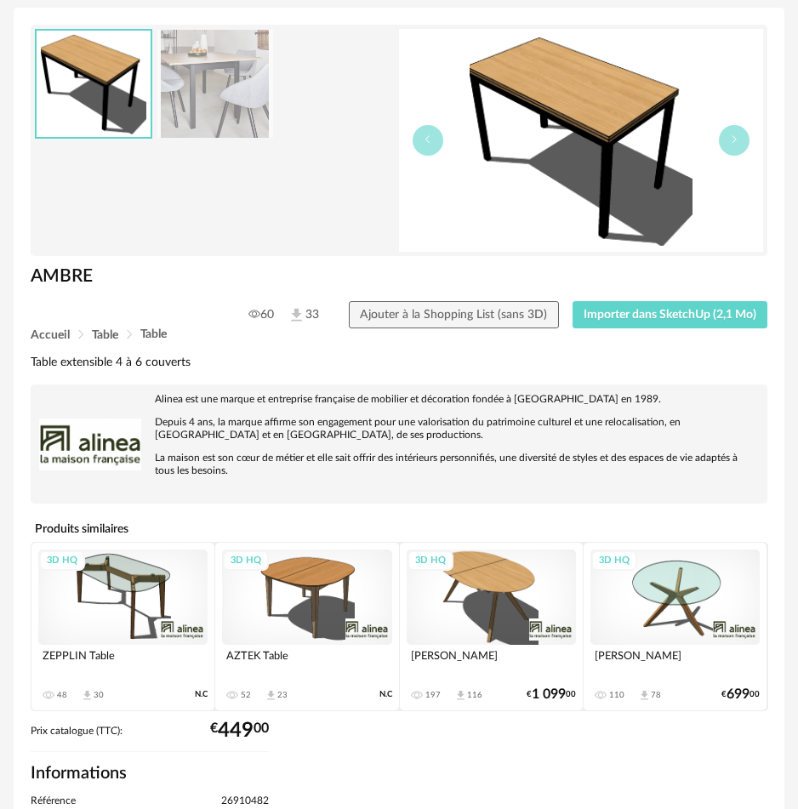
click at [616, 127] on img at bounding box center [581, 140] width 364 height 223
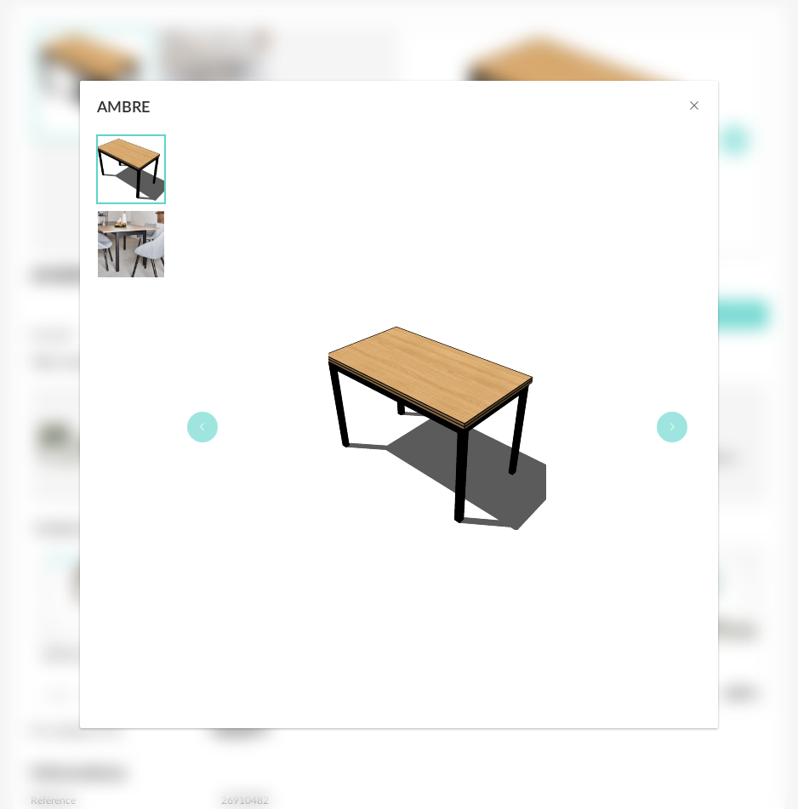
click at [684, 110] on div "AMBRE" at bounding box center [399, 104] width 638 height 46
click at [695, 105] on icon "Close" at bounding box center [694, 106] width 14 height 14
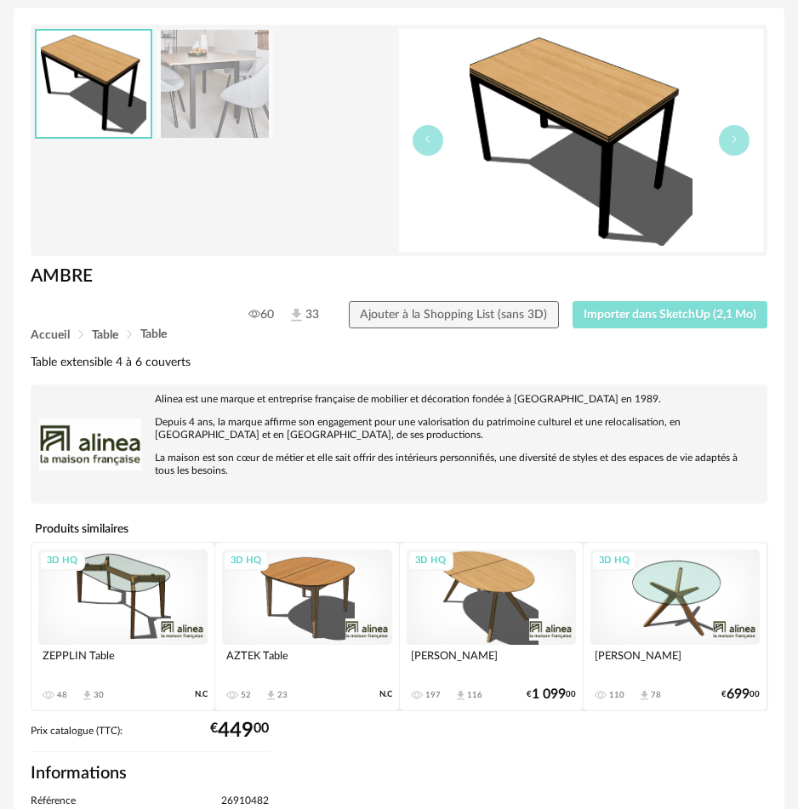
click at [632, 319] on span "Importer dans SketchUp (2,1 Mo)" at bounding box center [669, 315] width 173 height 12
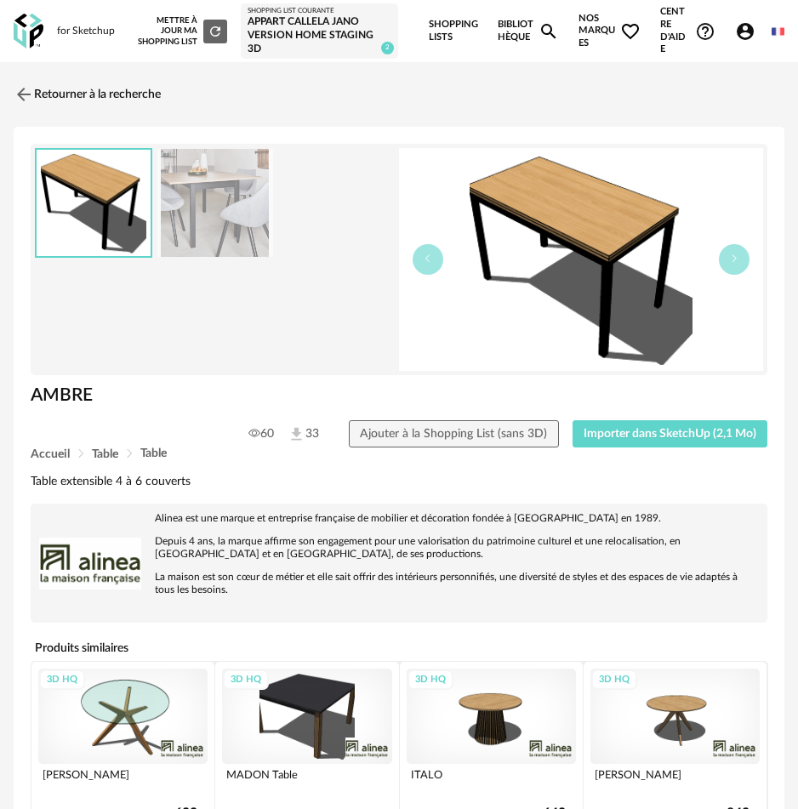
click at [30, 101] on img at bounding box center [24, 94] width 20 height 20
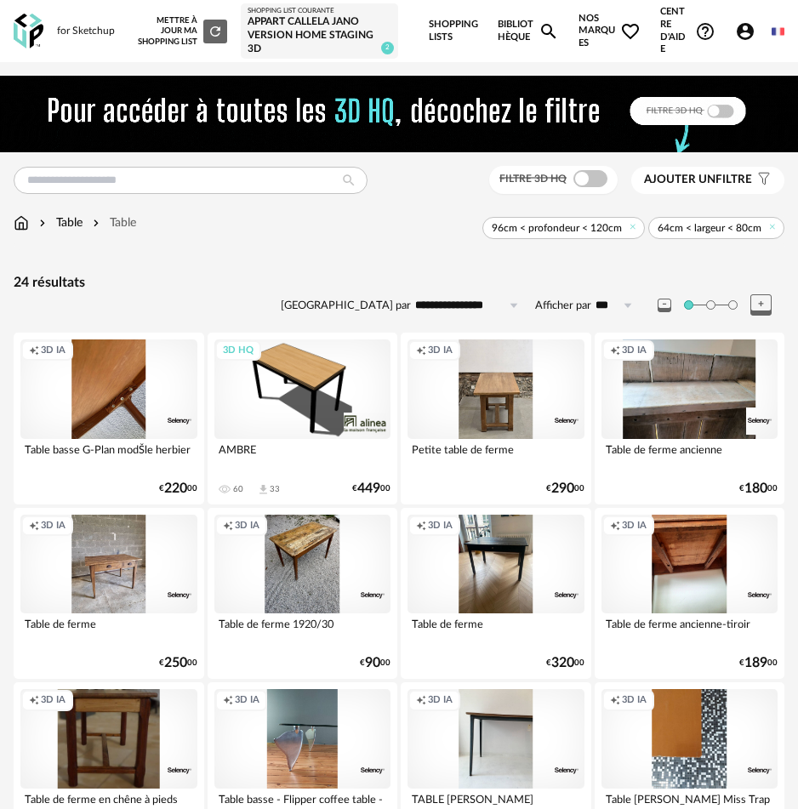
click at [690, 185] on span "Ajouter un" at bounding box center [679, 179] width 71 height 12
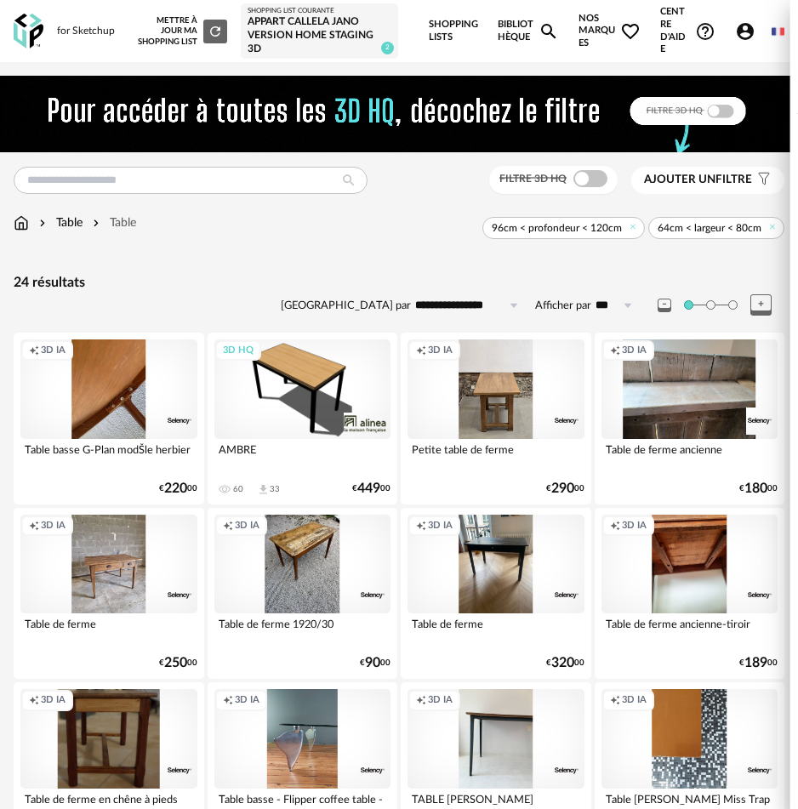
click at [760, 218] on icon at bounding box center [756, 215] width 11 height 11
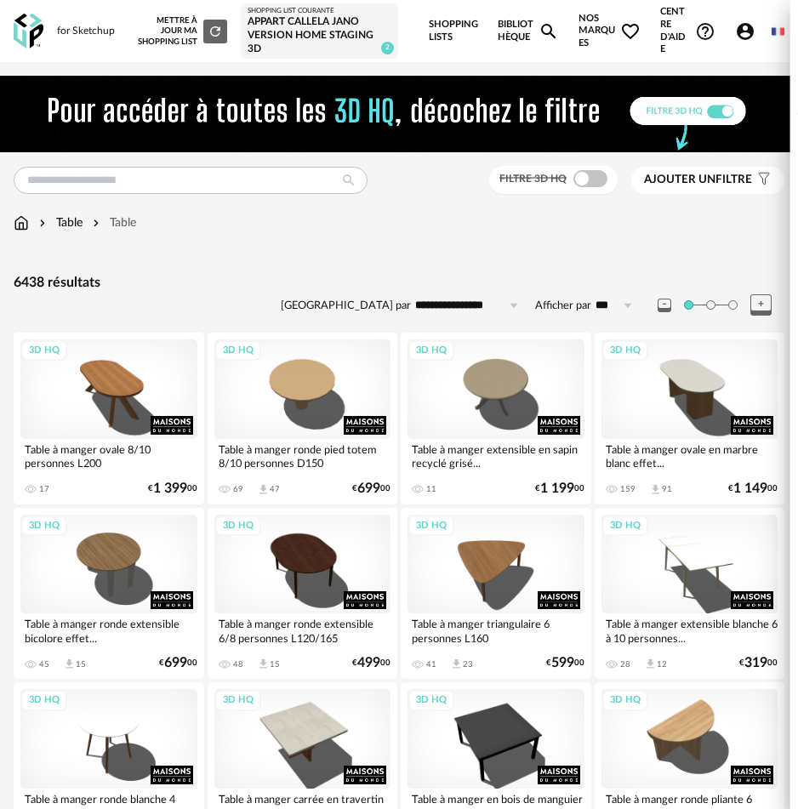
click at [633, 142] on div "Marque" at bounding box center [669, 134] width 194 height 41
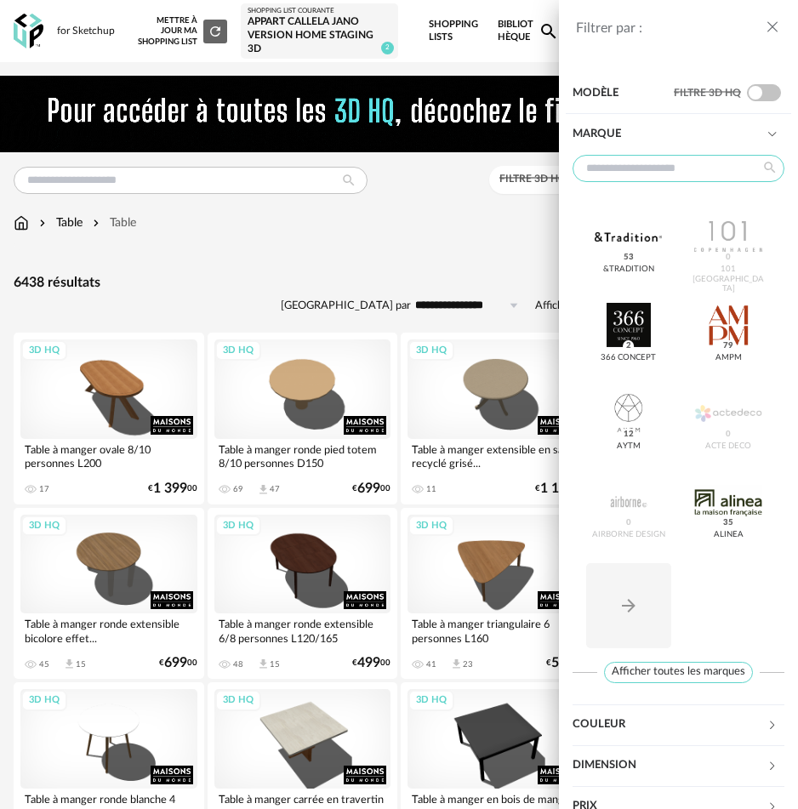
click at [667, 159] on input "text" at bounding box center [678, 168] width 212 height 27
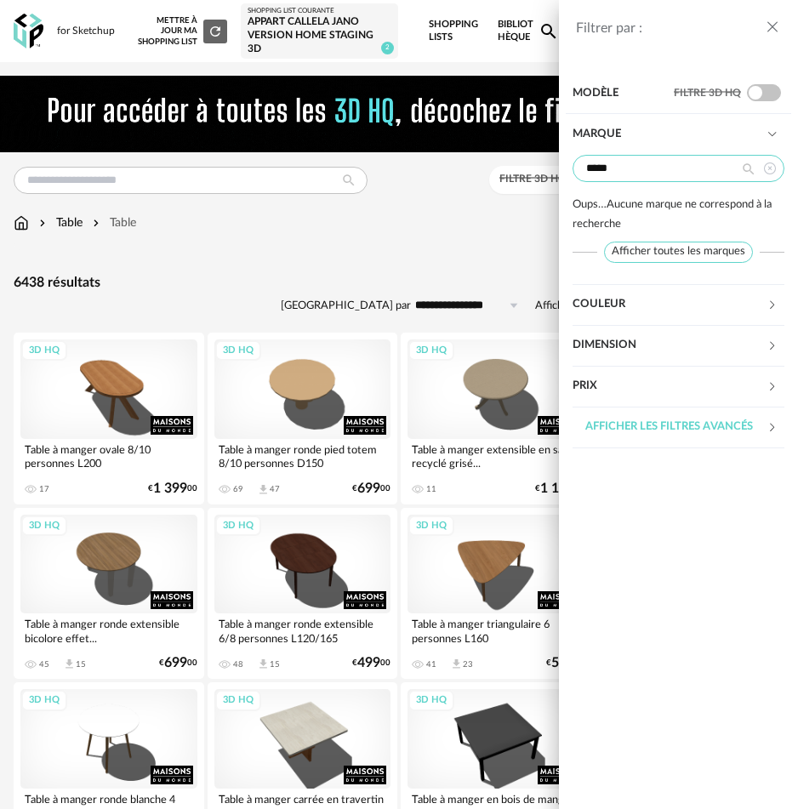
type input "*****"
drag, startPoint x: 628, startPoint y: 167, endPoint x: 568, endPoint y: 168, distance: 60.4
click at [568, 168] on div "Marque ***** Oups…Aucune marque ne correspond à la recherche Afficher toutes le…" at bounding box center [677, 199] width 225 height 171
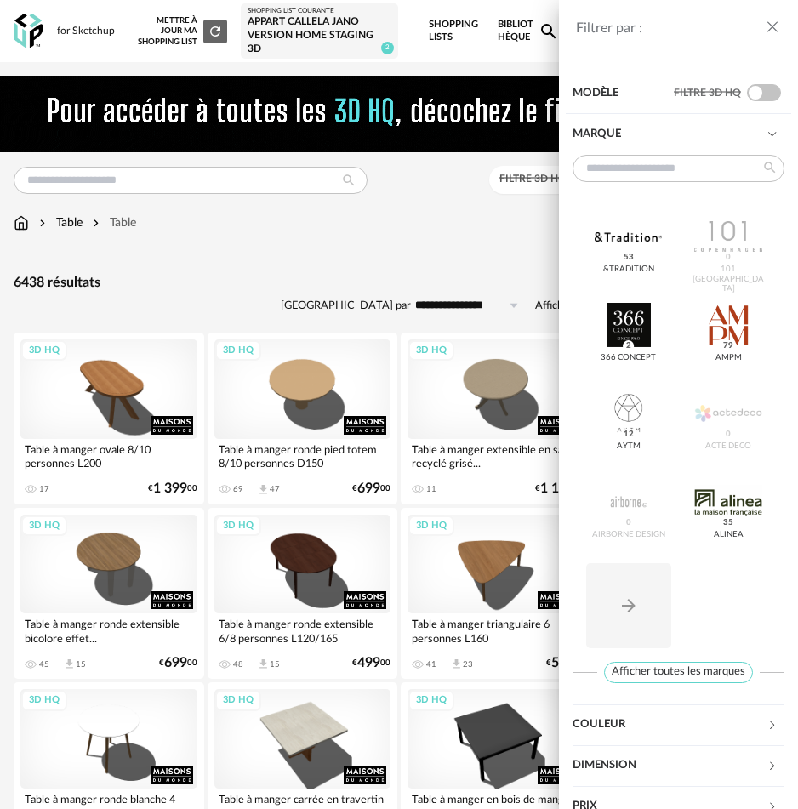
click at [130, 224] on div "Filtrer par : Modèle Filtre 3D HQ Marque &tradition 53 101 Copenhagen 0 366 Con…" at bounding box center [399, 404] width 798 height 809
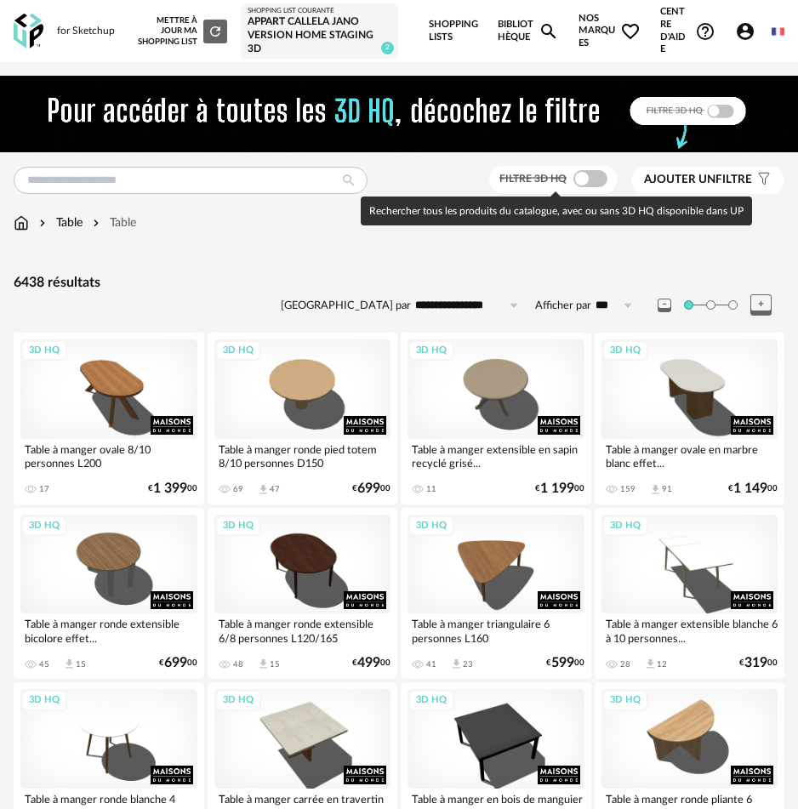
click at [699, 178] on span "Ajouter un" at bounding box center [679, 179] width 71 height 12
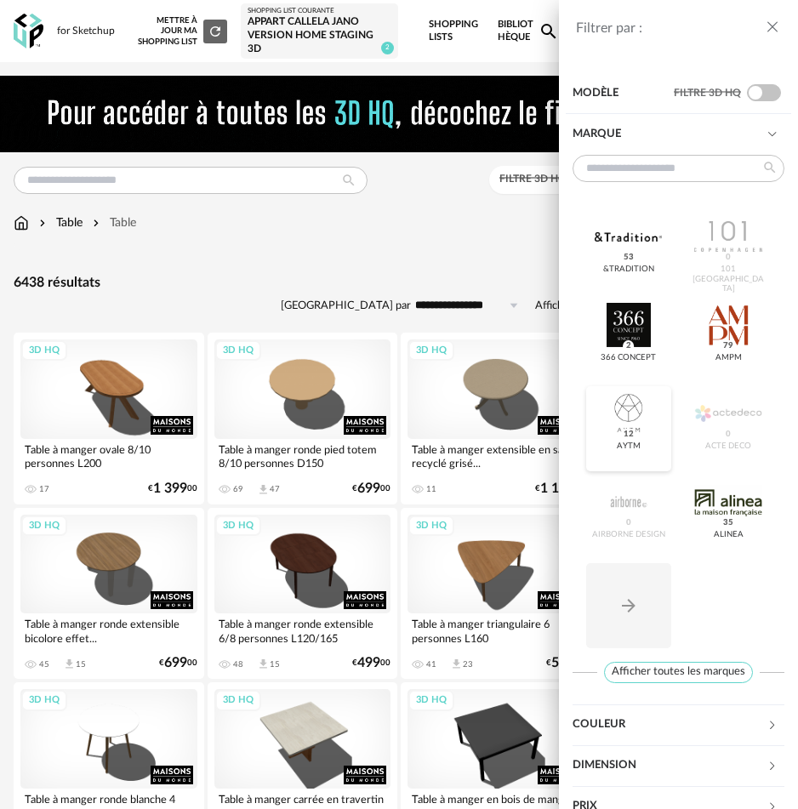
scroll to position [65, 0]
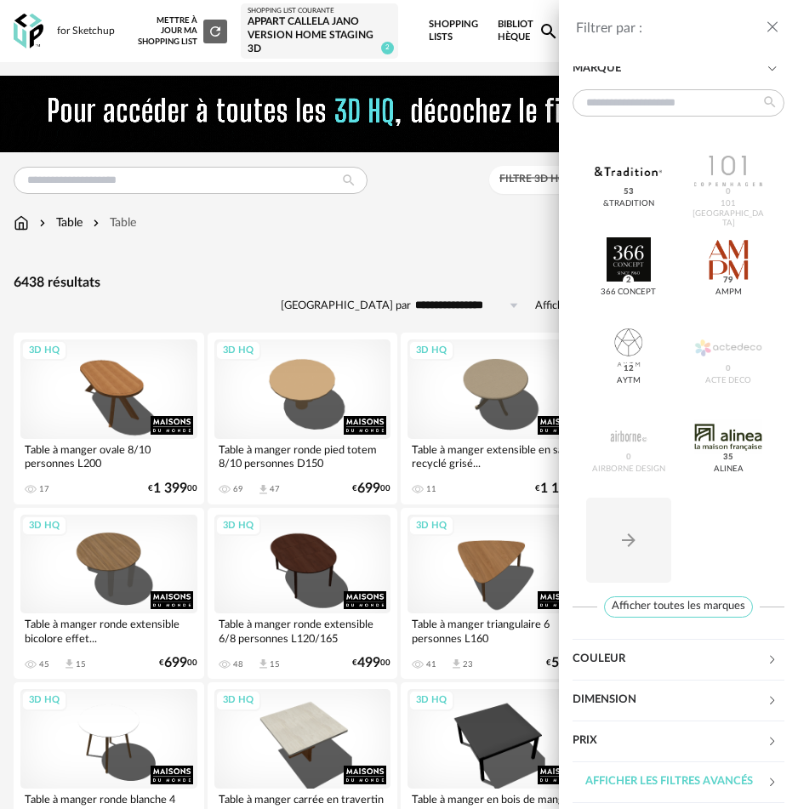
click at [685, 783] on div "Afficher les filtres avancés" at bounding box center [669, 781] width 194 height 41
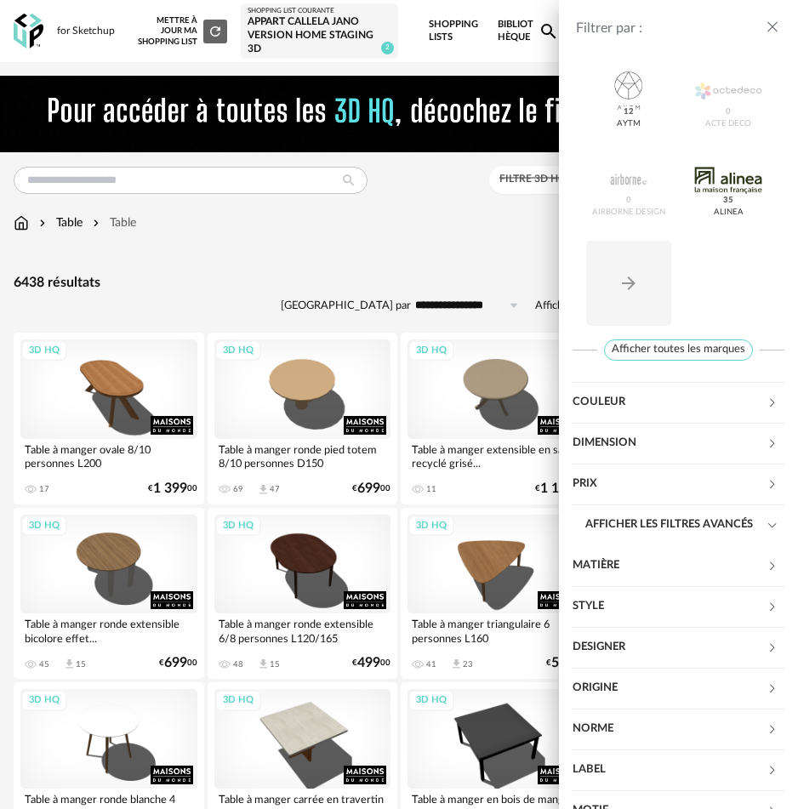
scroll to position [372, 0]
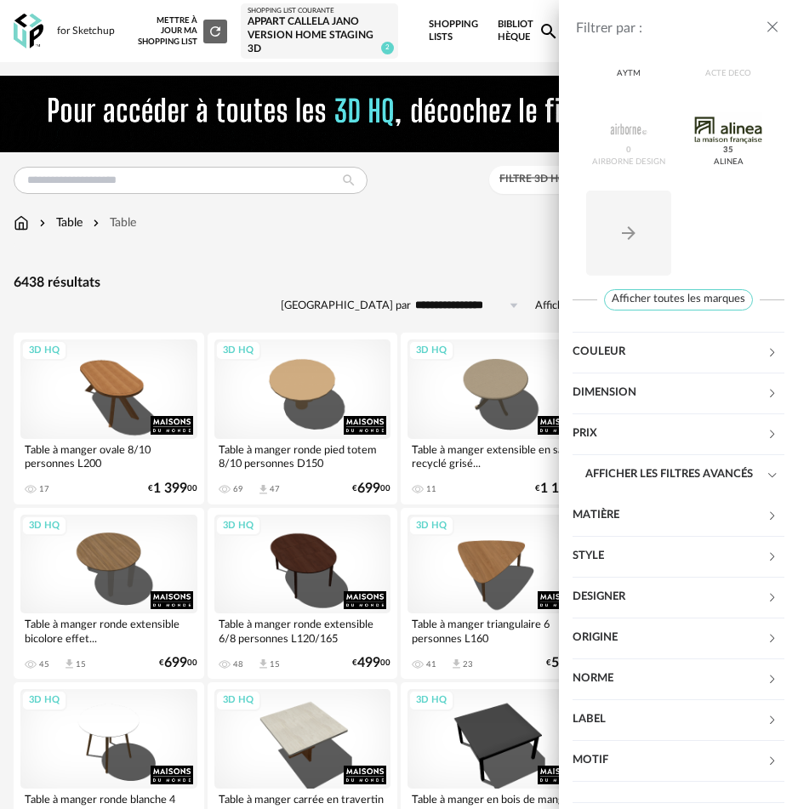
click at [616, 602] on div "Designer" at bounding box center [669, 596] width 194 height 41
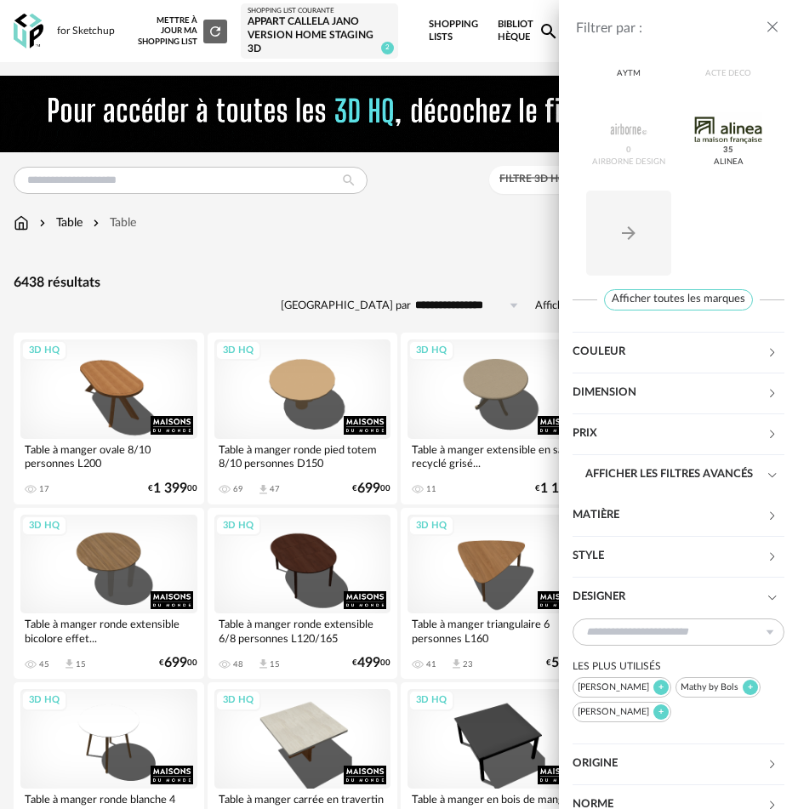
click at [616, 602] on div "Designer" at bounding box center [669, 596] width 194 height 41
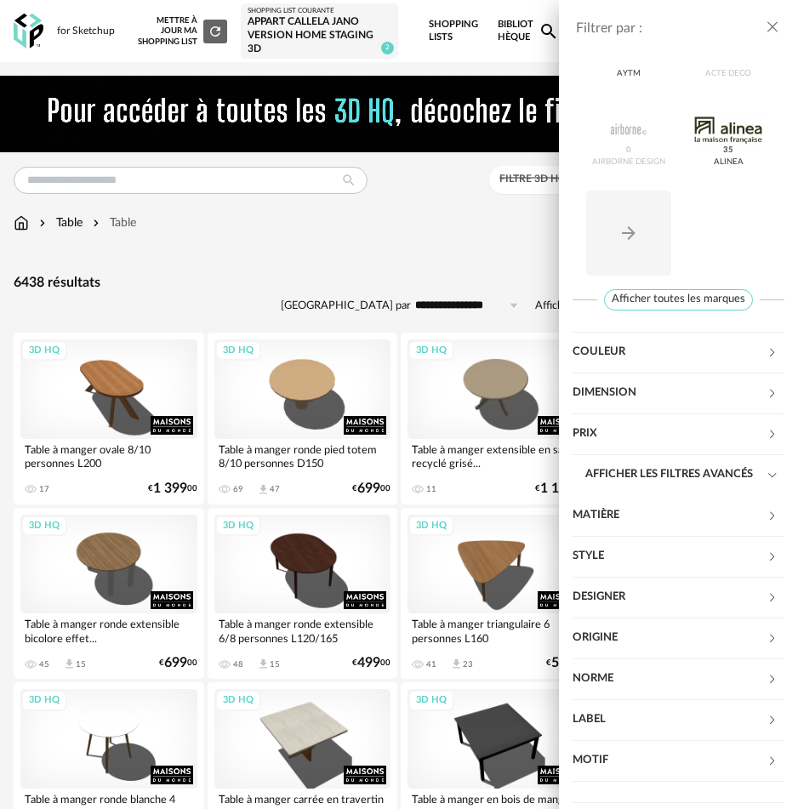
click at [615, 552] on div "Style" at bounding box center [669, 556] width 194 height 41
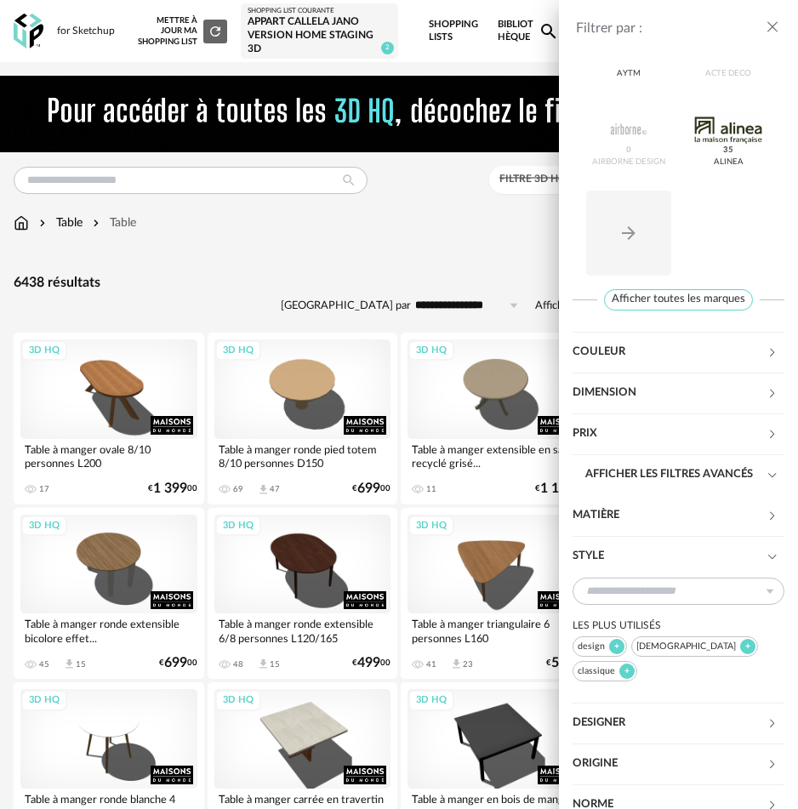
click at [615, 552] on div "Style" at bounding box center [669, 556] width 194 height 41
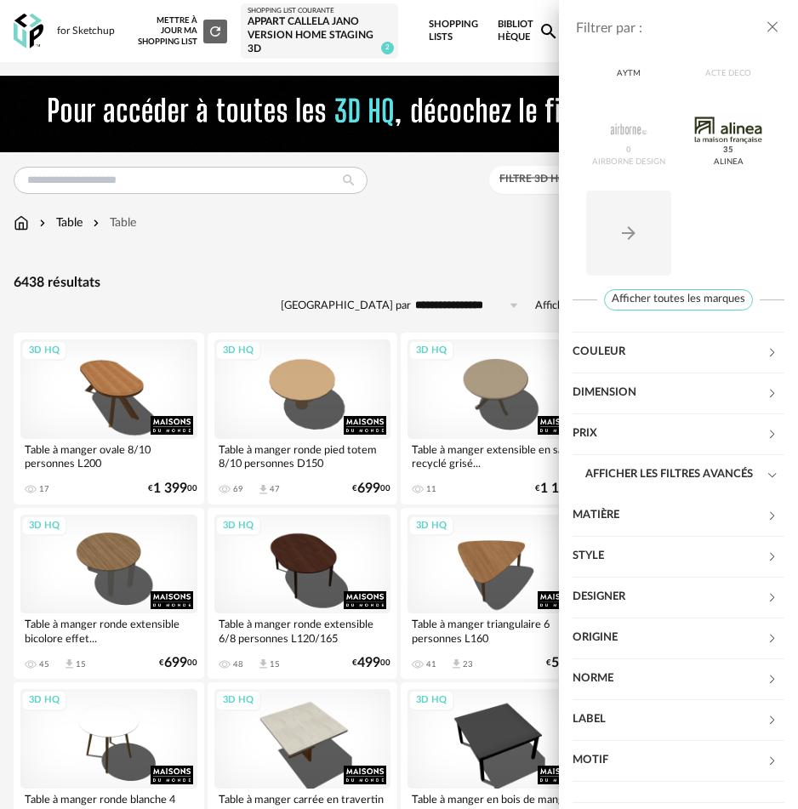
click at [615, 525] on div "Matière" at bounding box center [669, 515] width 194 height 41
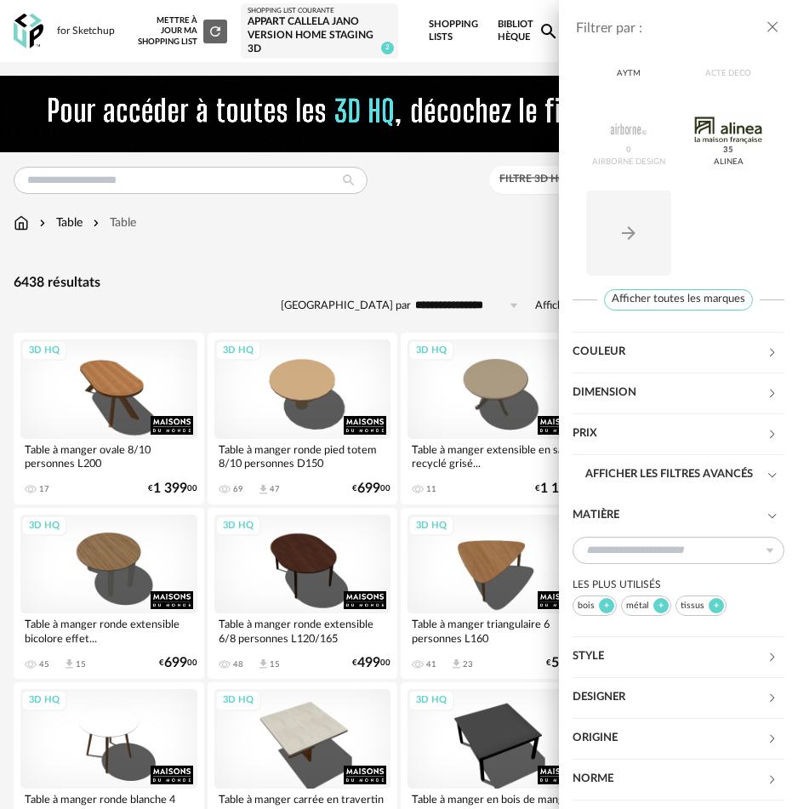
click at [615, 525] on div "Matière" at bounding box center [669, 515] width 194 height 41
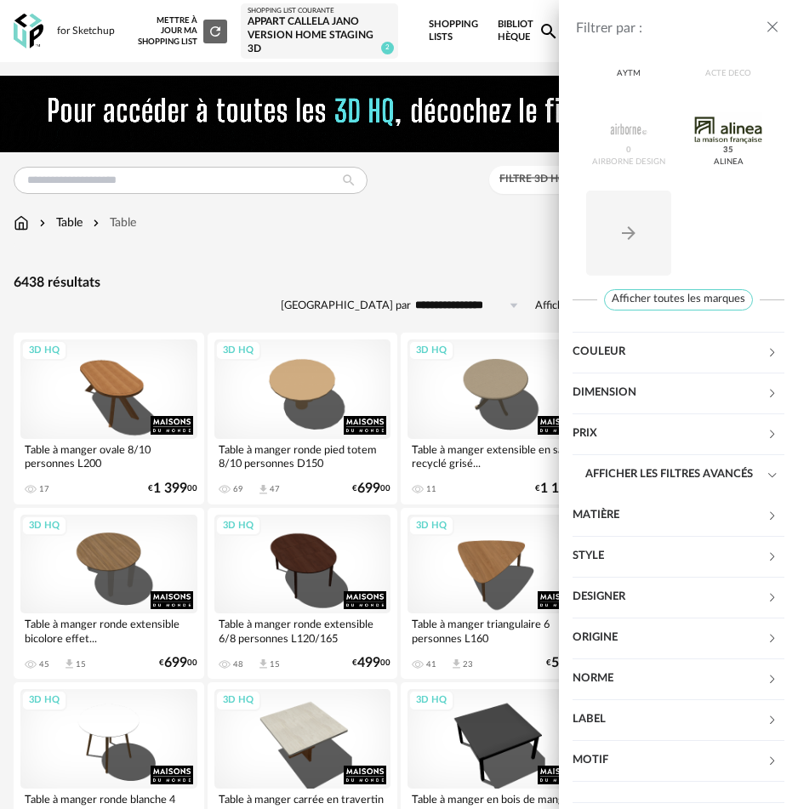
click at [766, 18] on button "close drawer" at bounding box center [772, 28] width 17 height 22
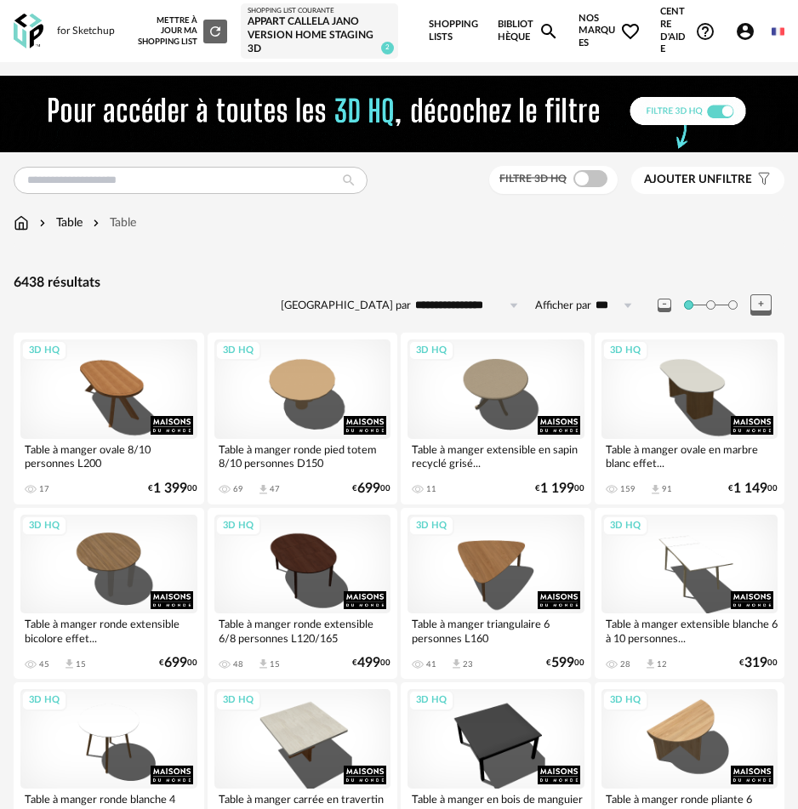
click at [729, 179] on span "Ajouter un filtre" at bounding box center [698, 180] width 108 height 14
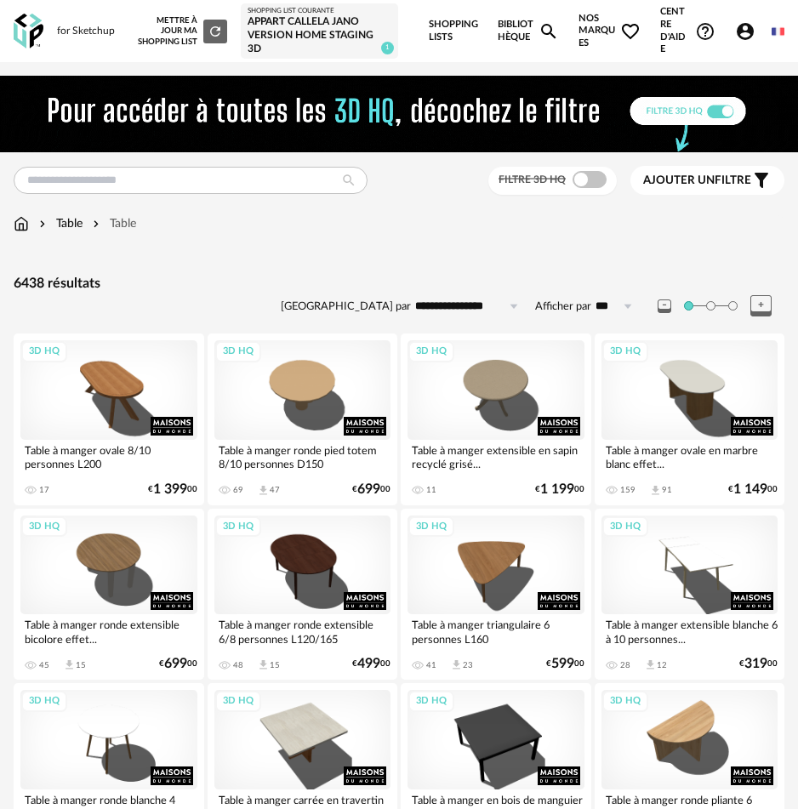
click at [684, 186] on span "Ajouter un" at bounding box center [678, 180] width 71 height 12
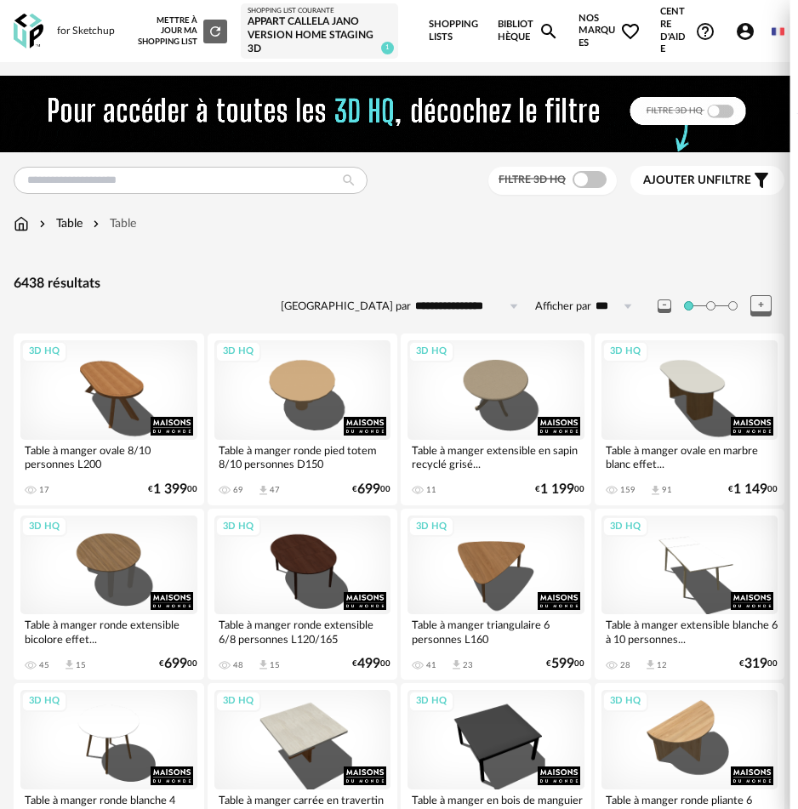
click at [598, 130] on div "Marque" at bounding box center [669, 134] width 194 height 41
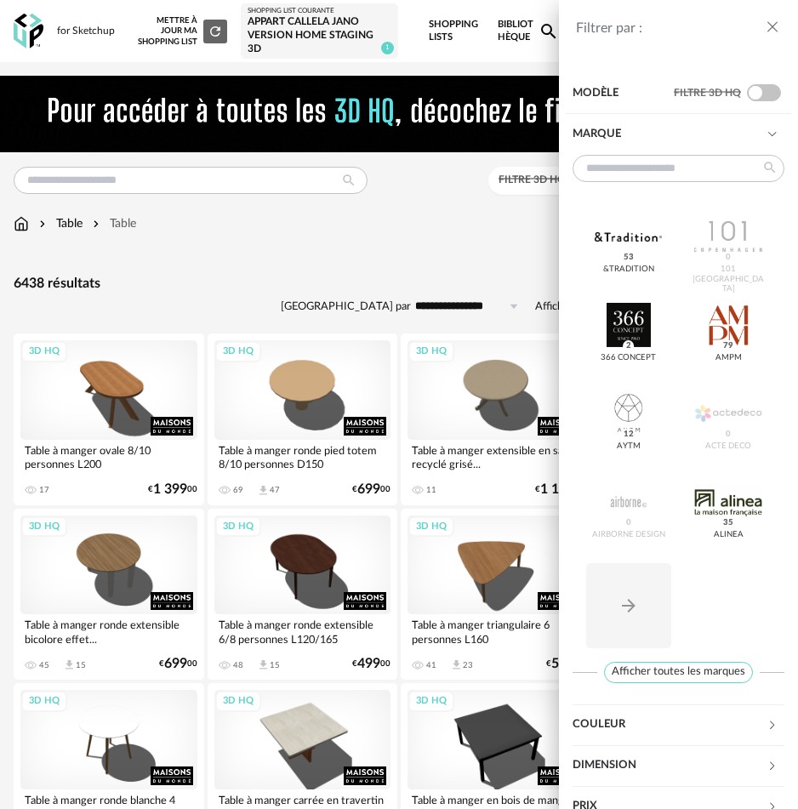
click at [598, 130] on div "Marque" at bounding box center [669, 134] width 194 height 41
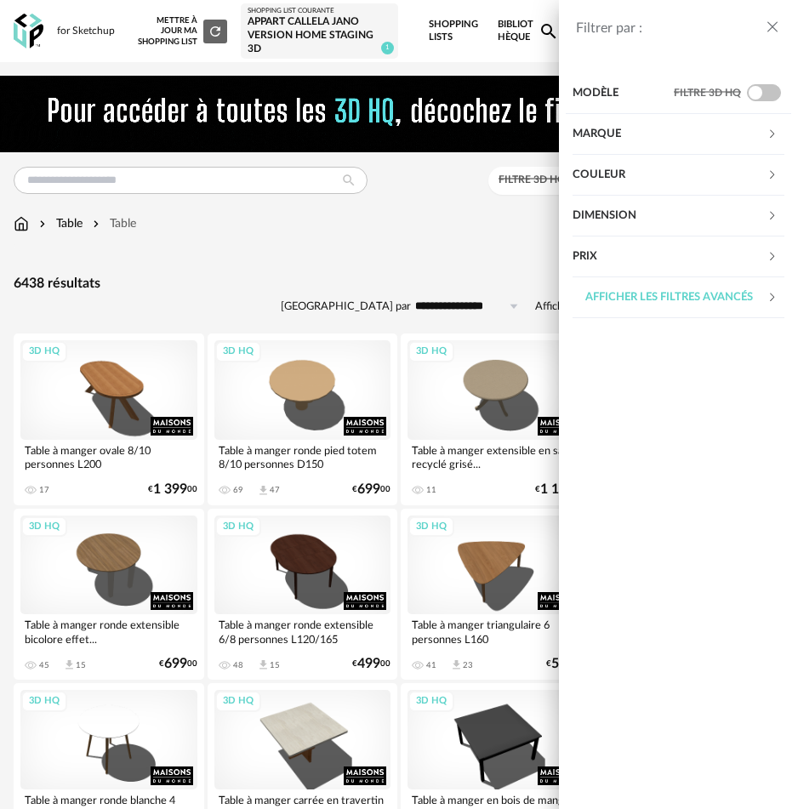
click at [594, 175] on div "Couleur" at bounding box center [669, 175] width 194 height 41
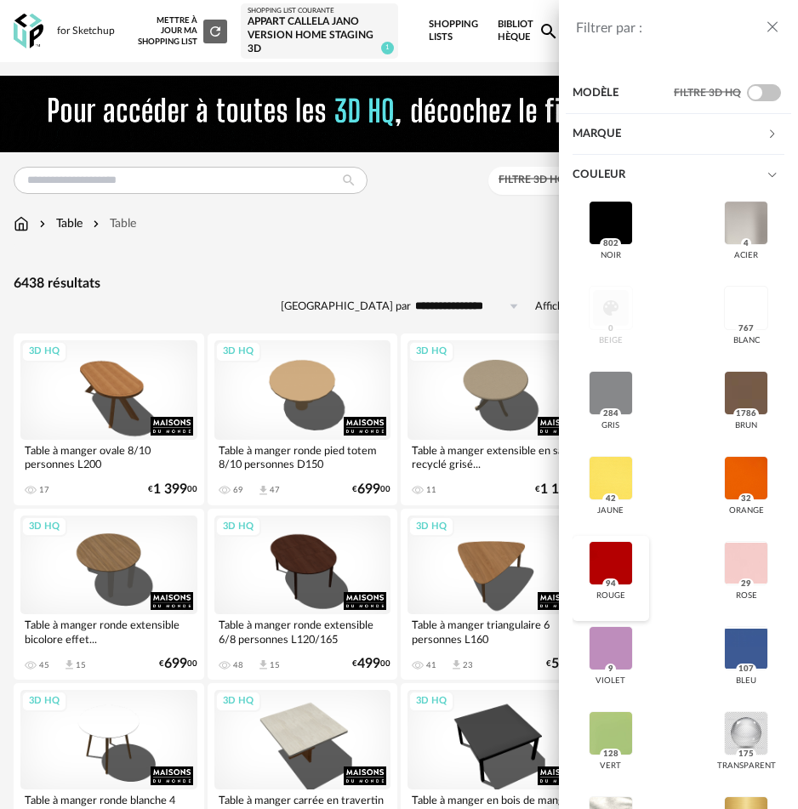
scroll to position [303, 0]
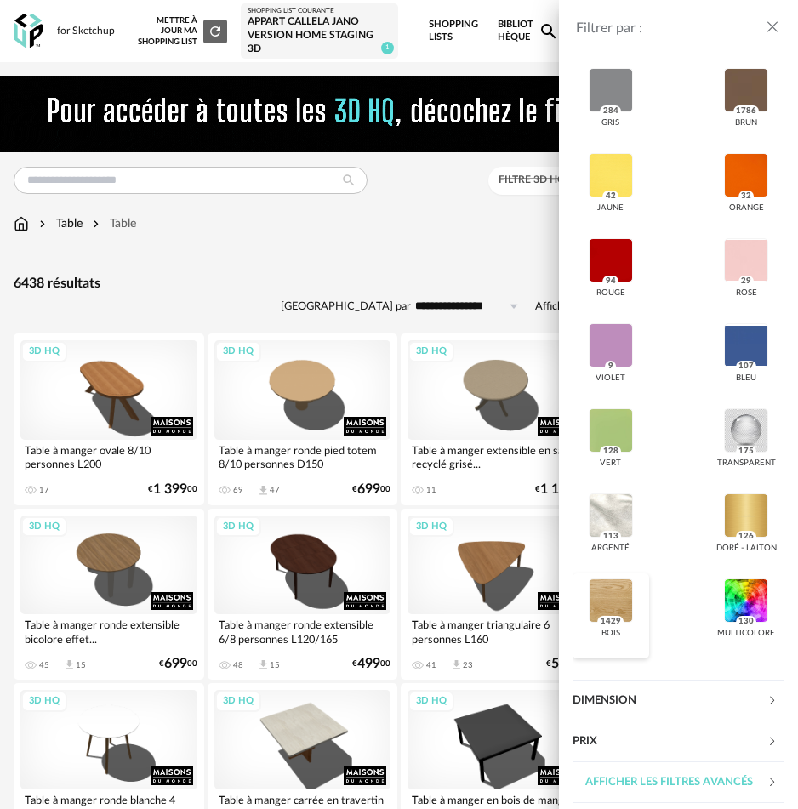
click at [609, 594] on div at bounding box center [610, 600] width 44 height 44
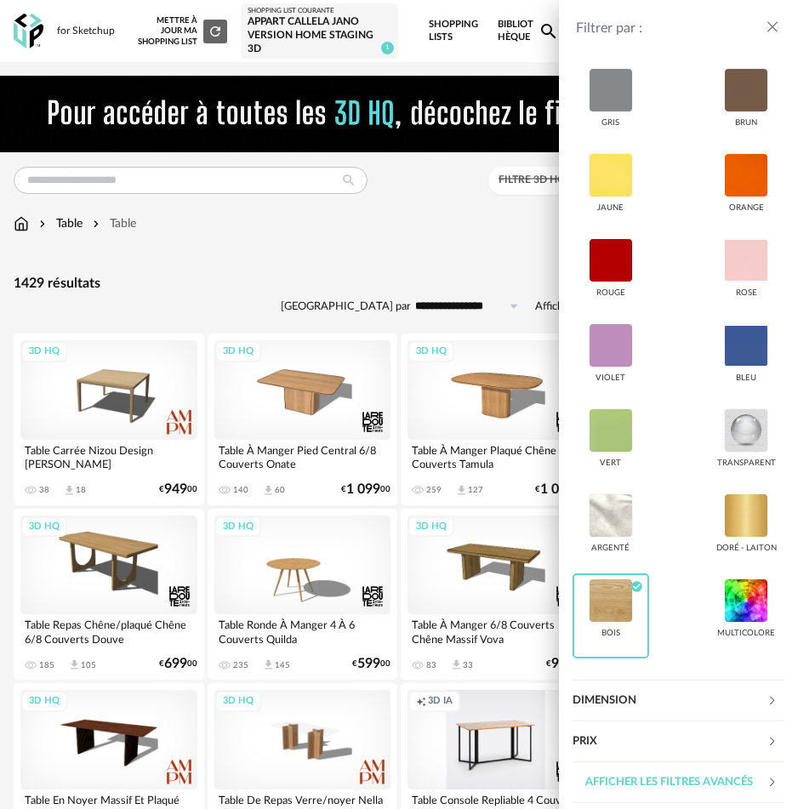
click at [494, 245] on div "Filtrer par : Modèle Filtre 3D HQ Marque &tradition 0 101 Copenhagen 0 366 Conc…" at bounding box center [399, 404] width 798 height 809
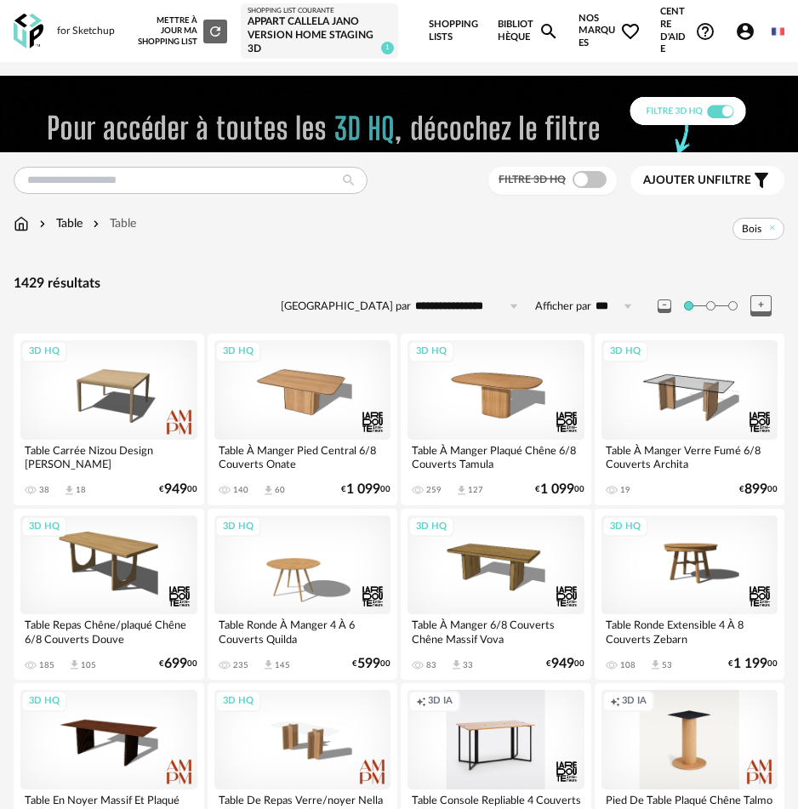
click at [758, 238] on span "Bois" at bounding box center [758, 229] width 52 height 22
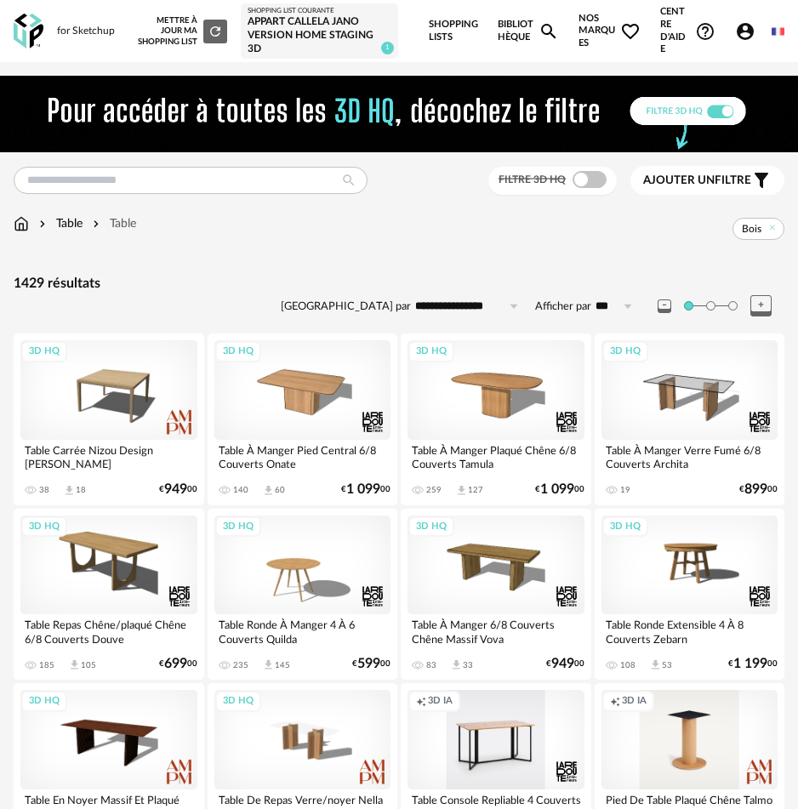
click at [749, 232] on span "Bois" at bounding box center [751, 229] width 20 height 14
click at [696, 185] on span "Ajouter un" at bounding box center [678, 180] width 71 height 12
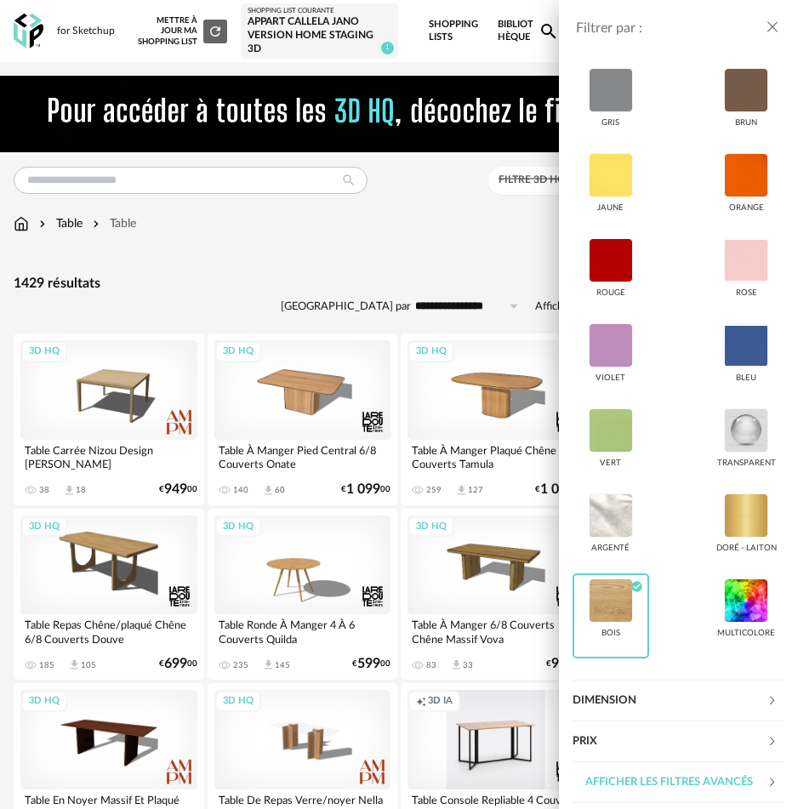
click at [616, 692] on div "Dimension" at bounding box center [669, 700] width 194 height 41
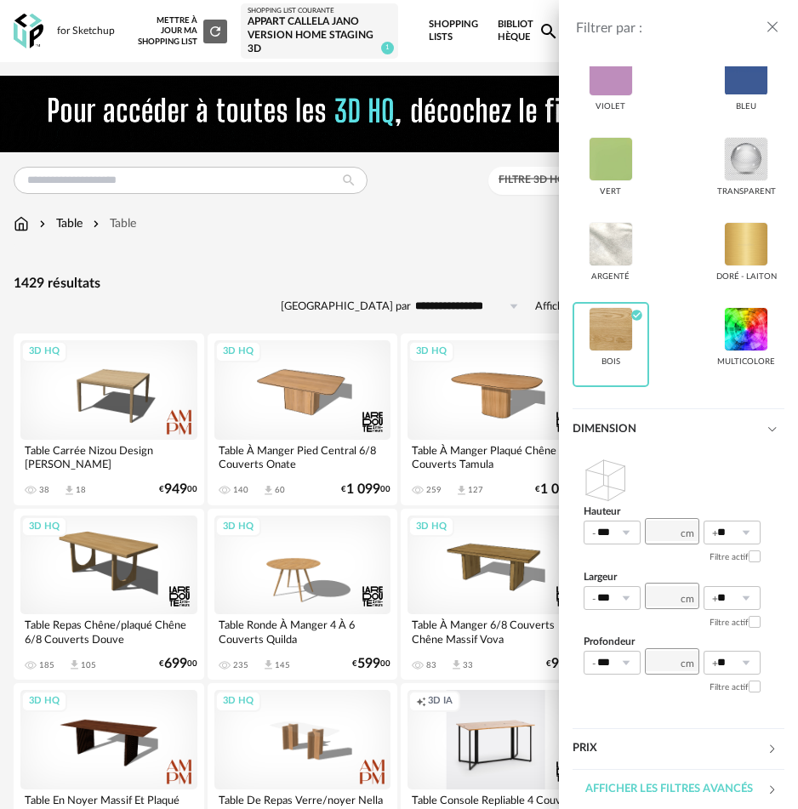
scroll to position [581, 0]
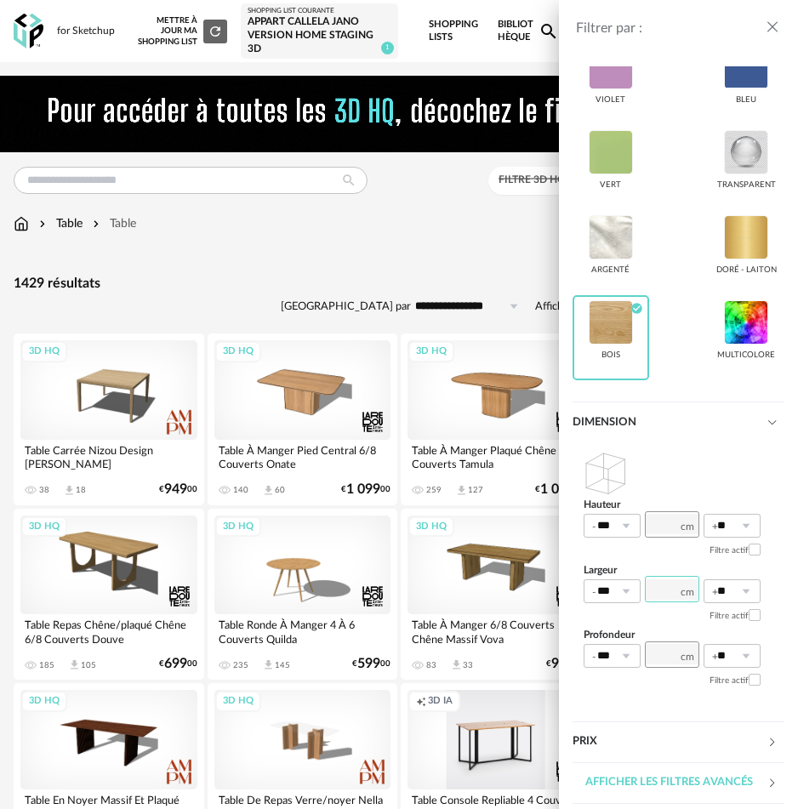
click at [673, 590] on input "number" at bounding box center [672, 589] width 54 height 26
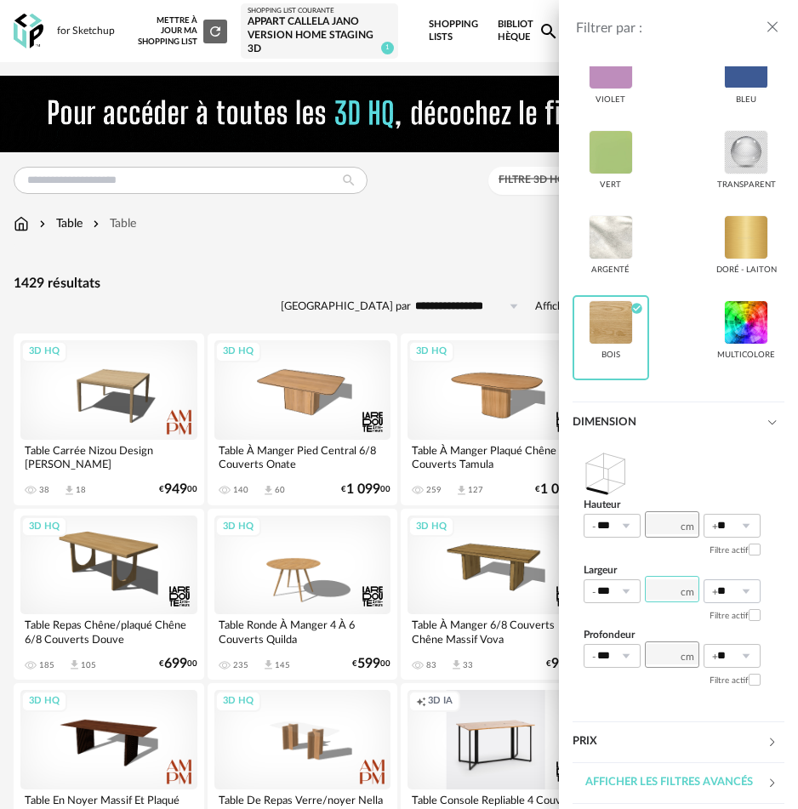
type input "***"
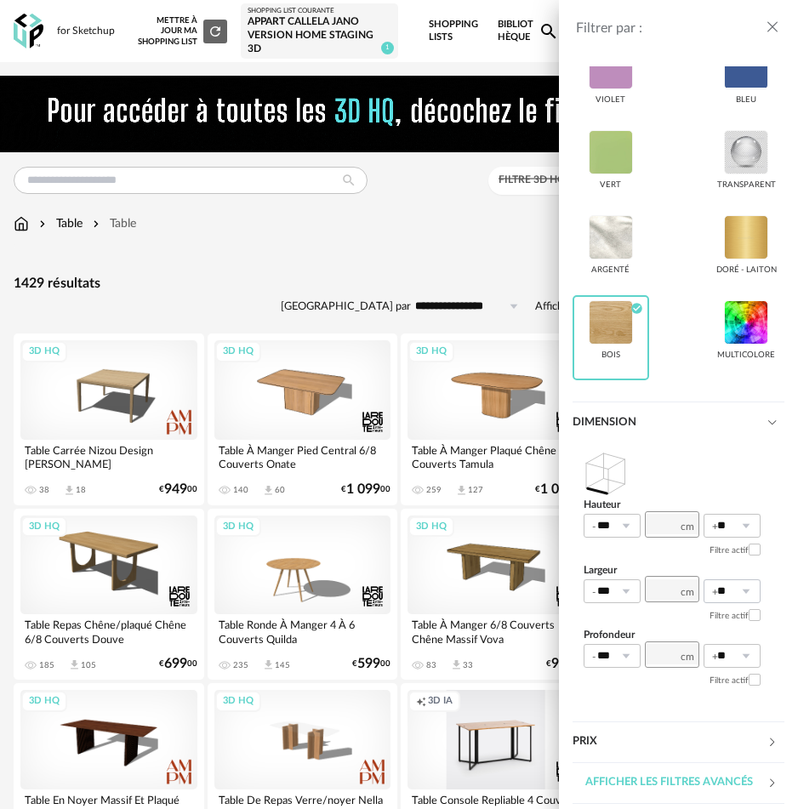
click at [748, 589] on icon at bounding box center [745, 591] width 21 height 24
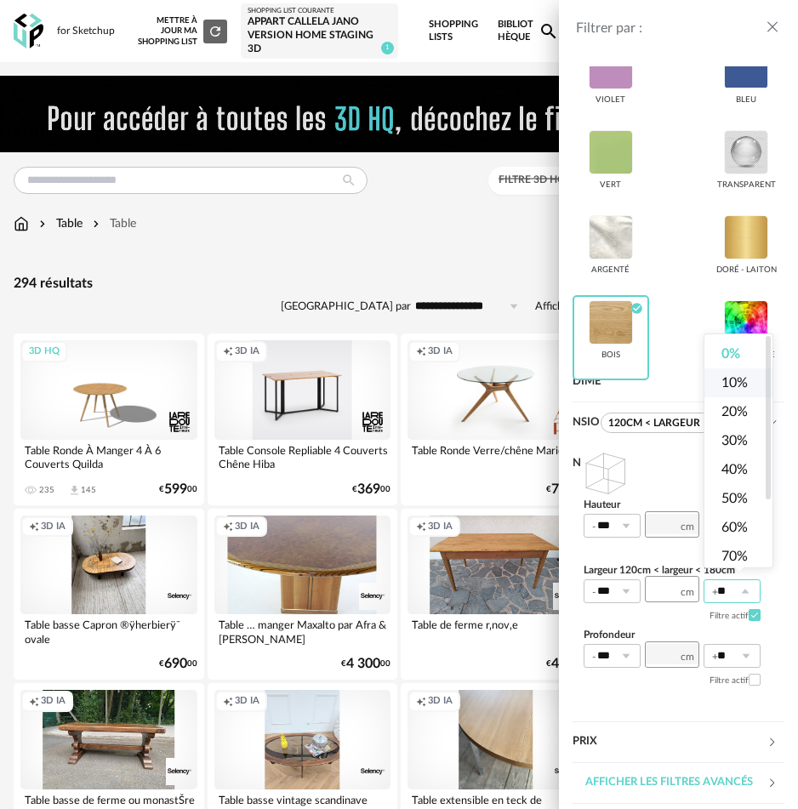
click at [746, 381] on span "10%" at bounding box center [734, 383] width 26 height 14
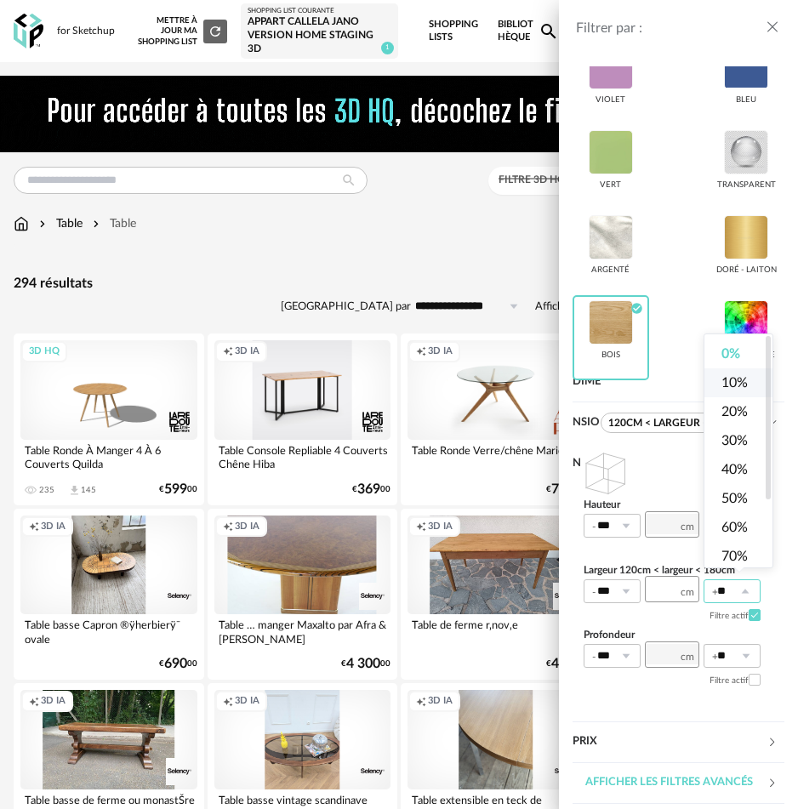
type input "***"
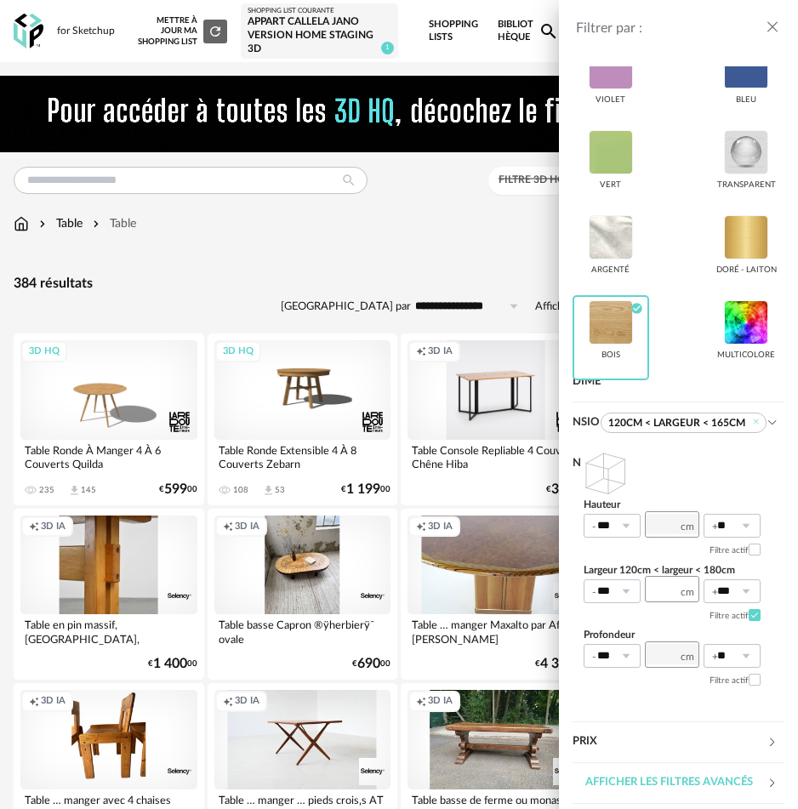
click at [624, 591] on icon at bounding box center [625, 591] width 21 height 24
click at [628, 372] on li "10%" at bounding box center [618, 382] width 68 height 29
type input "***"
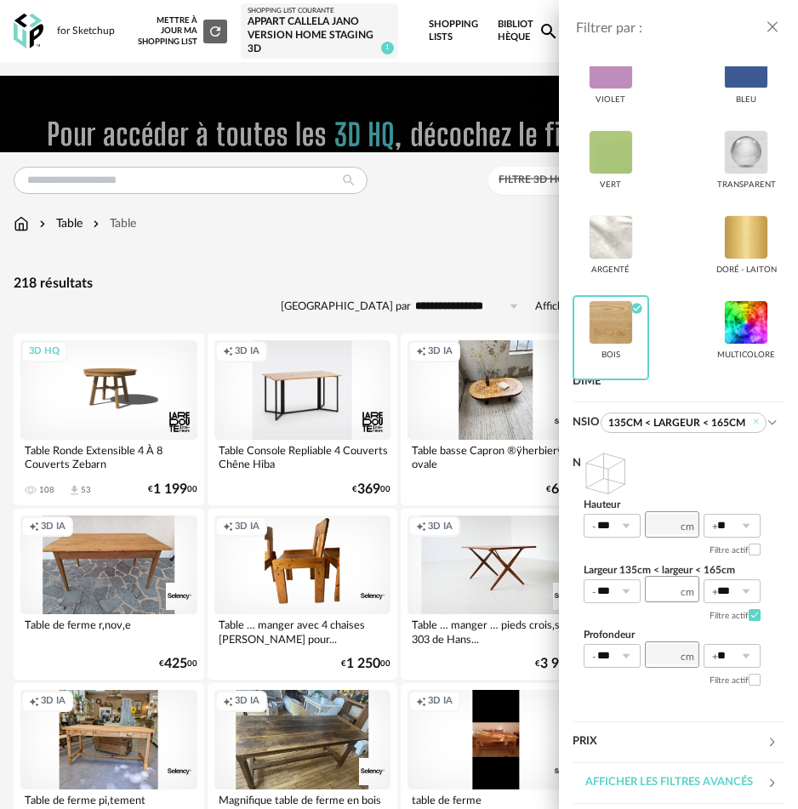
click at [625, 597] on icon at bounding box center [625, 591] width 21 height 24
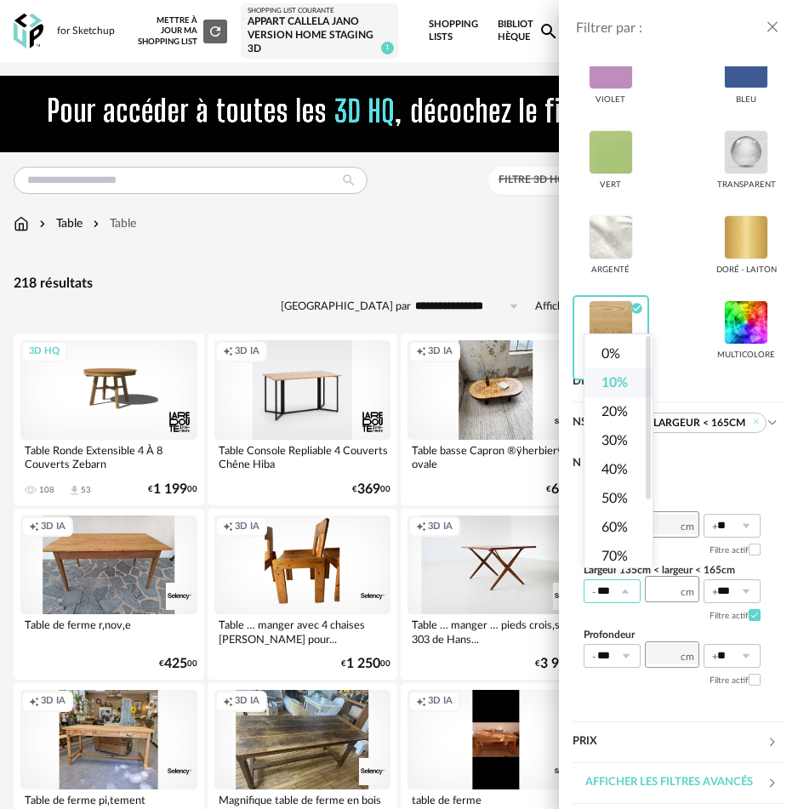
click at [616, 389] on span "10%" at bounding box center [614, 383] width 26 height 14
click at [718, 705] on div "Hauteur *** 0% 10% 20% 30% 40% 50% 60% 70% 80% 90% 100% ** 0% 10% 20% 30% 40% 5…" at bounding box center [678, 582] width 212 height 278
click at [281, 266] on div "Filtrer par : Modèle Filtre 3D HQ Marque &tradition 0 101 Copenhagen 0 366 Conc…" at bounding box center [399, 404] width 798 height 809
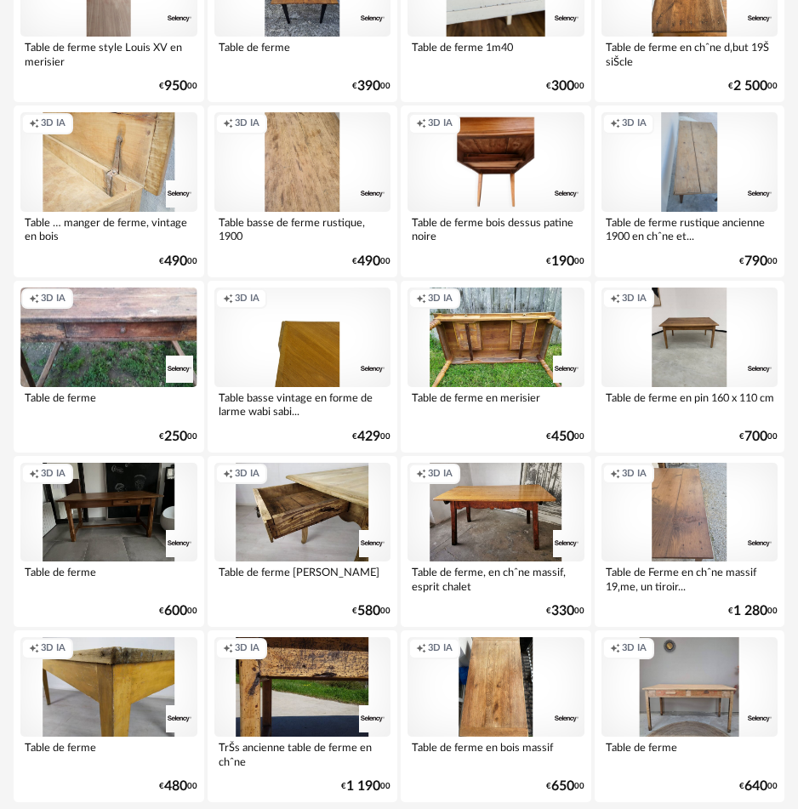
scroll to position [4004, 0]
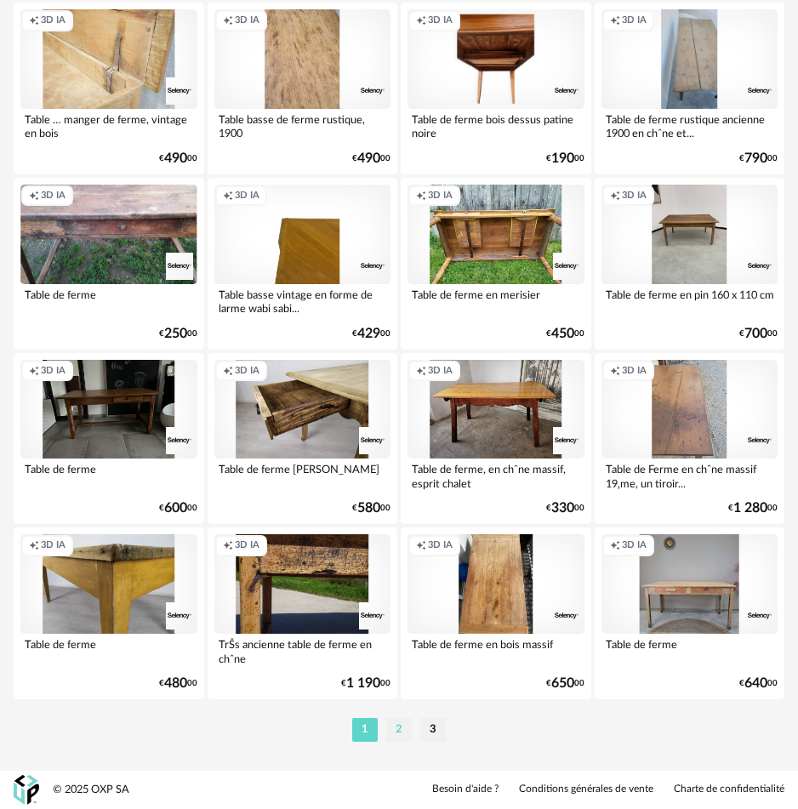
click at [394, 724] on li "2" at bounding box center [399, 730] width 26 height 24
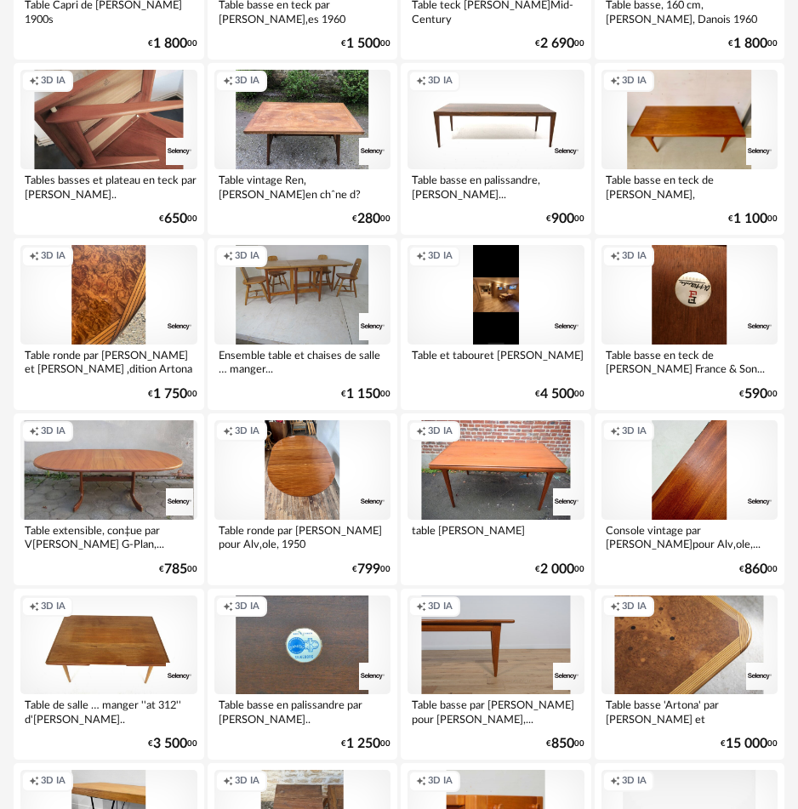
scroll to position [3775, 0]
